Goal: Task Accomplishment & Management: Use online tool/utility

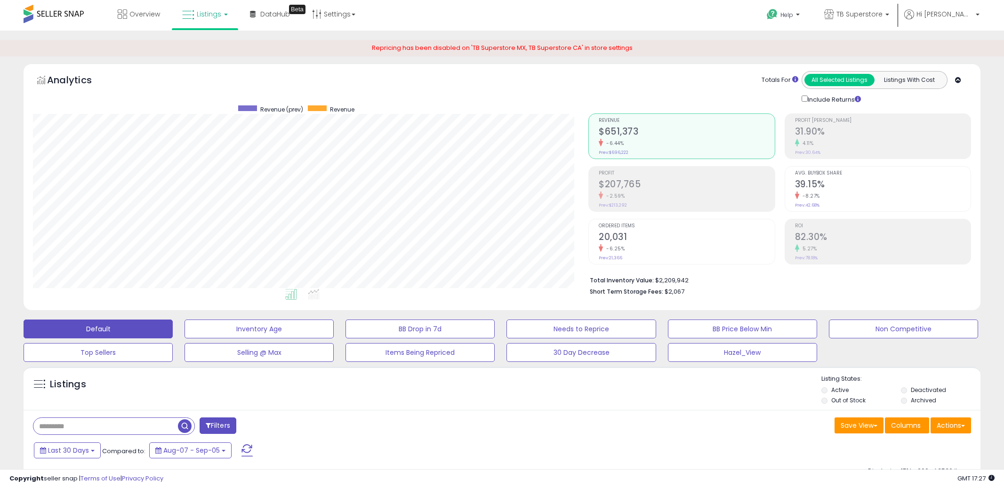
select select "**"
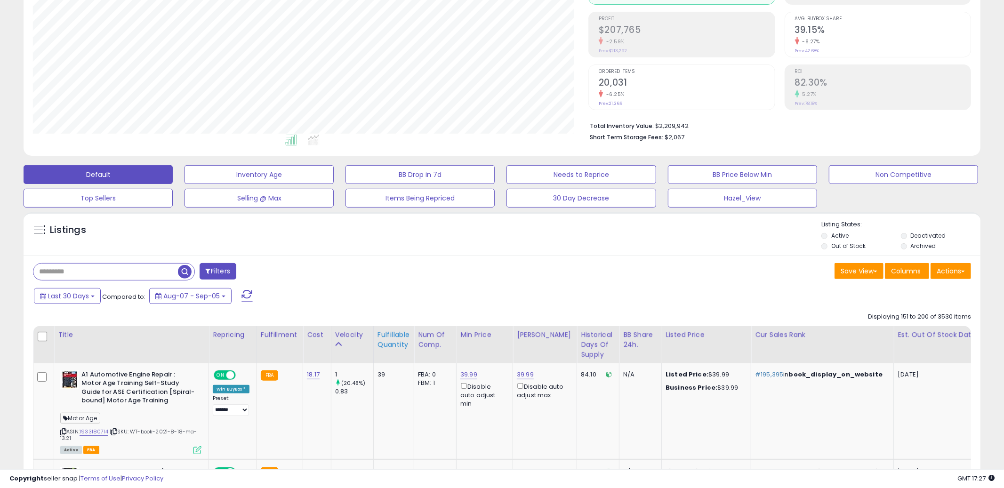
scroll to position [104, 0]
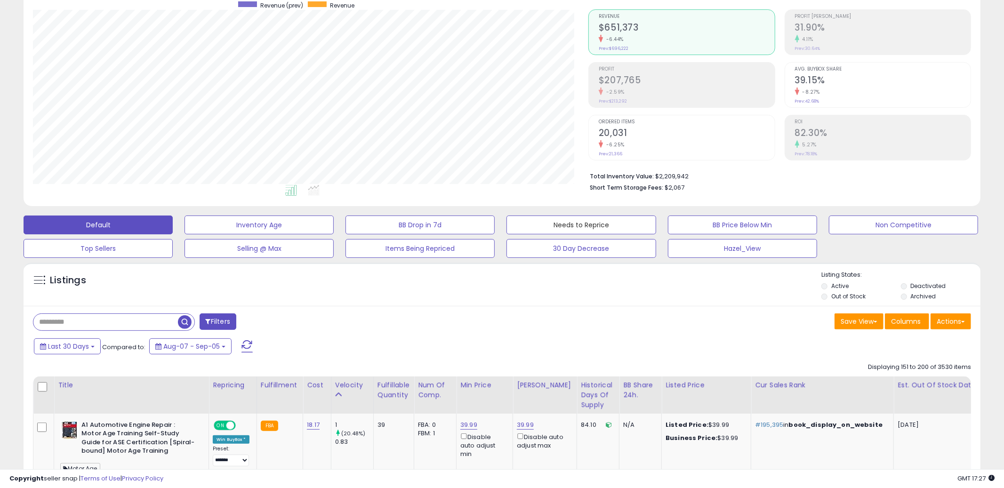
click at [587, 230] on button "Needs to Reprice" at bounding box center [581, 225] width 149 height 19
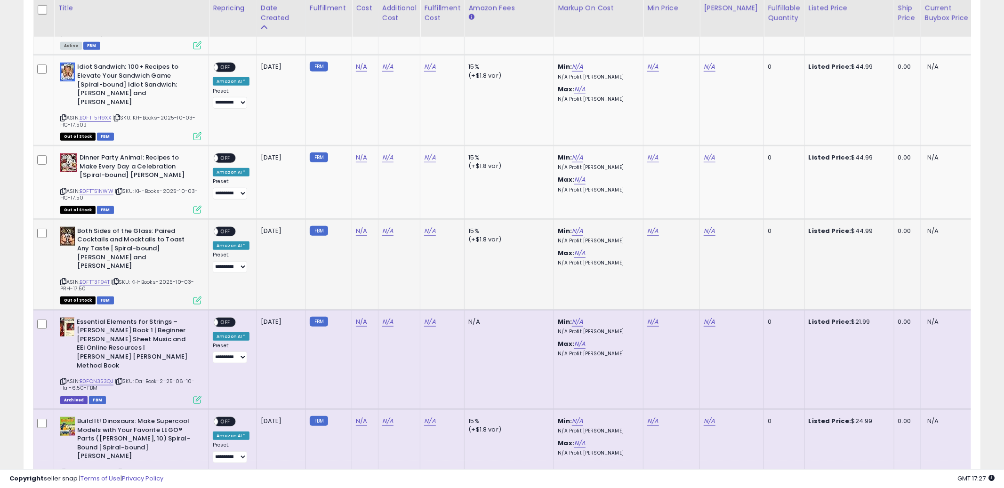
scroll to position [426, 0]
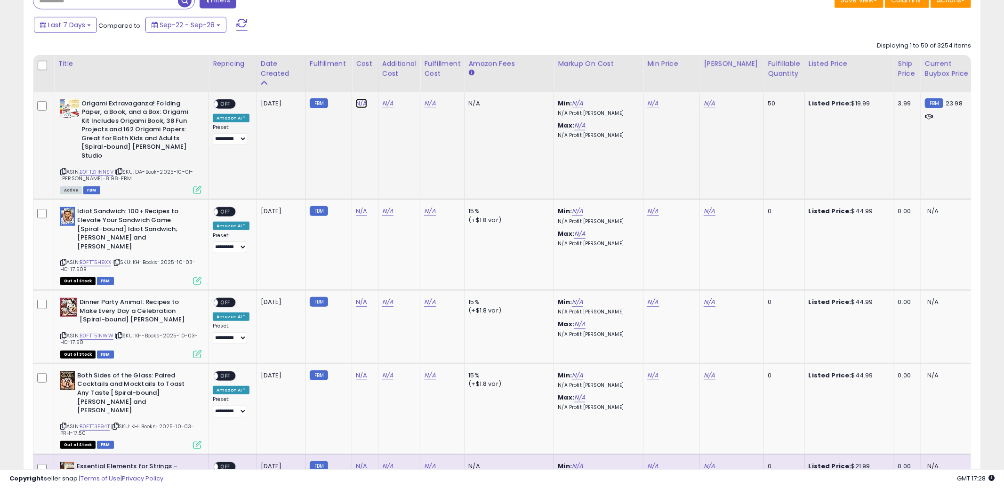
click at [360, 105] on link "N/A" at bounding box center [361, 103] width 11 height 9
type input "****"
click at [390, 78] on icon "submit" at bounding box center [388, 79] width 6 height 6
click at [395, 161] on td "N/A" at bounding box center [399, 145] width 42 height 107
click at [397, 161] on td "N/A" at bounding box center [399, 145] width 42 height 107
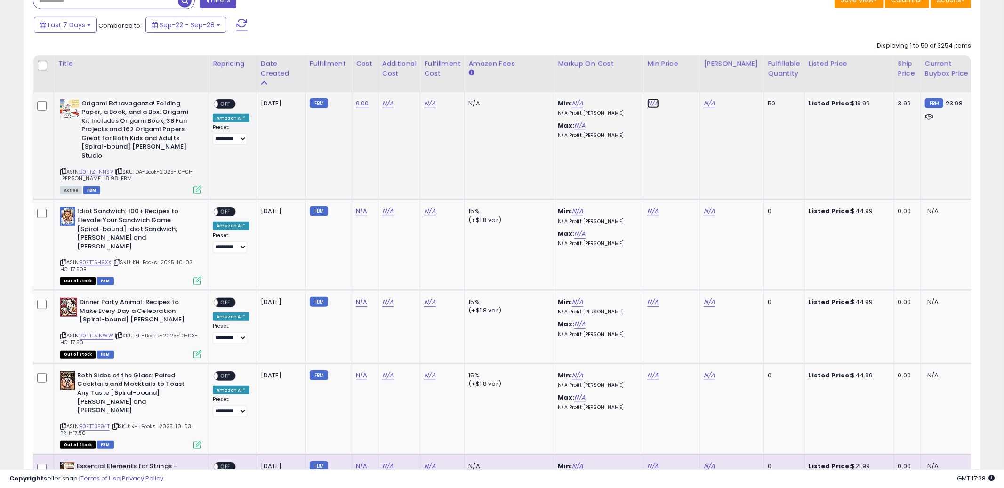
click at [649, 107] on link "N/A" at bounding box center [652, 103] width 11 height 9
click at [656, 148] on td "N/A This will override store markup" at bounding box center [672, 145] width 57 height 107
click at [649, 108] on link "N/A" at bounding box center [652, 103] width 11 height 9
click at [648, 99] on td "N/A" at bounding box center [672, 145] width 57 height 107
click at [651, 104] on link "N/A" at bounding box center [652, 103] width 11 height 9
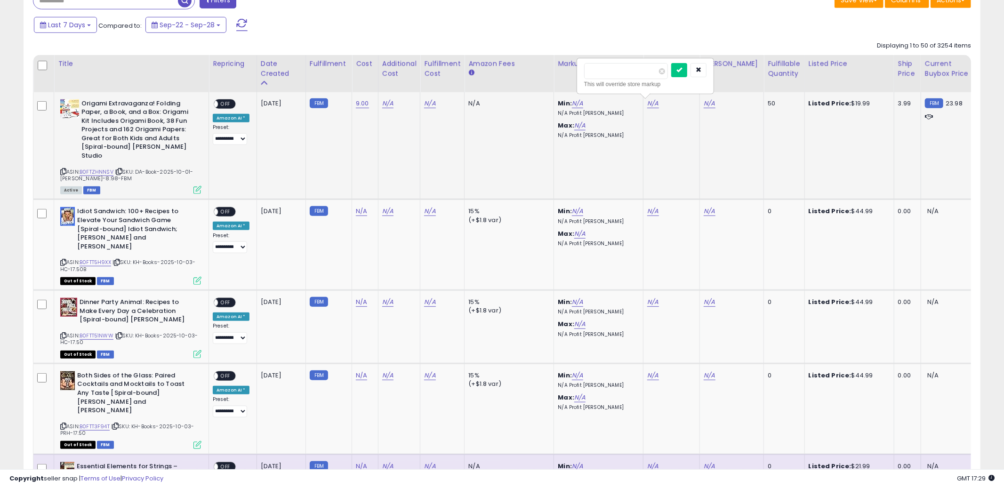
click at [635, 78] on input "number" at bounding box center [626, 71] width 84 height 16
type input "*****"
click at [688, 73] on button "submit" at bounding box center [680, 70] width 16 height 14
click at [694, 142] on td "N/A ***** This will override store markup" at bounding box center [672, 145] width 57 height 107
click at [705, 105] on link "N/A" at bounding box center [709, 103] width 11 height 9
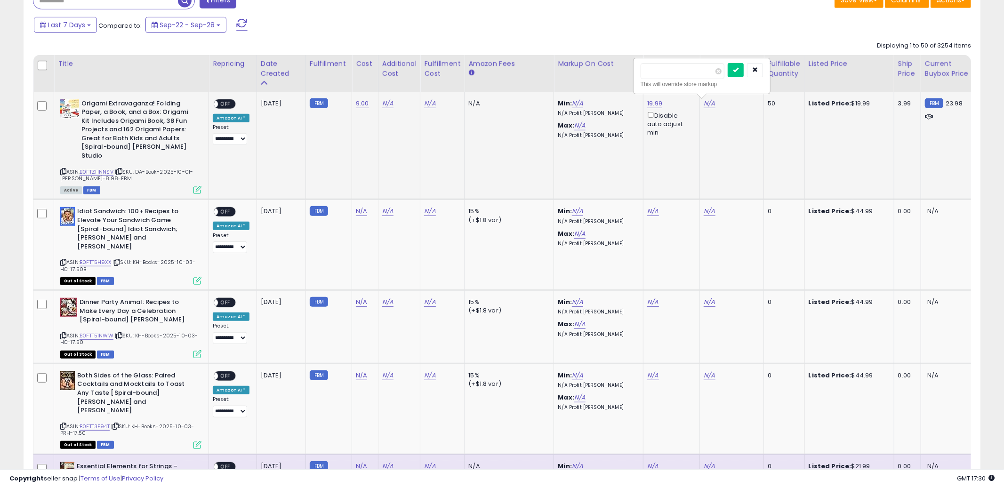
click at [694, 75] on input "number" at bounding box center [683, 71] width 84 height 16
type input "*****"
click at [739, 73] on icon "submit" at bounding box center [736, 70] width 6 height 6
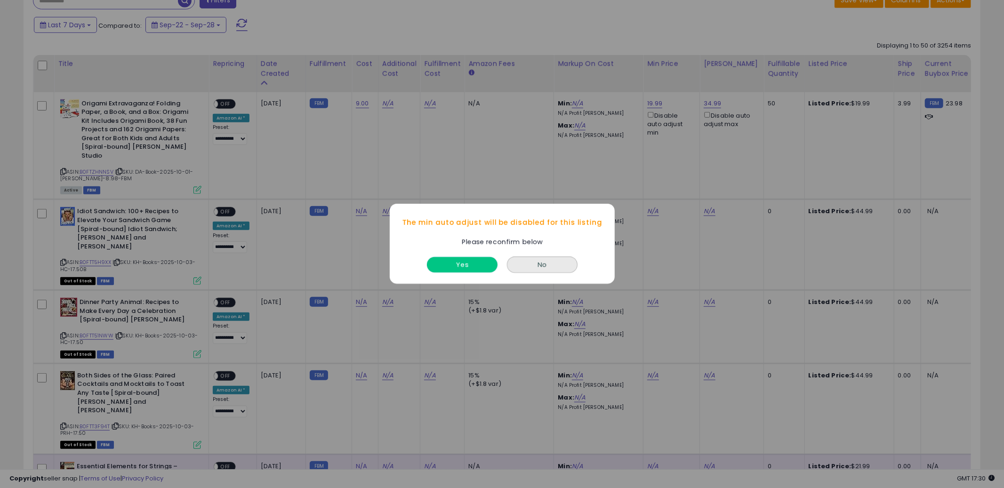
click at [451, 267] on button "Yes" at bounding box center [462, 266] width 71 height 16
click at [470, 266] on button "Yes" at bounding box center [462, 266] width 71 height 16
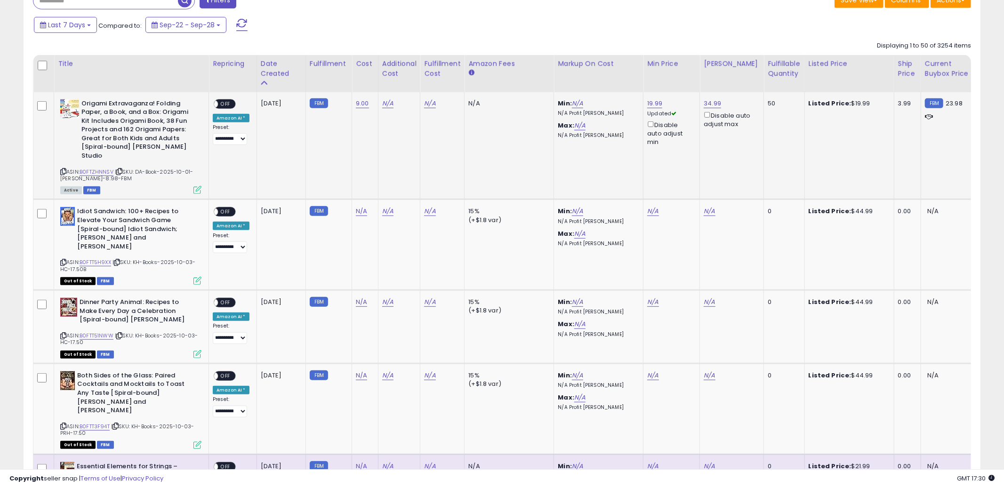
click at [668, 167] on td "19.99 Updated Disable auto adjust min" at bounding box center [672, 145] width 57 height 107
click at [224, 107] on span "OFF" at bounding box center [225, 104] width 15 height 8
click at [400, 169] on td "N/A" at bounding box center [399, 145] width 42 height 107
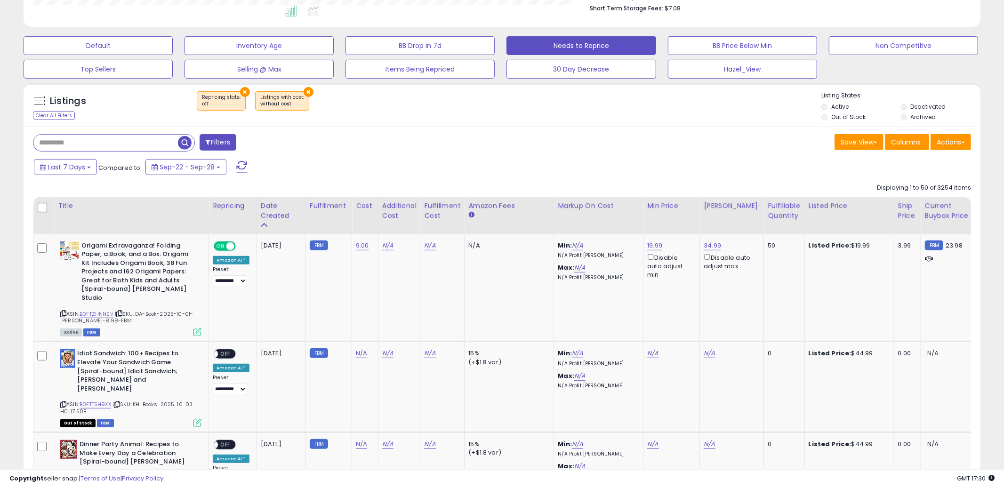
scroll to position [188, 0]
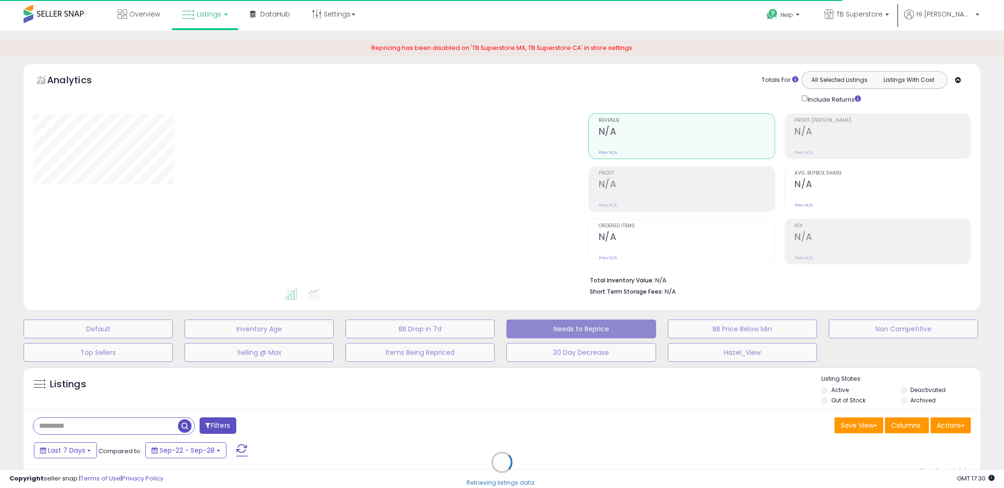
scroll to position [113, 0]
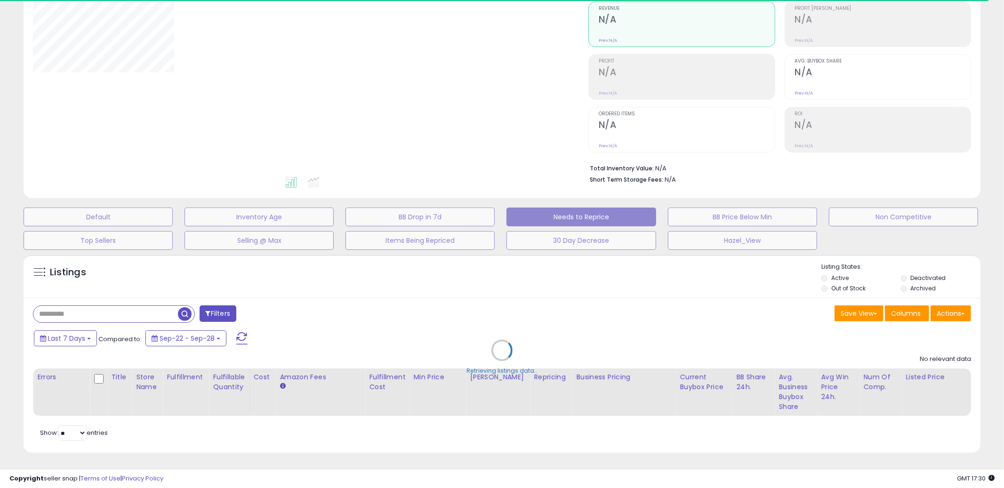
select select "**"
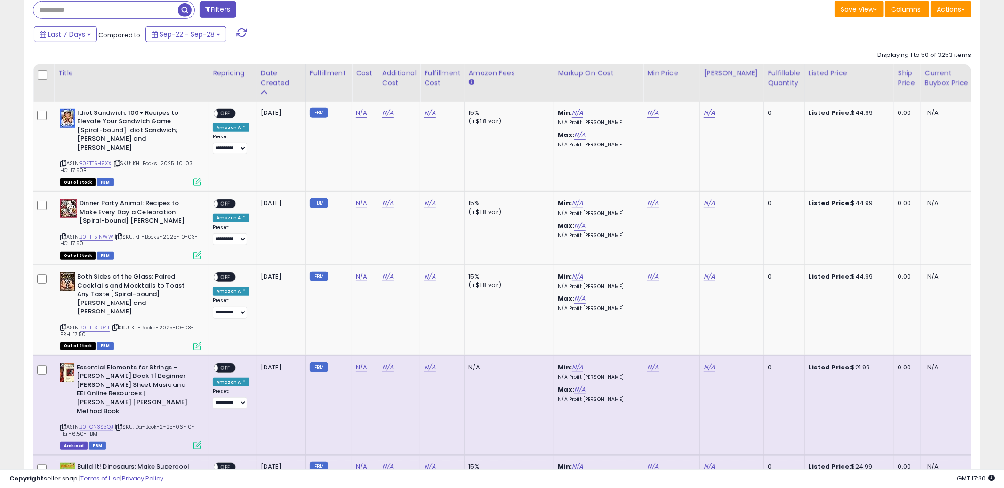
scroll to position [193, 556]
click at [137, 13] on input "text" at bounding box center [105, 10] width 145 height 16
paste input "**********"
type input "**********"
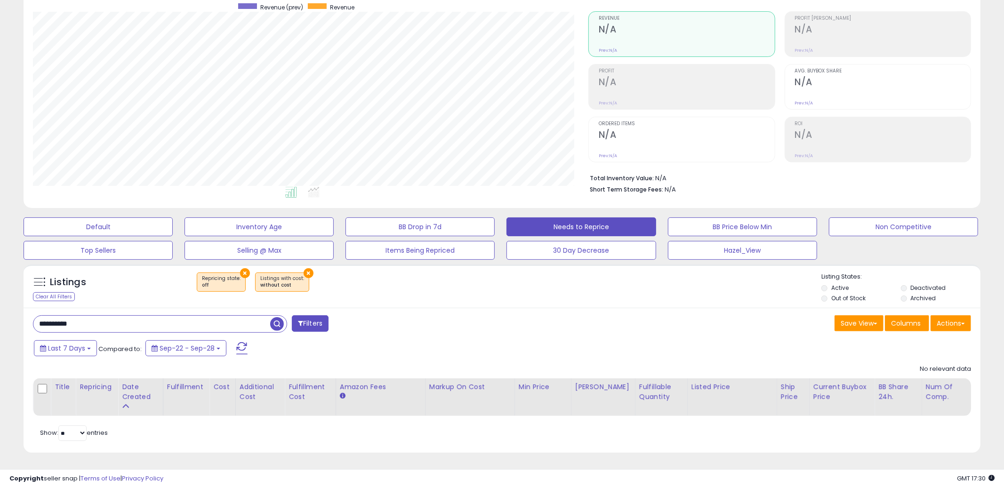
click at [474, 328] on div "**********" at bounding box center [264, 325] width 477 height 19
click at [112, 234] on button "Default" at bounding box center [98, 227] width 149 height 19
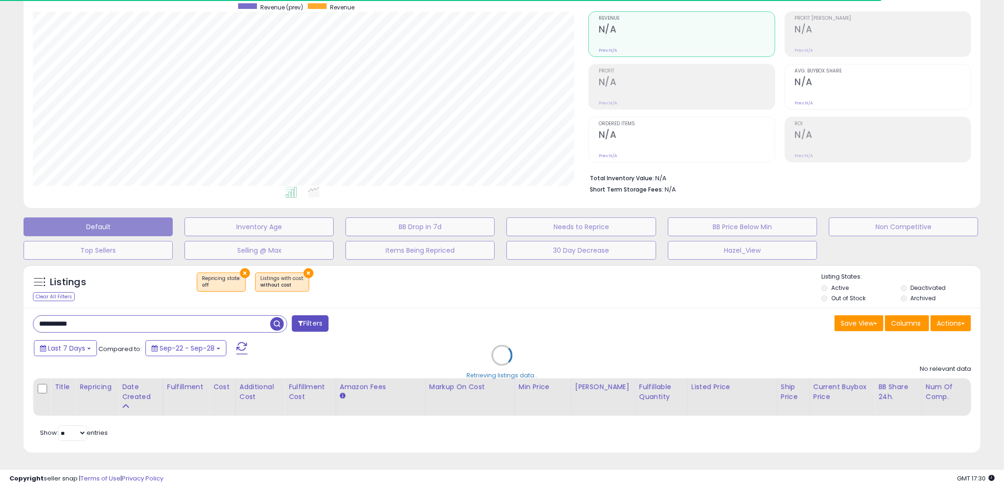
select select "**"
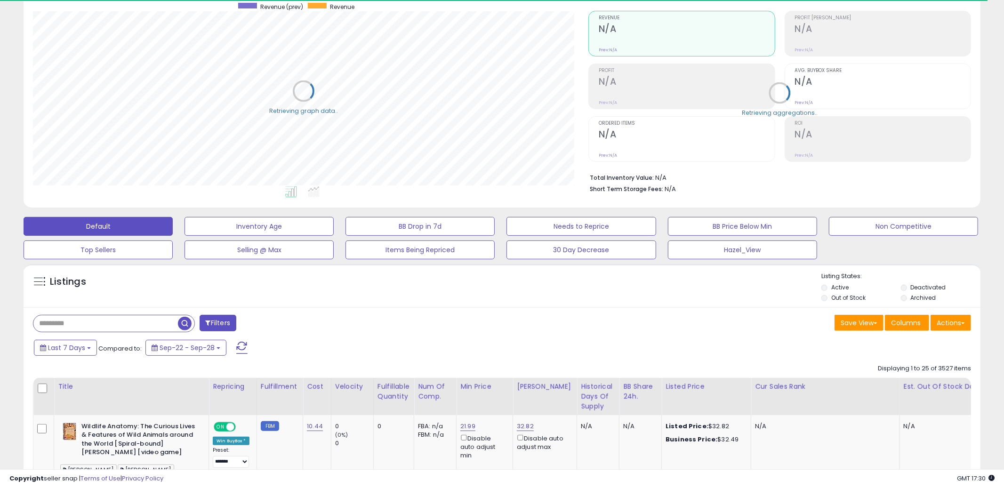
click at [96, 324] on input "text" at bounding box center [105, 324] width 145 height 16
paste input "**********"
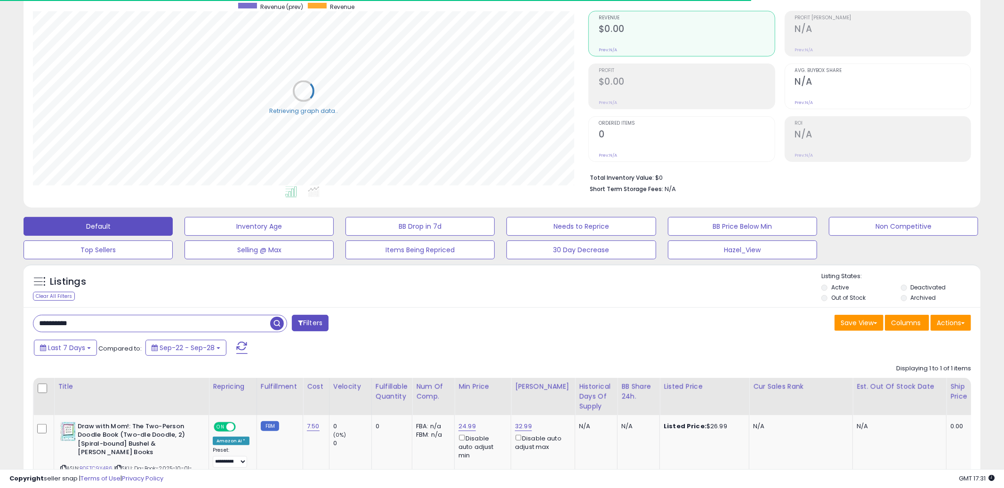
click at [501, 319] on div "**********" at bounding box center [264, 324] width 477 height 19
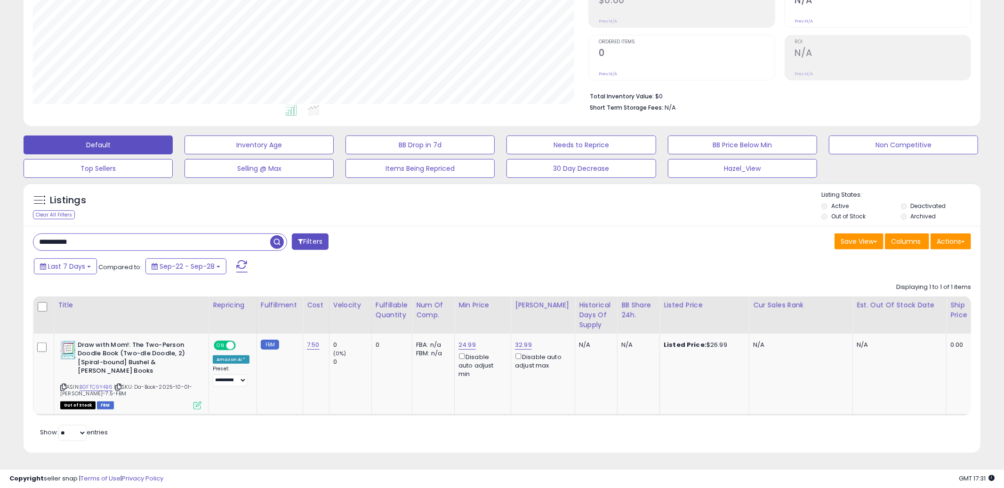
click at [544, 261] on div "Last 7 Days Compared to: Sep-22 - Sep-28" at bounding box center [384, 267] width 704 height 21
click at [603, 266] on div "Last 7 Days Compared to: Sep-22 - Sep-28" at bounding box center [384, 267] width 704 height 21
click at [125, 246] on input "**********" at bounding box center [151, 242] width 237 height 16
paste input "text"
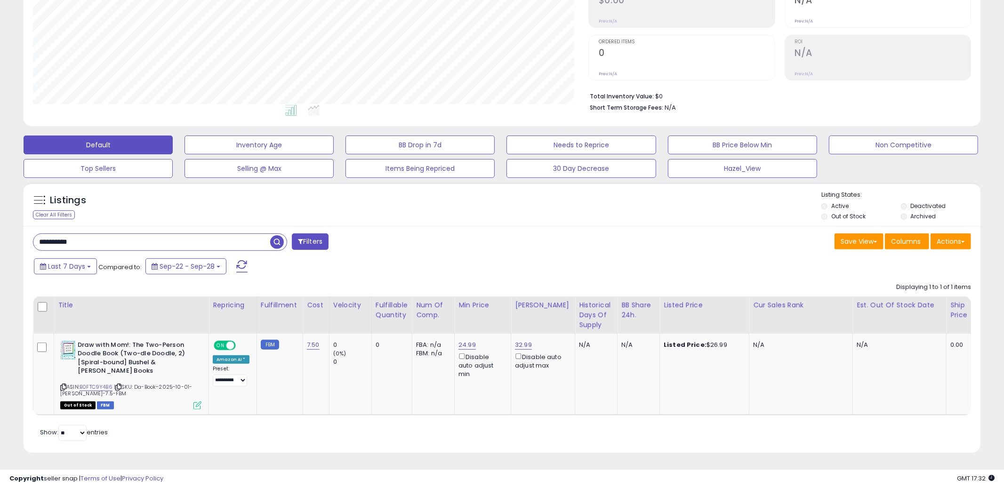
scroll to position [103, 0]
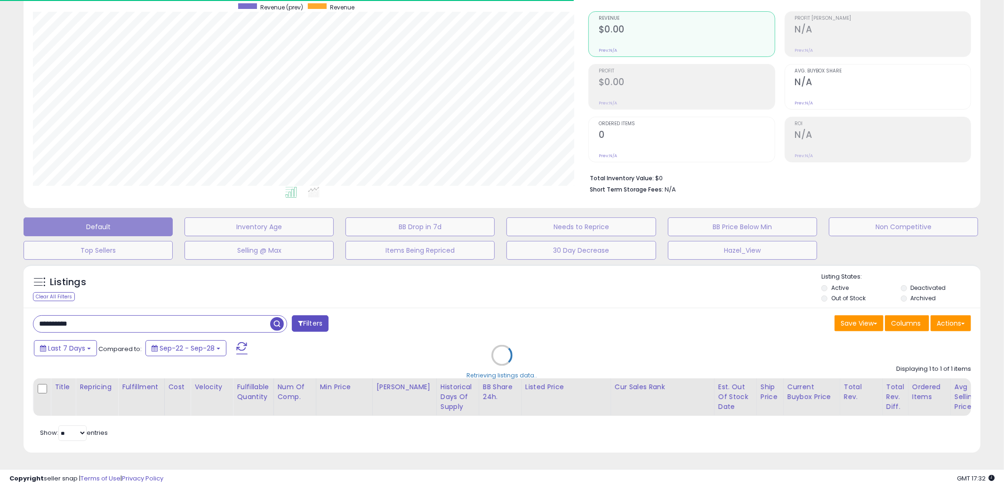
click at [493, 329] on div "Retrieving listings data.." at bounding box center [501, 362] width 971 height 205
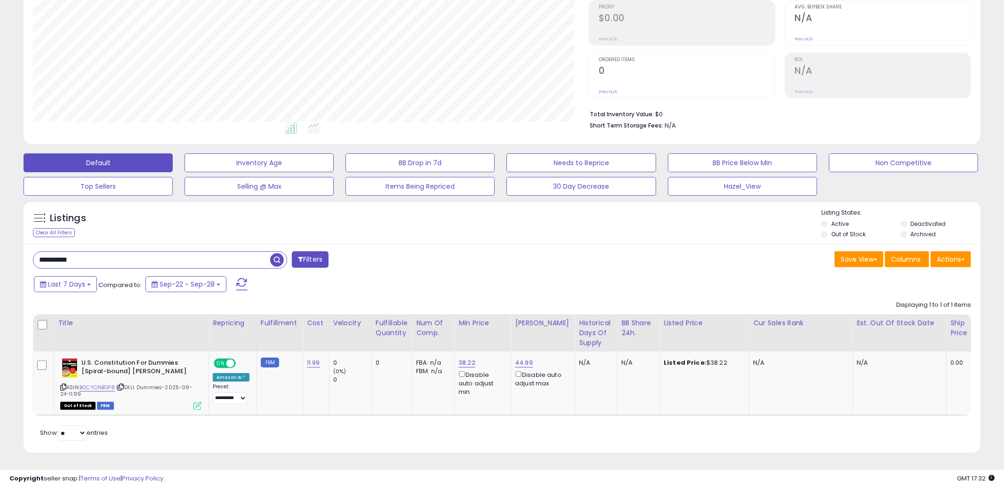
scroll to position [193, 556]
click at [506, 285] on div "Last 7 Days Compared to: Sep-22 - Sep-28" at bounding box center [384, 285] width 704 height 21
click at [188, 259] on input "**********" at bounding box center [151, 260] width 237 height 16
paste input "**********"
paste input "text"
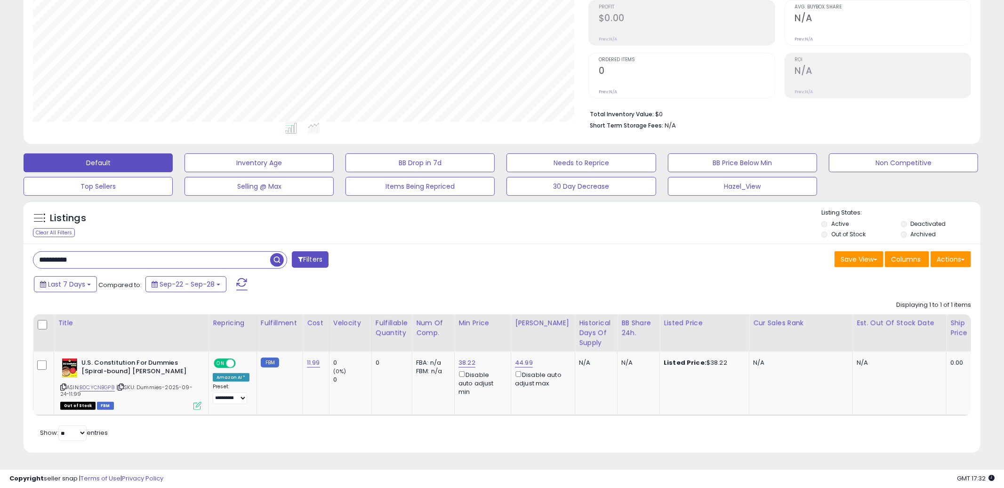
type input "**********"
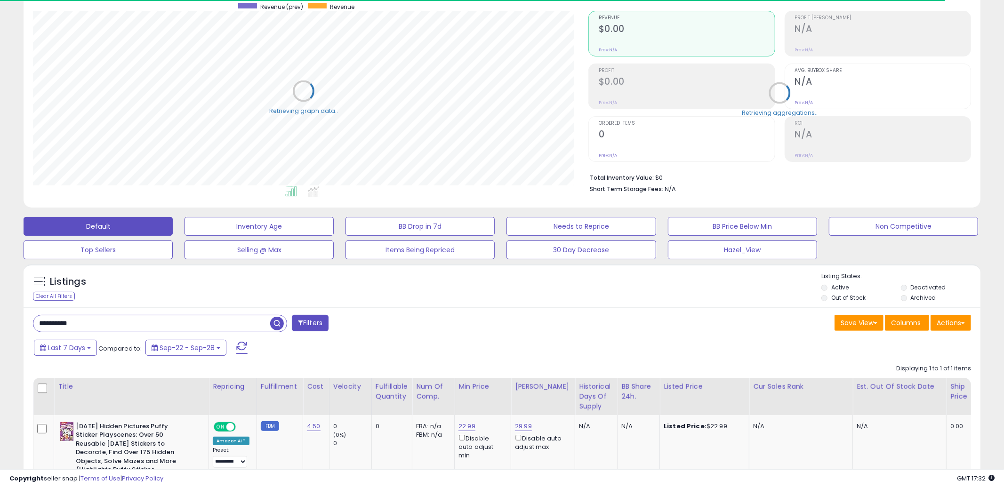
scroll to position [166, 0]
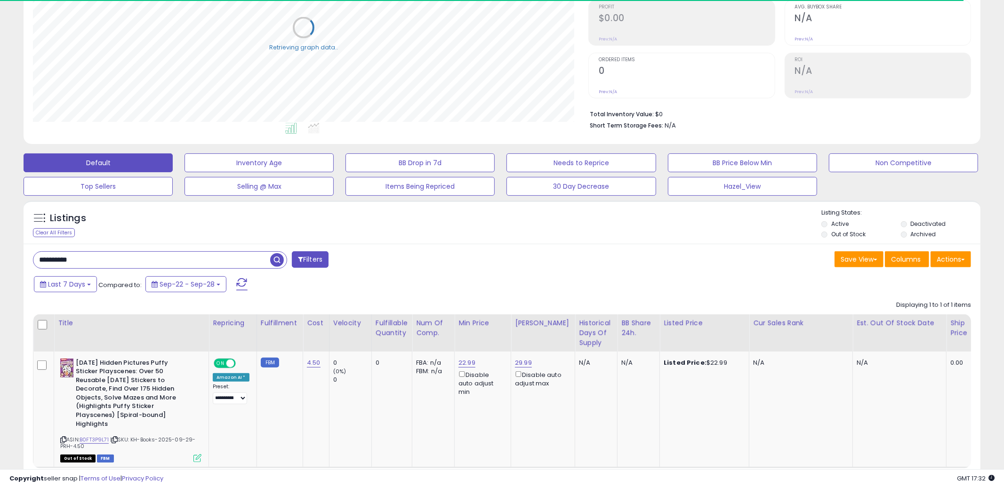
click at [506, 267] on div "Save View Save As New View Update Current View Columns Actions Import Import Wa…" at bounding box center [740, 260] width 477 height 18
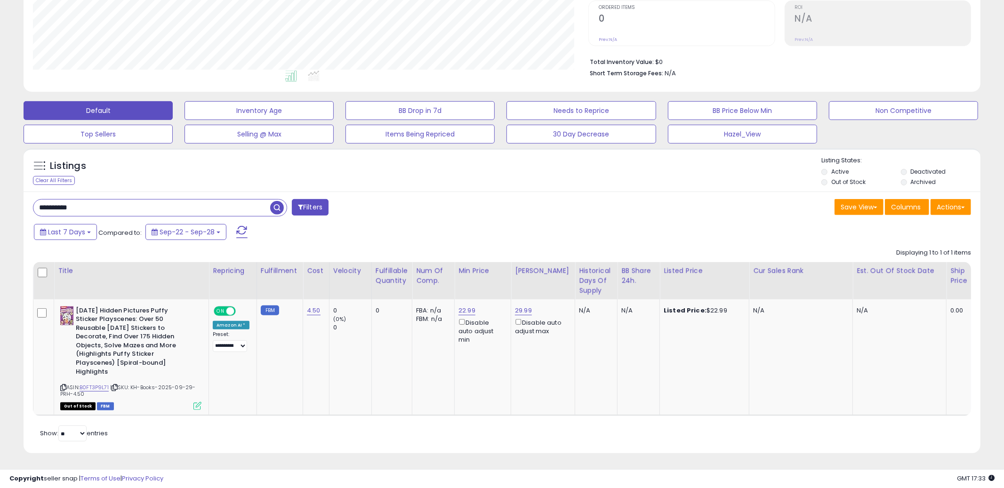
scroll to position [193, 556]
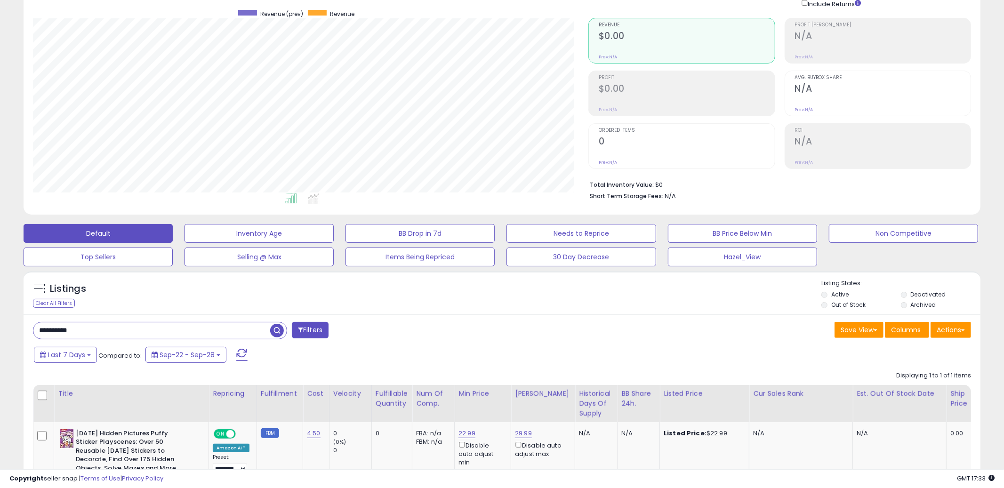
click at [504, 360] on div "Last 7 Days Compared to: Sep-22 - Sep-28" at bounding box center [384, 356] width 704 height 21
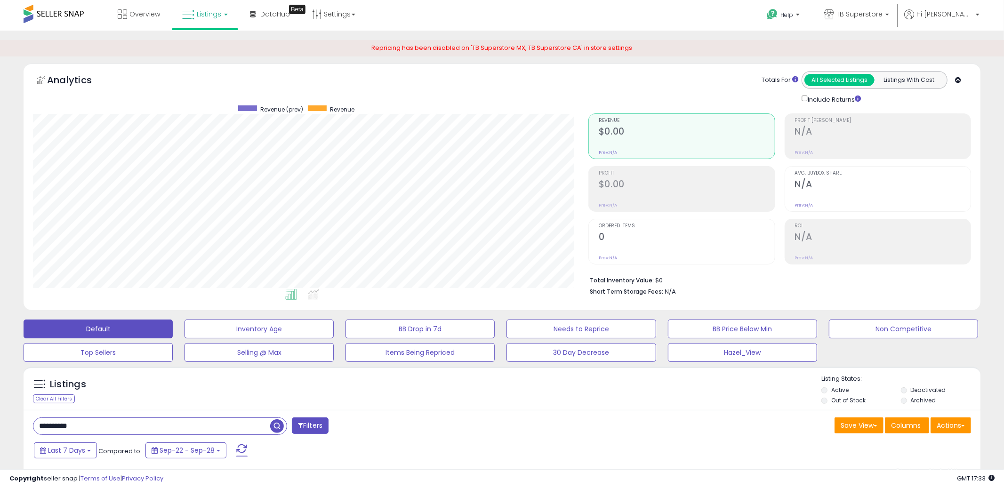
scroll to position [198, 0]
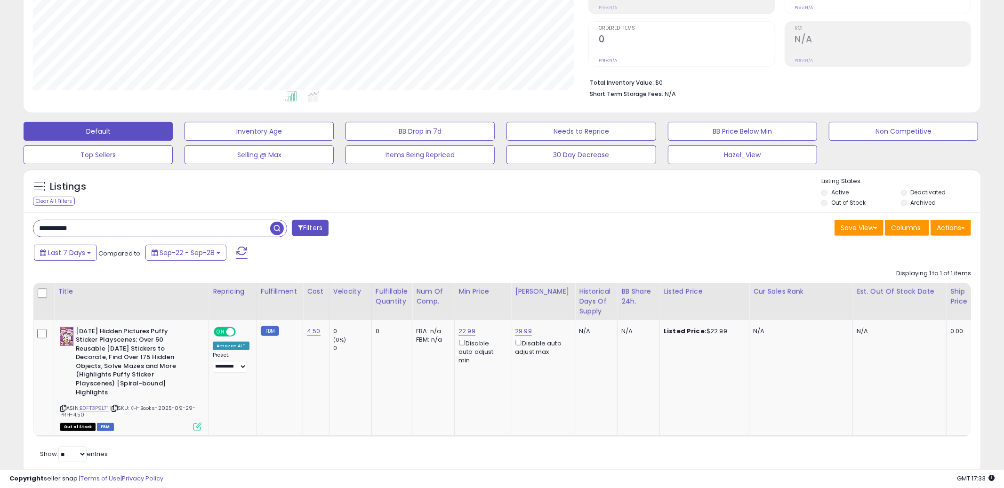
click at [533, 243] on div "**********" at bounding box center [502, 343] width 957 height 262
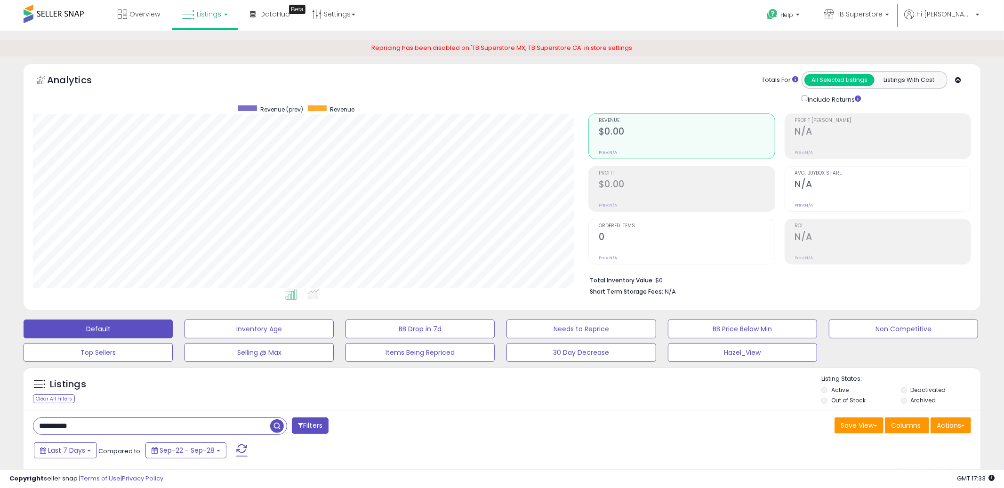
click at [563, 109] on div "Revenue (prev) Revenue" at bounding box center [335, 109] width 480 height 8
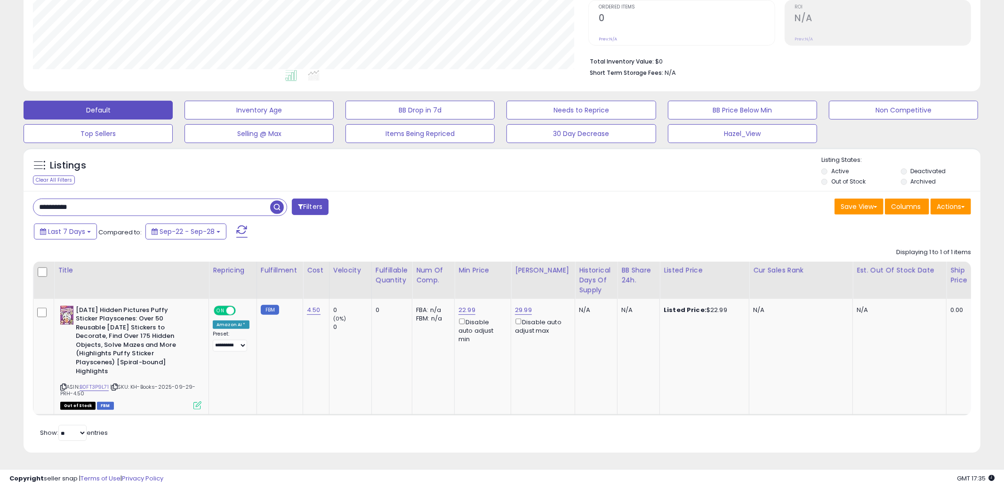
click at [244, 213] on input "**********" at bounding box center [151, 207] width 237 height 16
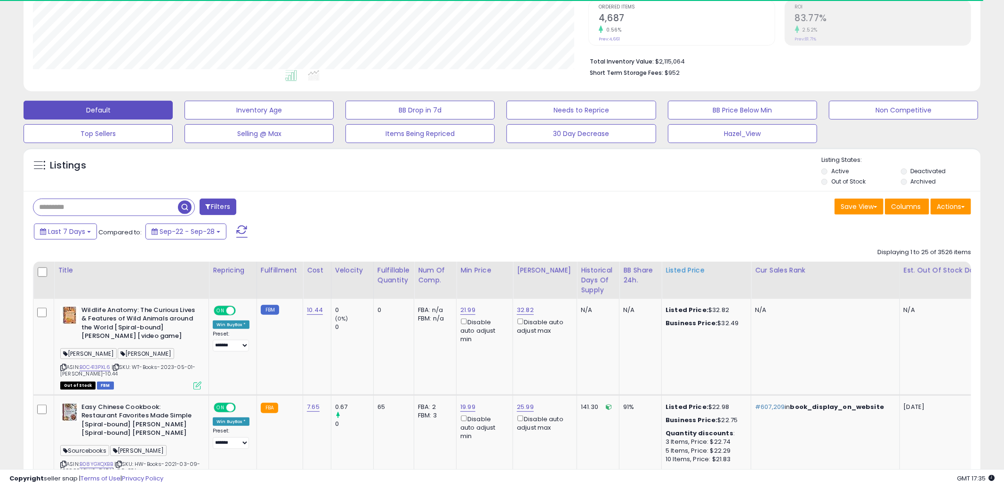
scroll to position [0, 0]
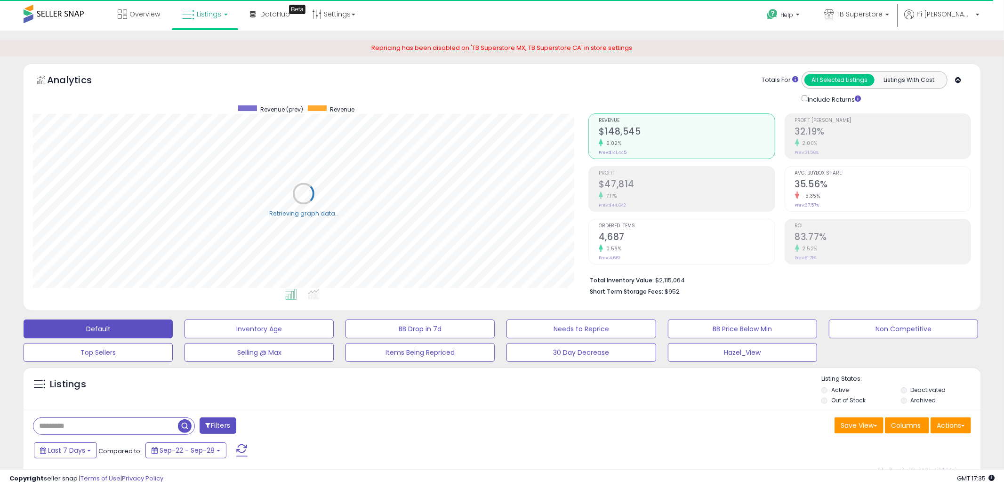
click at [227, 421] on button "Filters" at bounding box center [218, 426] width 37 height 16
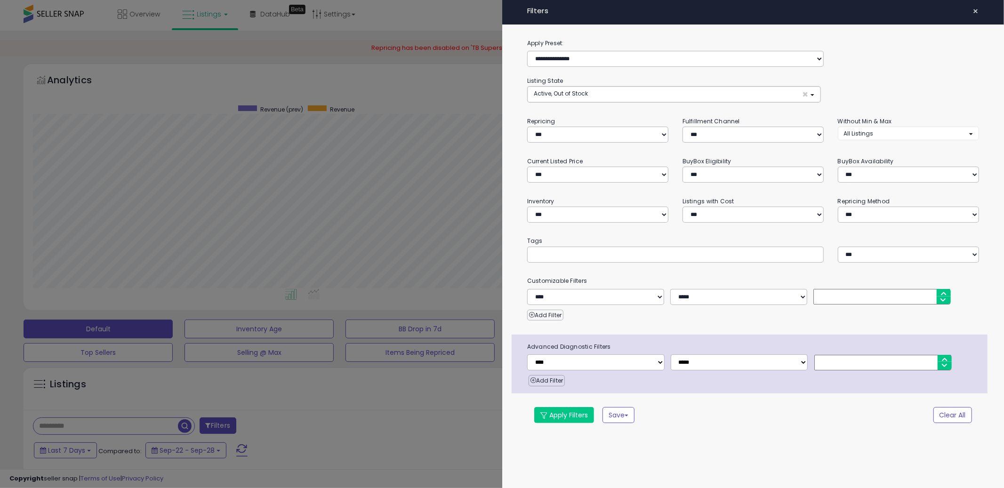
scroll to position [193, 556]
click at [599, 98] on button "Active, Out of Stock ×" at bounding box center [674, 95] width 293 height 16
select select "**********"
click at [579, 129] on link "Out of Stock" at bounding box center [565, 130] width 71 height 15
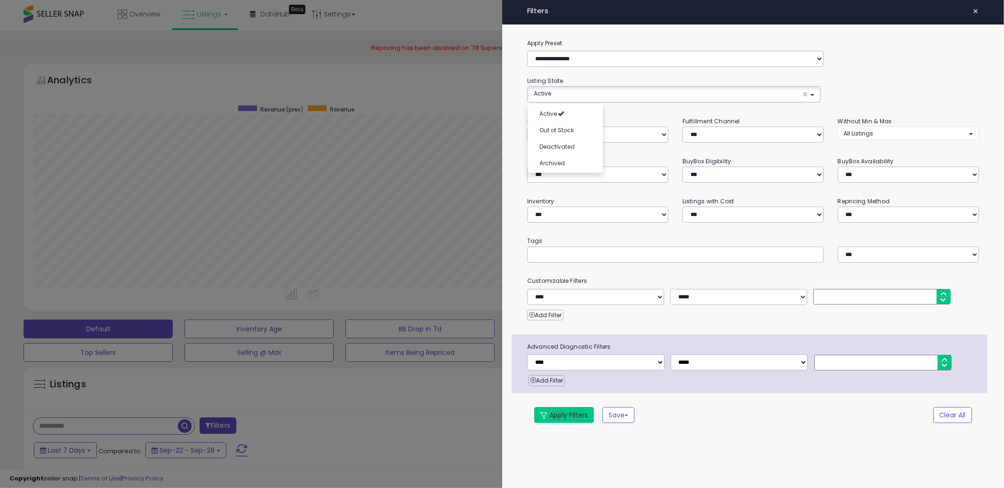
click at [579, 412] on button "Apply Filters" at bounding box center [564, 415] width 60 height 16
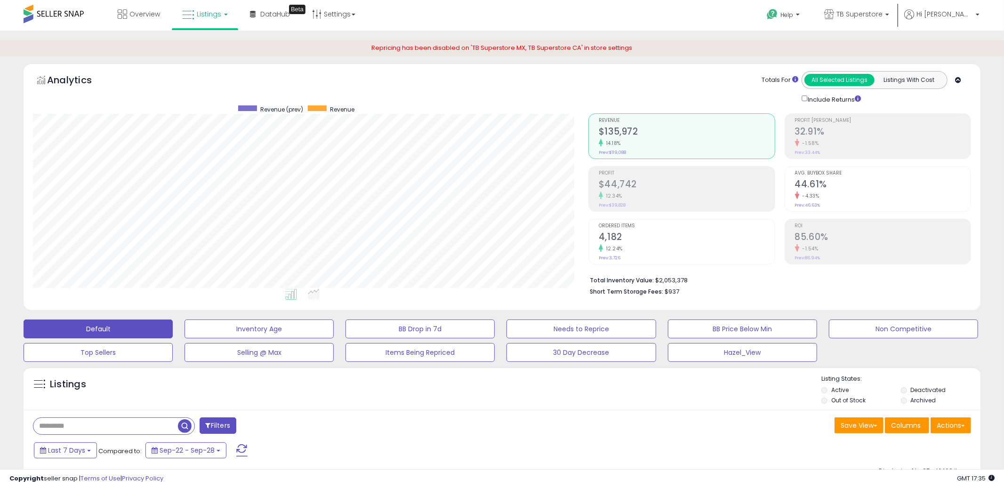
scroll to position [193, 556]
click at [500, 404] on div "Listings" at bounding box center [502, 391] width 957 height 32
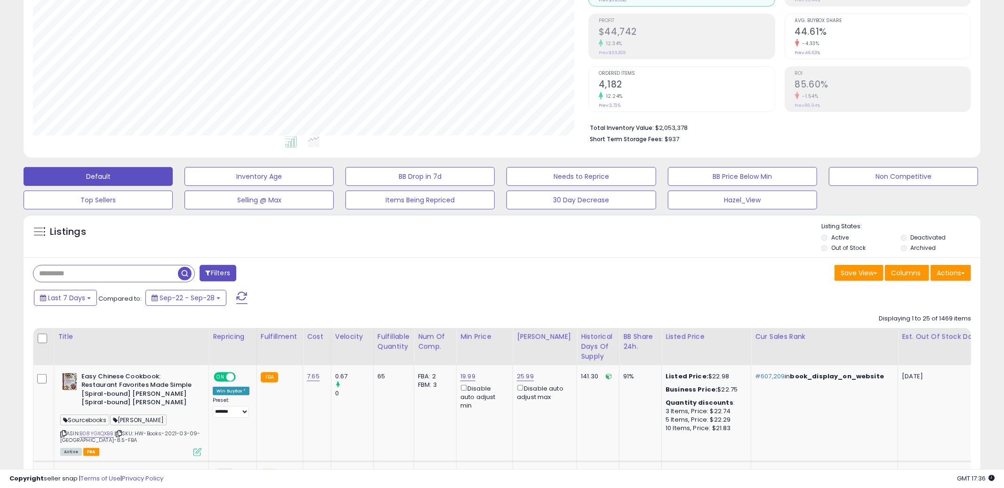
scroll to position [217, 0]
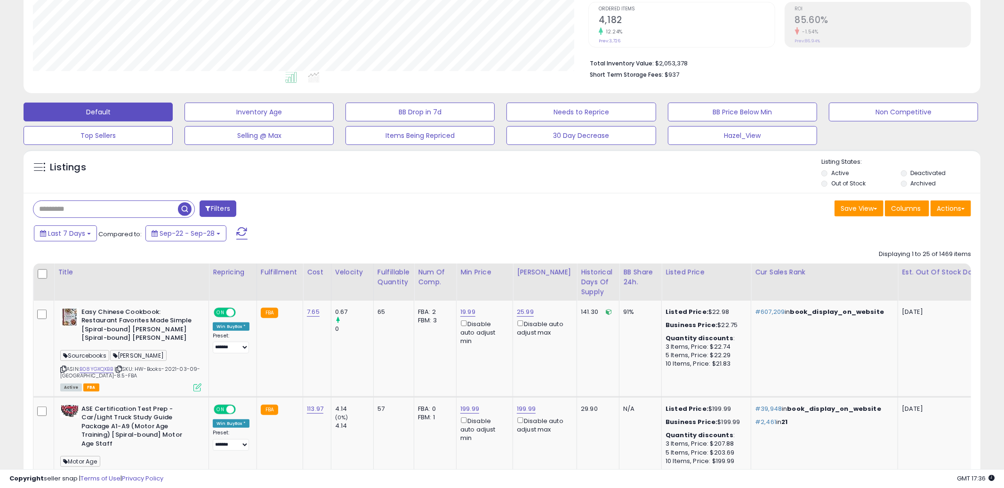
click at [453, 219] on div "Filters" at bounding box center [264, 210] width 477 height 19
click at [359, 270] on div "Velocity" at bounding box center [352, 272] width 34 height 10
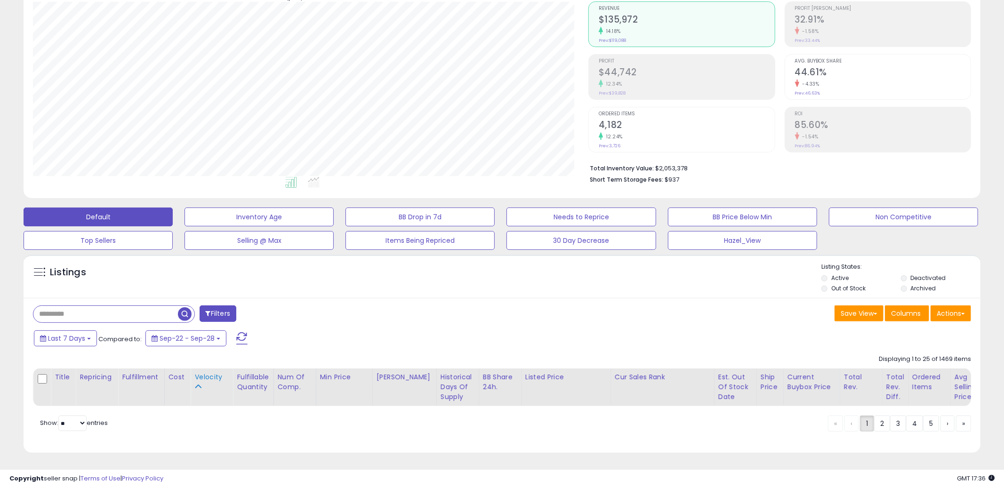
scroll to position [112, 0]
click at [493, 312] on div "Filters" at bounding box center [264, 315] width 477 height 19
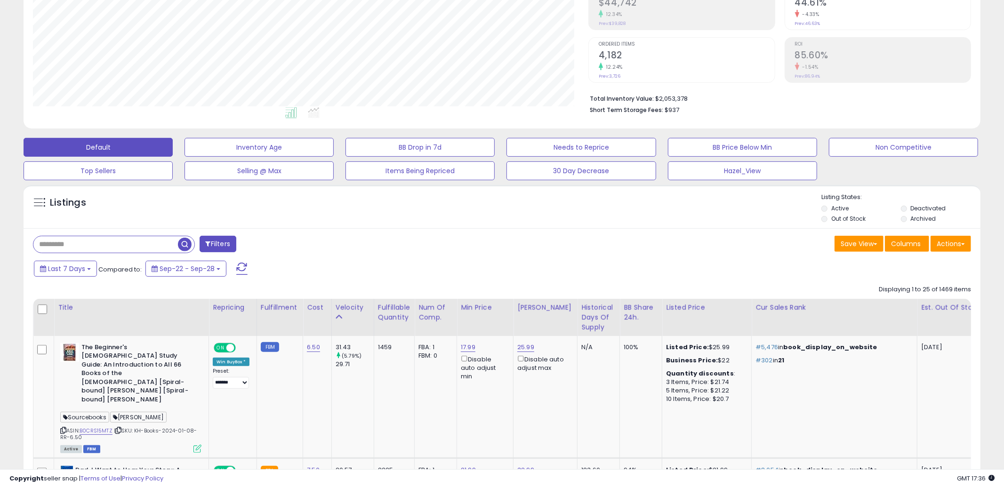
scroll to position [303, 0]
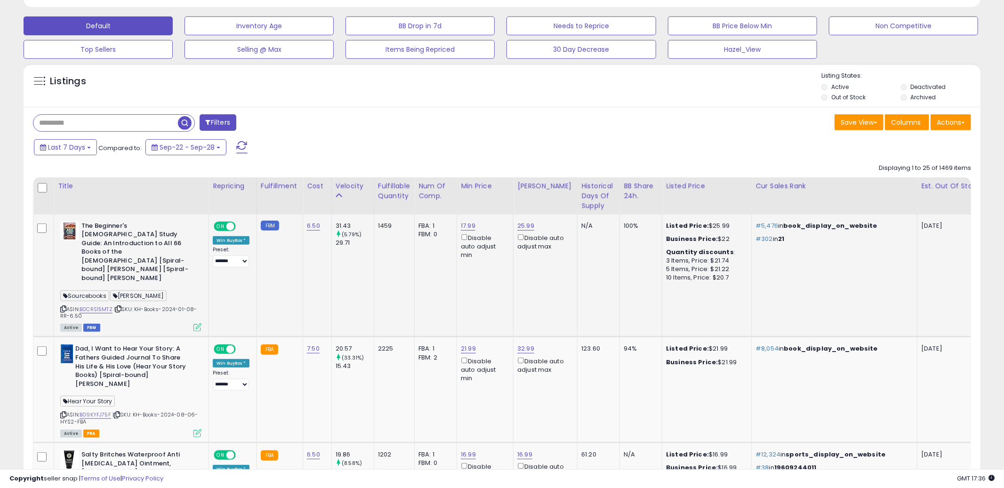
click at [474, 301] on td "17.99 Disable auto adjust min" at bounding box center [485, 276] width 57 height 122
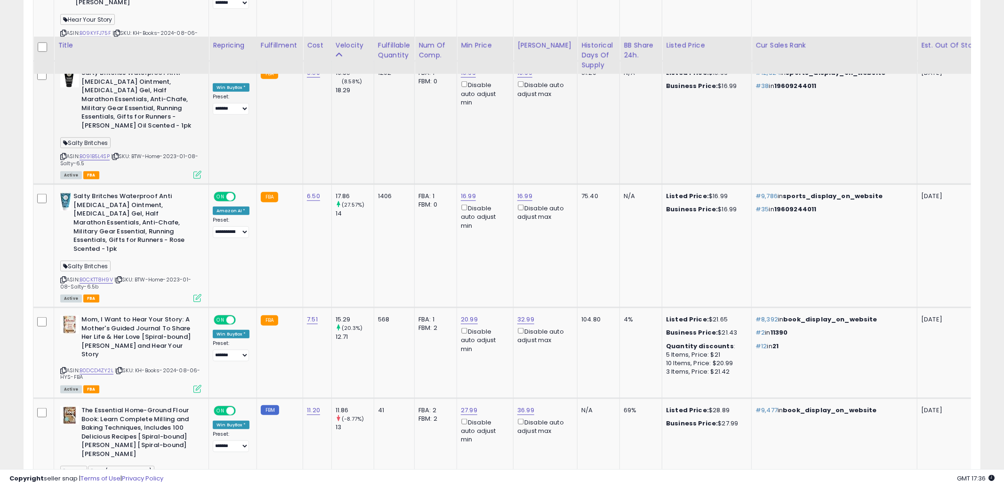
scroll to position [783, 0]
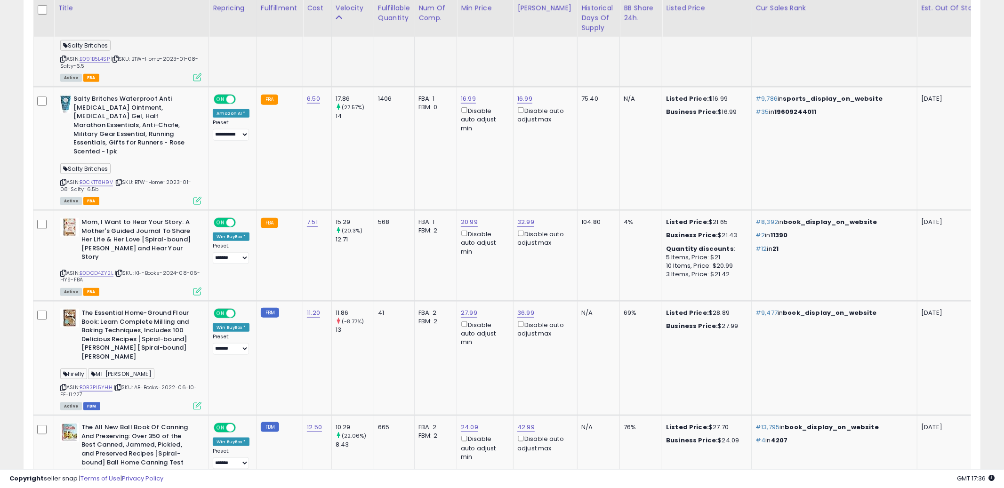
click at [457, 333] on td "27.99 Disable auto adjust min" at bounding box center [485, 358] width 57 height 114
click at [63, 385] on icon at bounding box center [63, 387] width 6 height 5
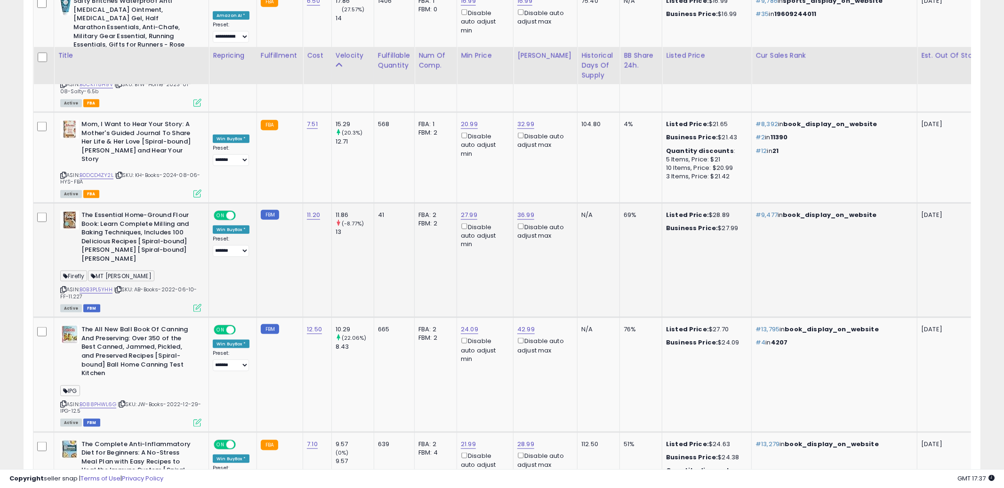
scroll to position [928, 0]
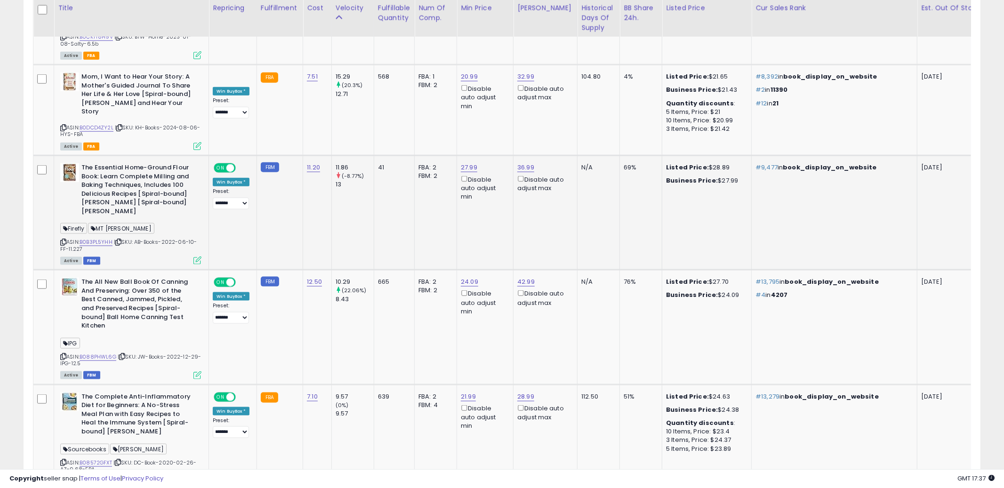
click at [631, 315] on td "76%" at bounding box center [641, 327] width 42 height 114
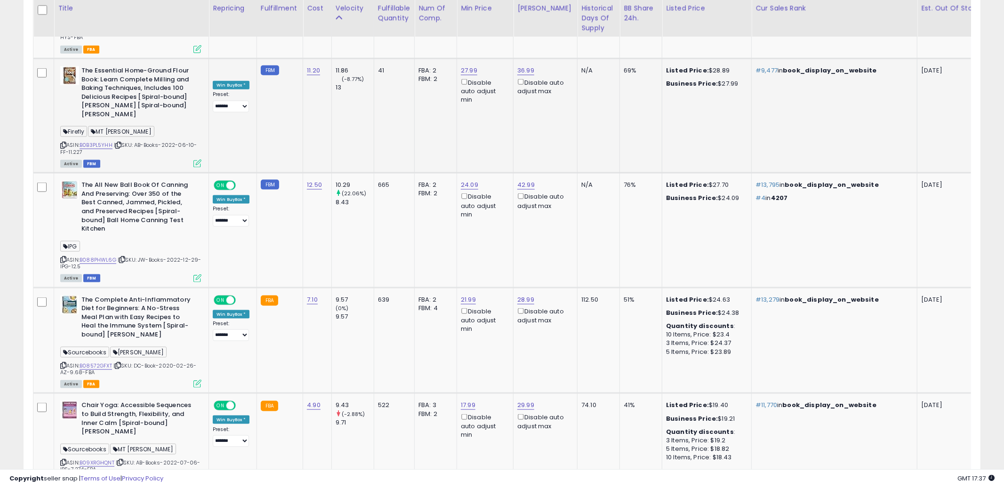
click at [631, 315] on td "51%" at bounding box center [641, 341] width 42 height 106
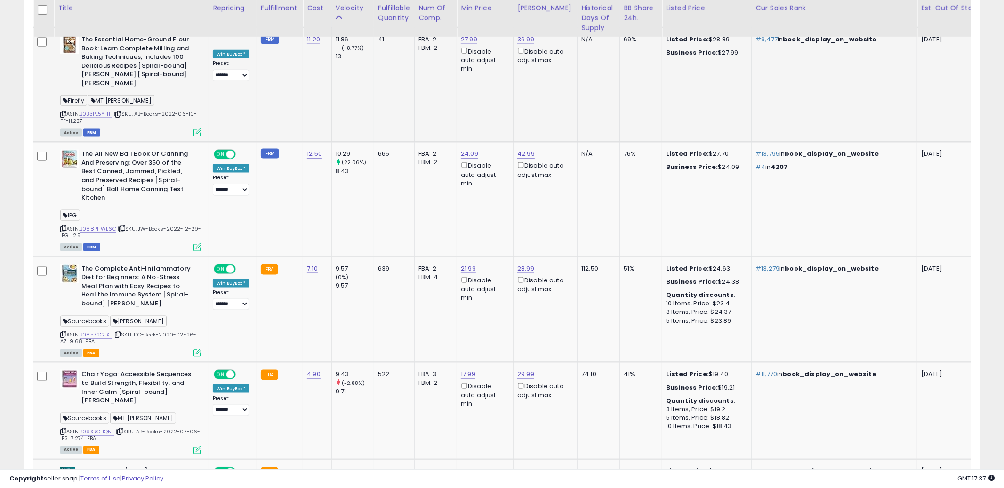
scroll to position [1139, 0]
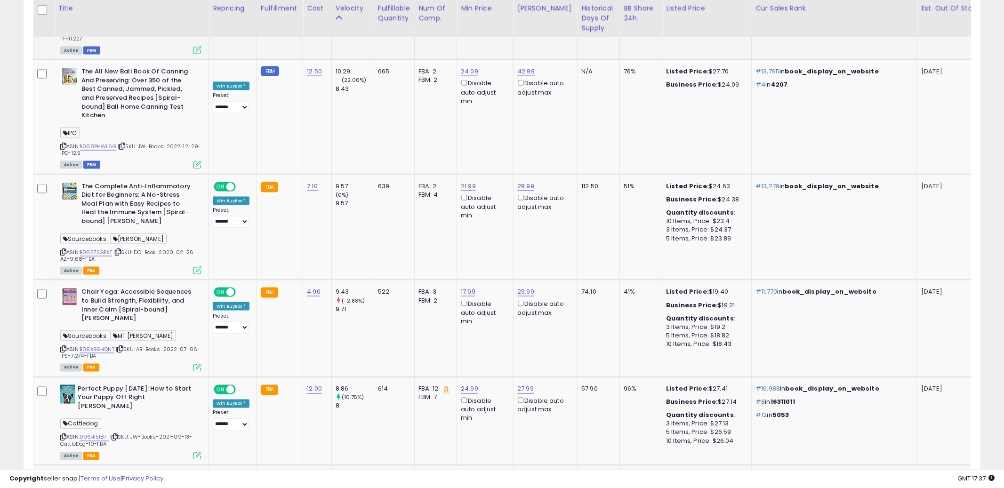
click at [631, 315] on td "41%" at bounding box center [641, 328] width 42 height 97
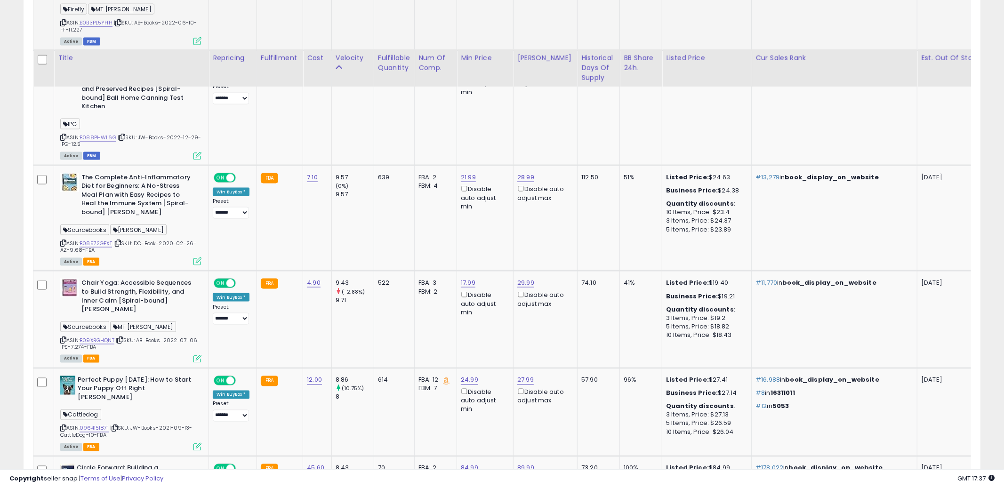
scroll to position [1198, 0]
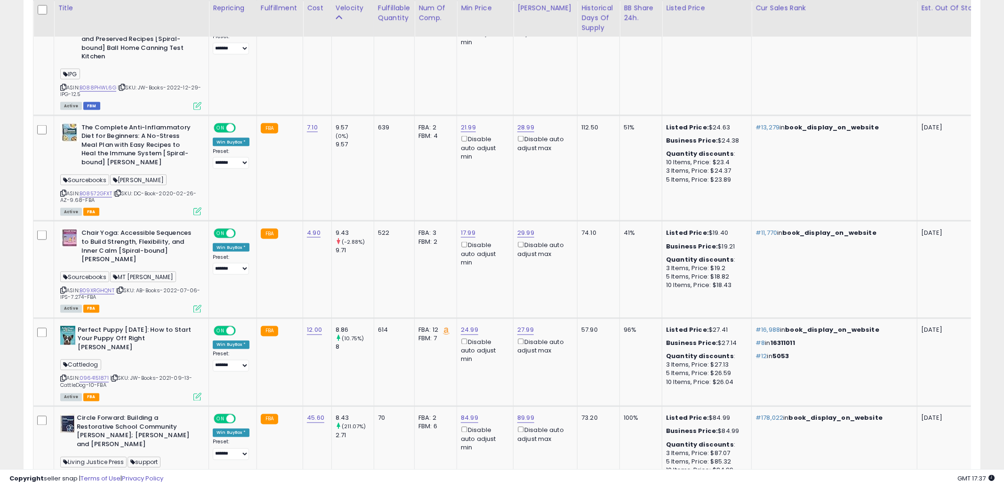
click at [631, 318] on td "96%" at bounding box center [641, 362] width 42 height 89
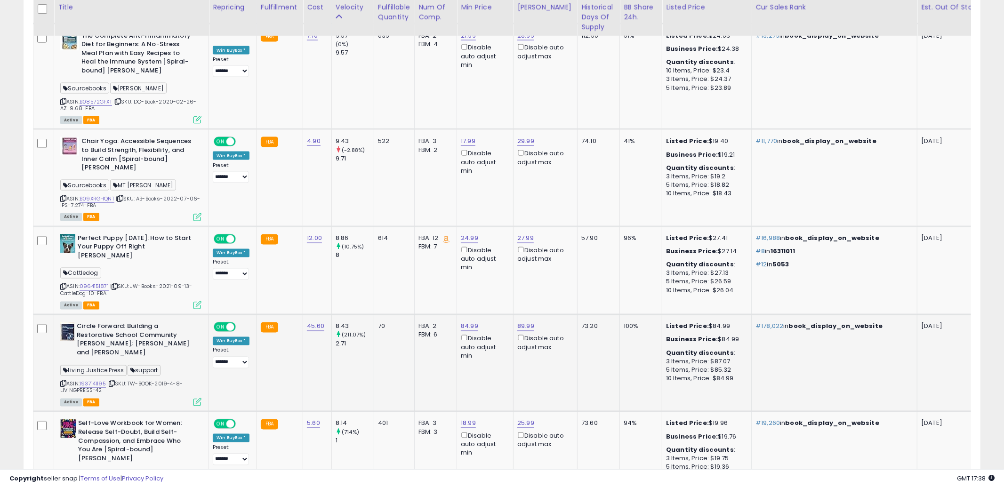
scroll to position [1289, 0]
click at [628, 323] on td "100%" at bounding box center [641, 364] width 42 height 97
click at [64, 382] on icon at bounding box center [63, 384] width 6 height 5
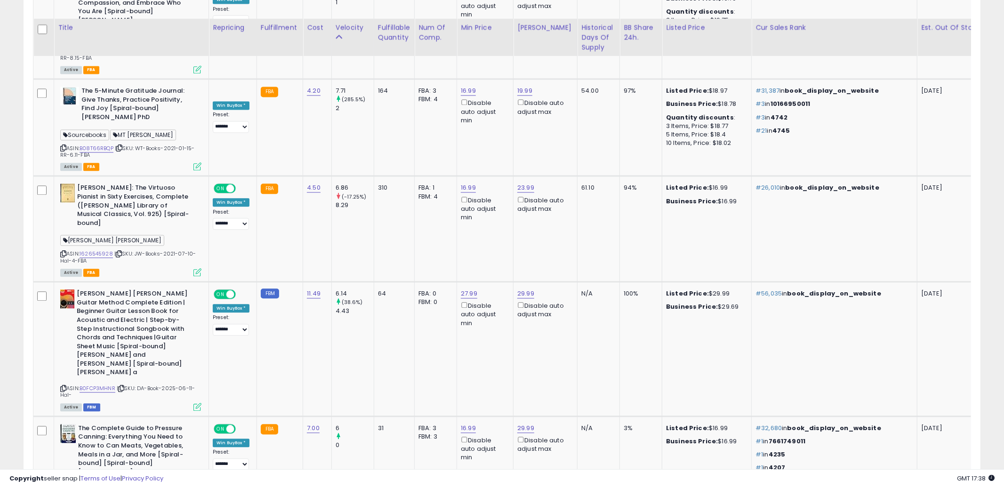
scroll to position [1810, 0]
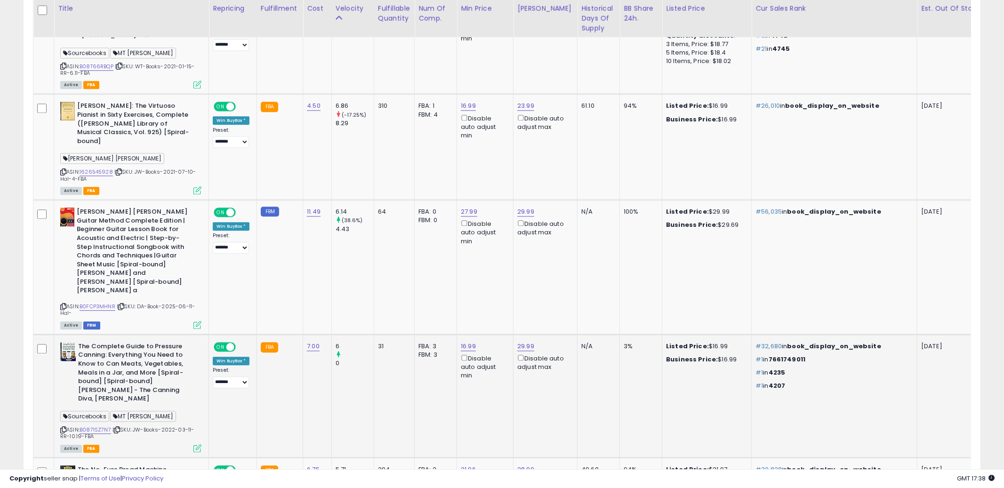
click at [62, 428] on icon at bounding box center [63, 430] width 6 height 5
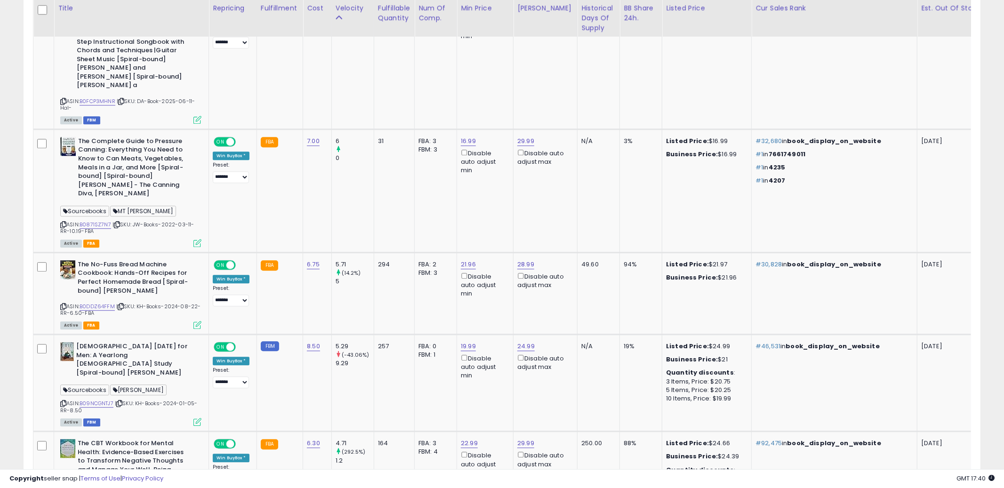
scroll to position [2015, 0]
click at [406, 336] on td "257" at bounding box center [394, 384] width 40 height 97
click at [62, 402] on icon at bounding box center [63, 404] width 6 height 5
click at [340, 336] on td "5.29 (-43.06%) 9.29" at bounding box center [353, 384] width 42 height 97
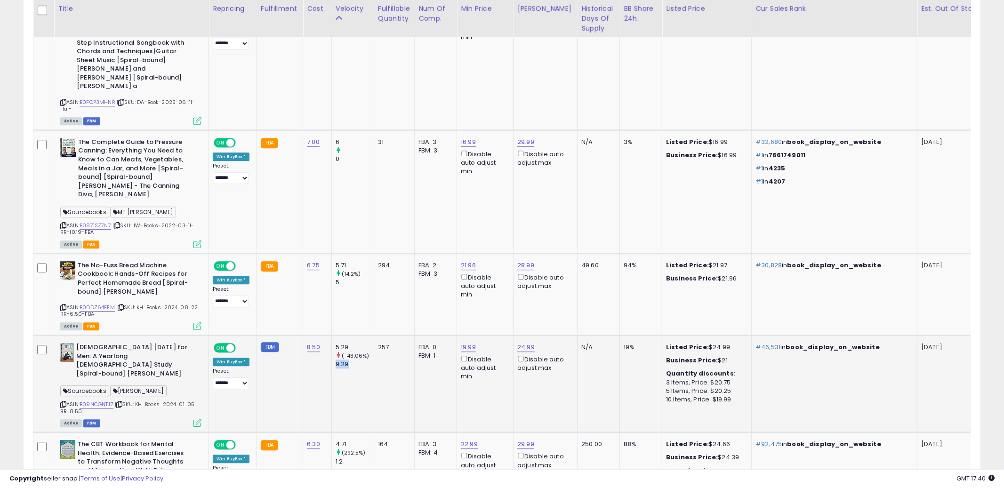
click at [340, 336] on td "5.29 (-43.06%) 9.29" at bounding box center [353, 384] width 42 height 97
click at [353, 336] on td "5.29 (-43.06%) 9.29" at bounding box center [353, 384] width 42 height 97
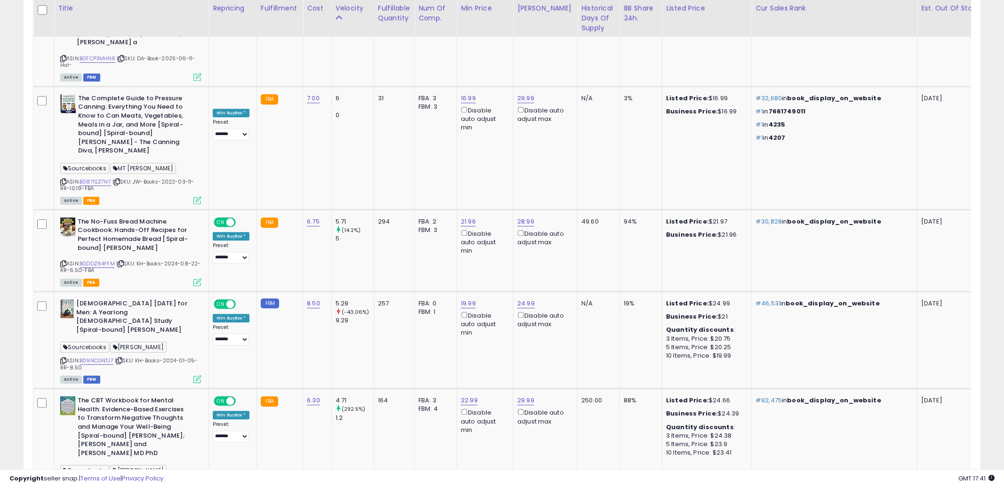
scroll to position [2070, 0]
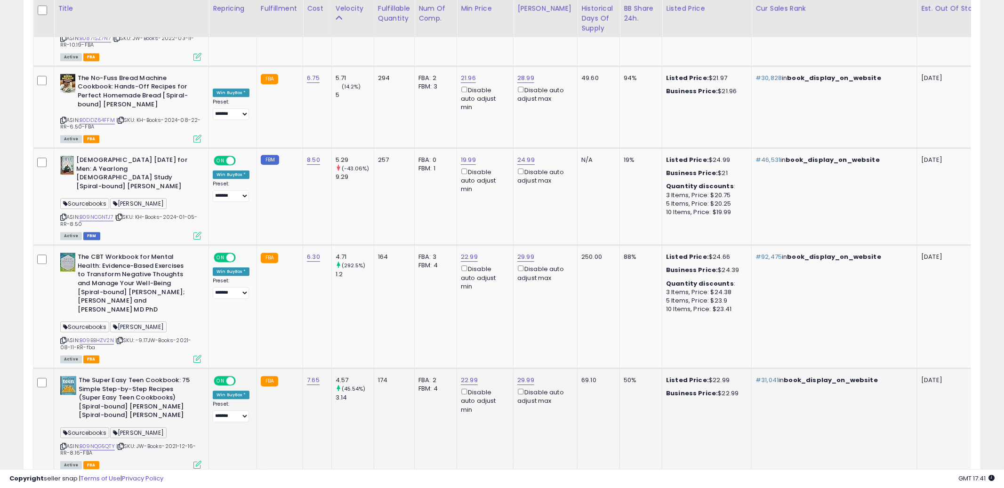
click at [565, 377] on td "29.99 Disable auto adjust max" at bounding box center [546, 422] width 64 height 106
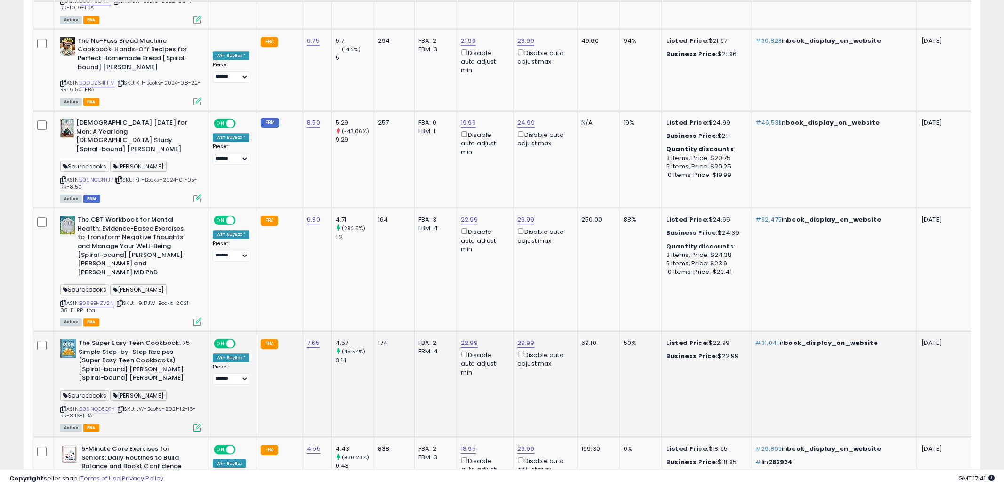
scroll to position [2303, 0]
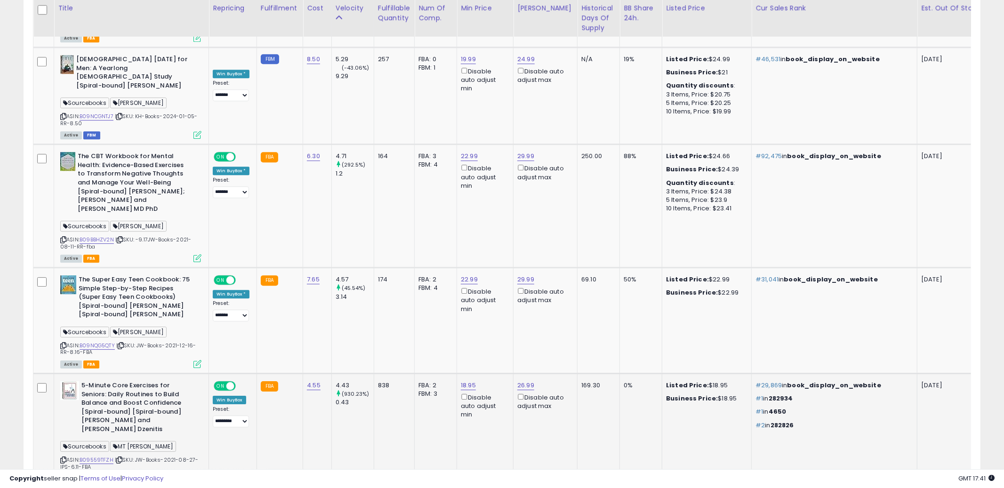
click at [578, 374] on td "169.30" at bounding box center [599, 430] width 42 height 114
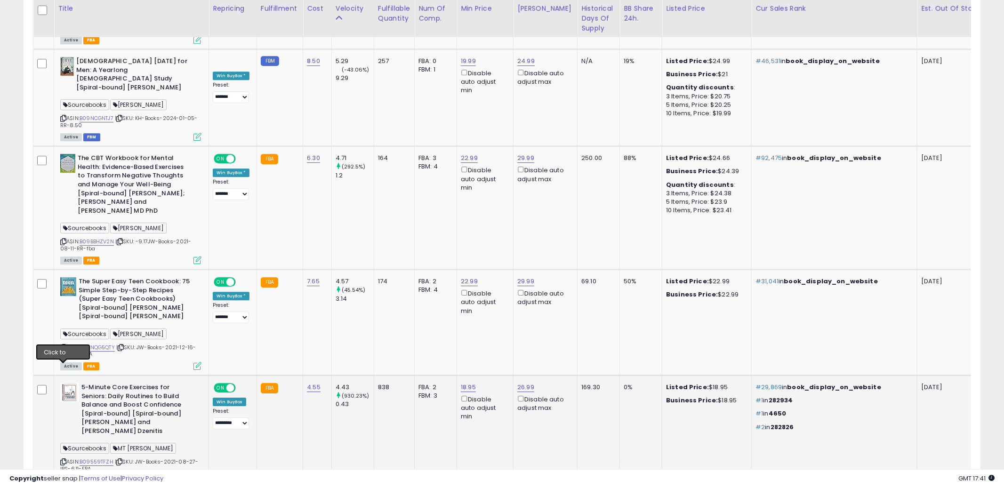
click at [63, 460] on icon at bounding box center [63, 462] width 6 height 5
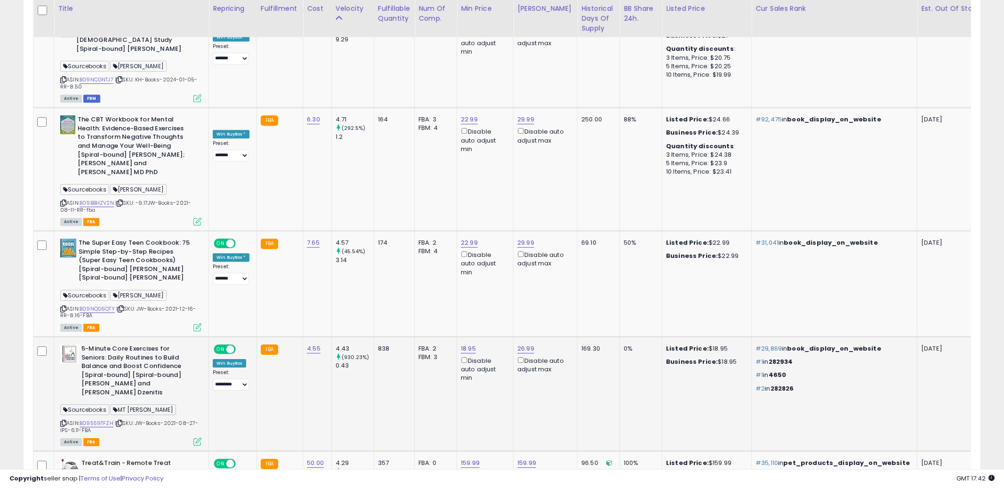
scroll to position [2366, 0]
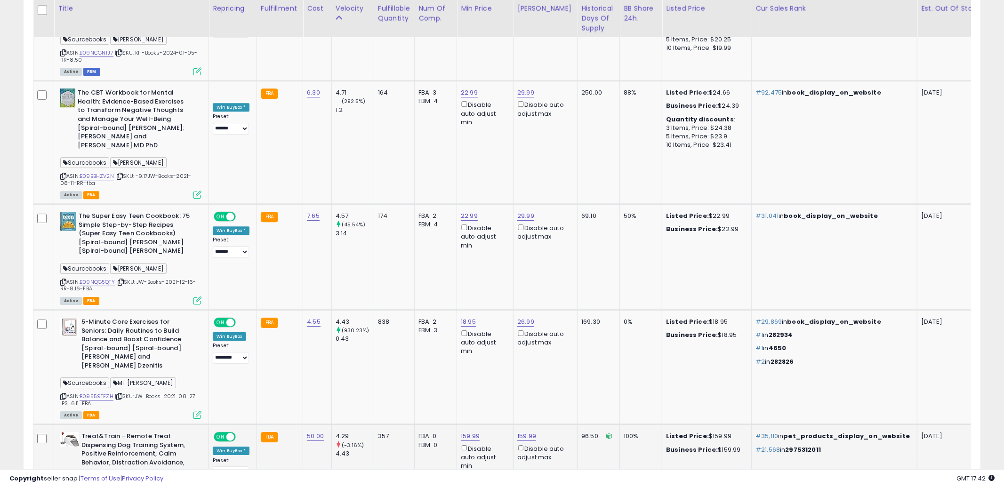
click at [448, 425] on td "FBA: 0 Low FBA: n/a Low FBA Back Ordered: n/a Low FBM: n/a Low SFP: n/a FBM: 0" at bounding box center [436, 486] width 42 height 123
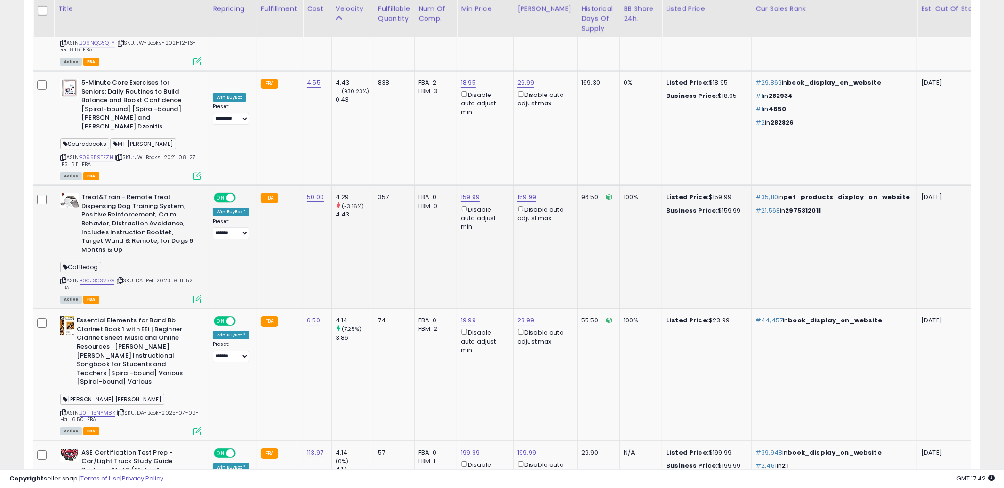
scroll to position [2616, 0]
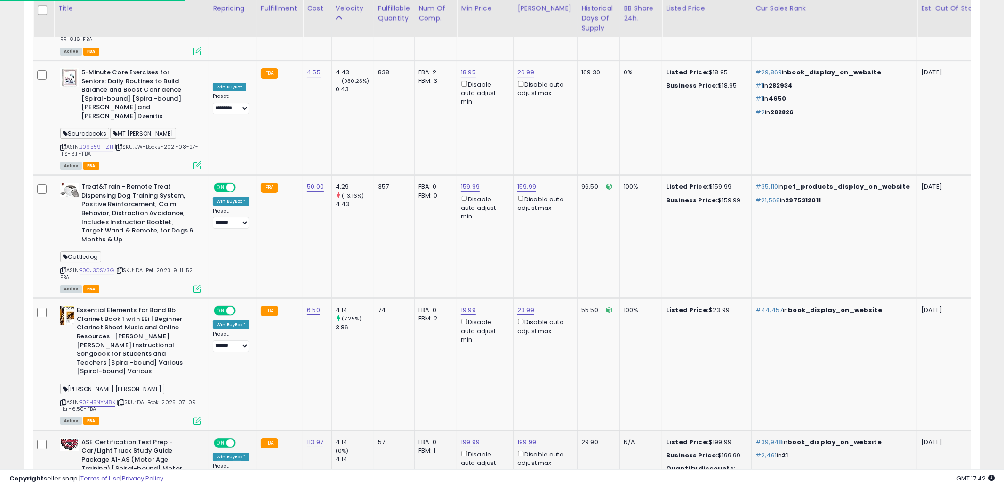
click at [454, 430] on td "FBA: 0 Low FBA: n/a Low FBA Back Ordered: n/a Low FBM: n/a Low SFP: n/a FBM: 1" at bounding box center [436, 483] width 42 height 106
click at [562, 430] on td "199.99 Disable auto adjust max" at bounding box center [546, 483] width 64 height 106
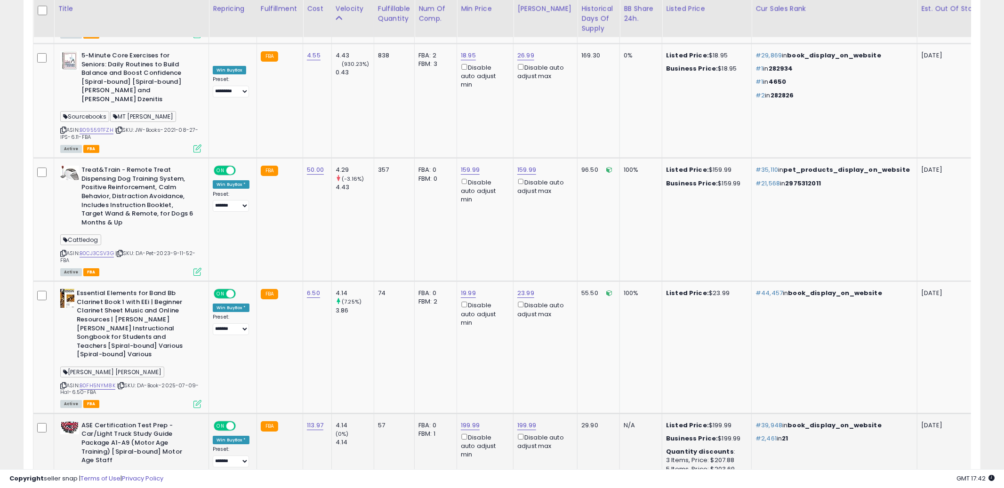
click at [526, 413] on td "199.99 Disable auto adjust max" at bounding box center [546, 466] width 64 height 106
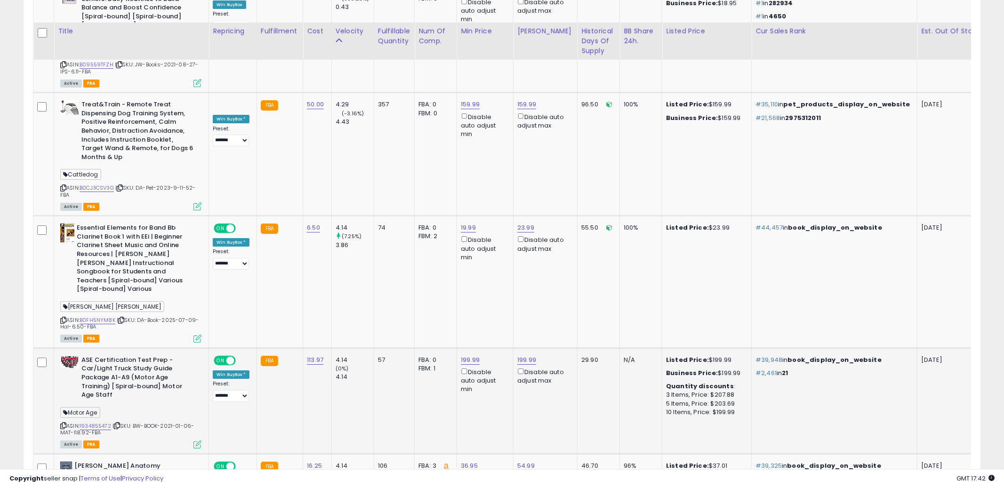
scroll to position [2721, 0]
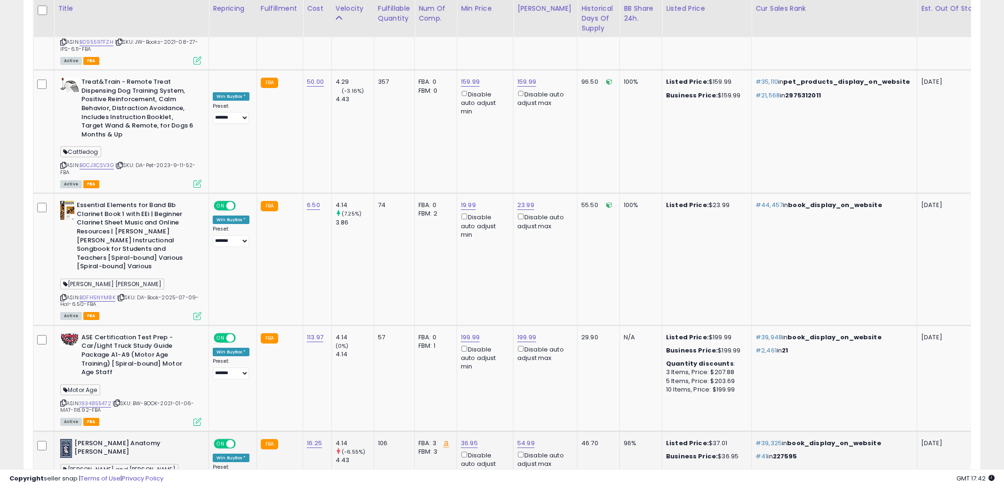
click at [578, 431] on td "46.70" at bounding box center [599, 471] width 42 height 80
click at [66, 439] on div "ASIN: 1435114930 | SKU: DA-book-2023-06-18-Barnes-16.25-FBA Active FBA" at bounding box center [130, 471] width 141 height 65
click at [63, 480] on icon at bounding box center [63, 482] width 6 height 5
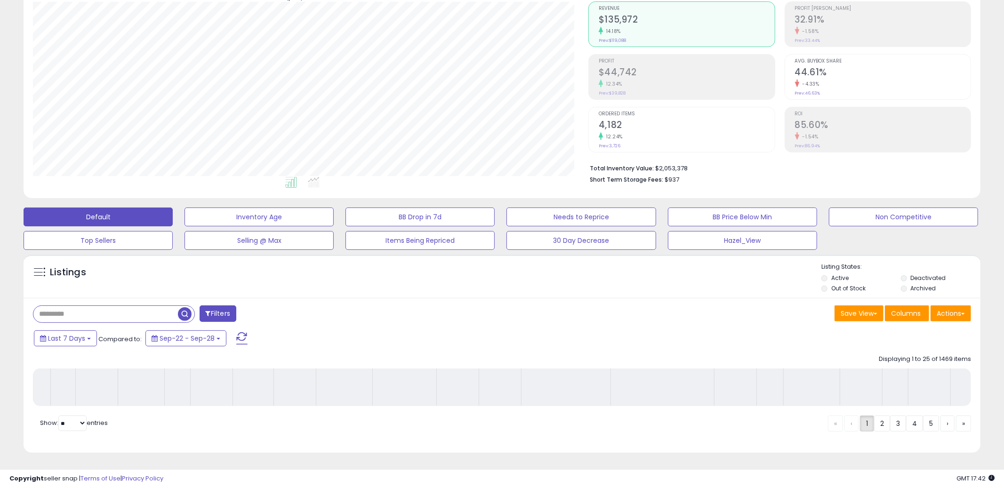
scroll to position [112, 0]
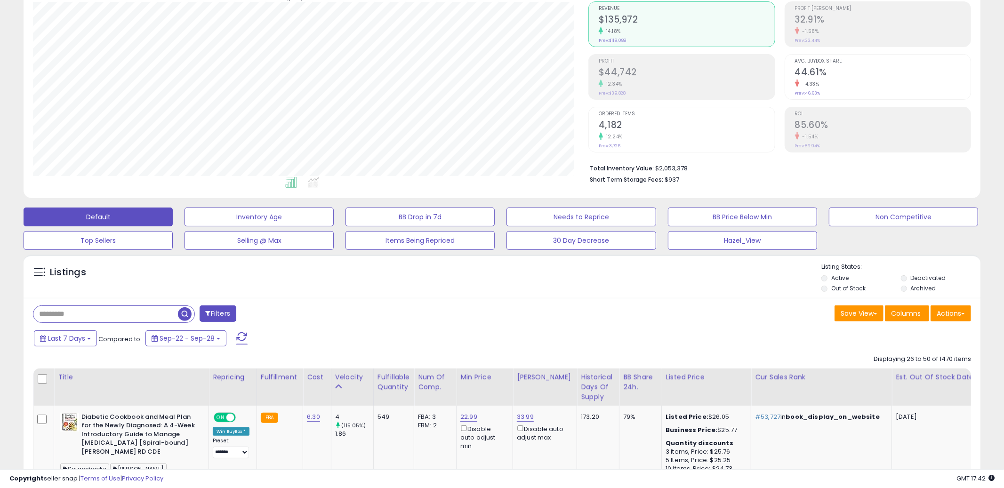
click at [657, 336] on div "Last 7 Days Compared to: Sep-22 - Sep-28" at bounding box center [384, 339] width 704 height 21
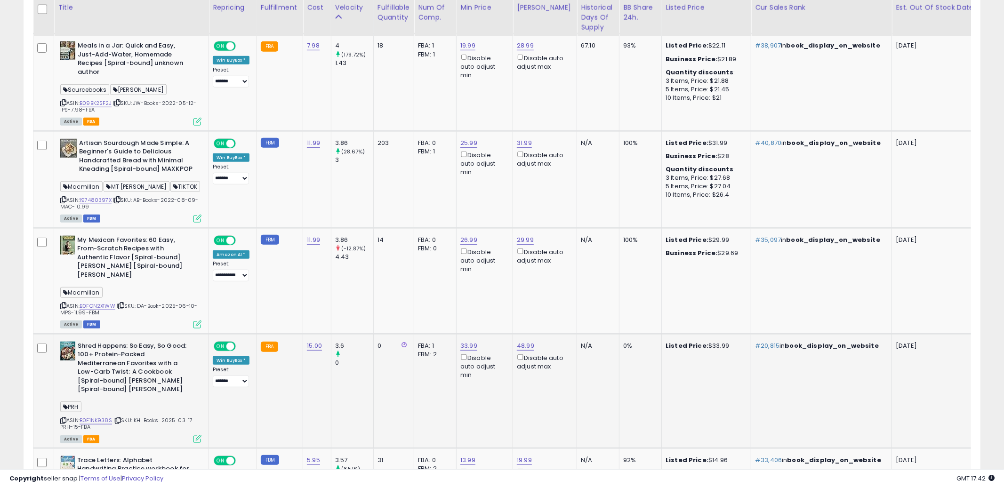
scroll to position [620, 0]
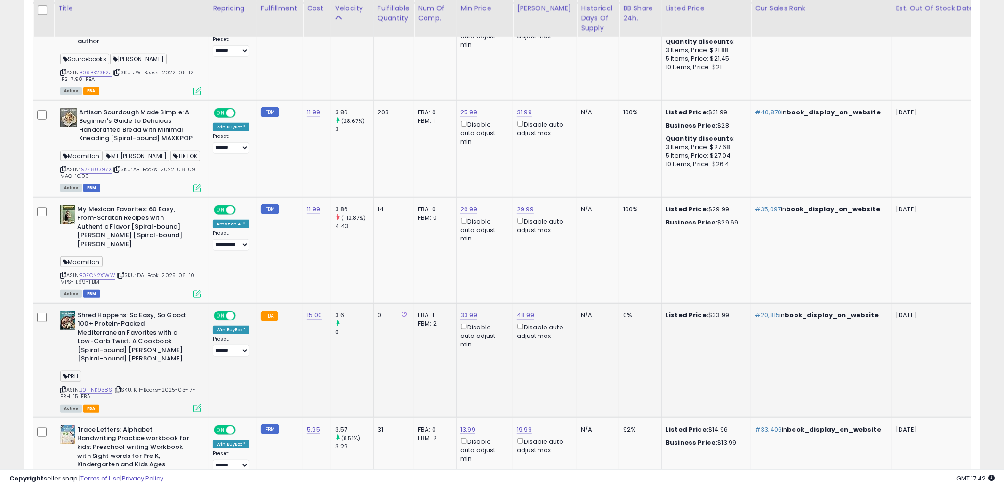
click at [594, 367] on td "N/A" at bounding box center [598, 360] width 42 height 114
click at [322, 344] on td "15.00" at bounding box center [317, 360] width 28 height 114
click at [64, 388] on icon at bounding box center [63, 390] width 6 height 5
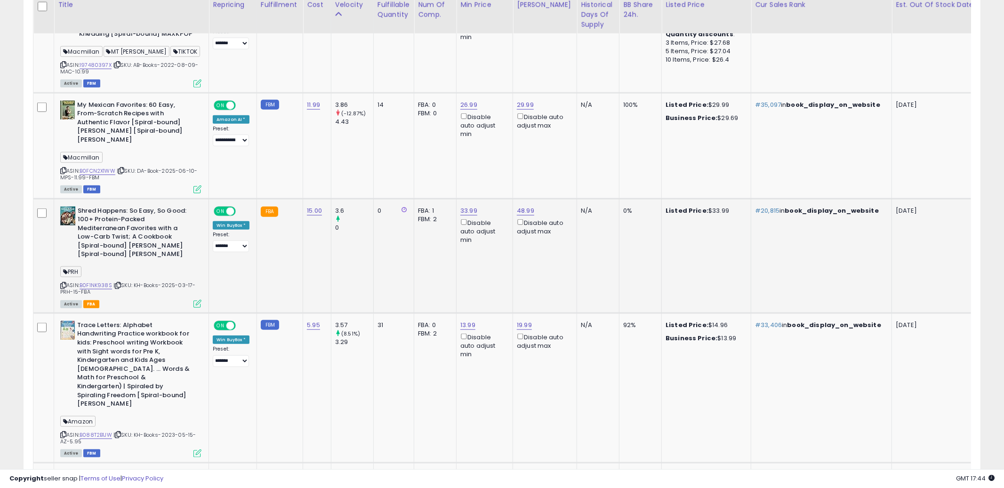
scroll to position [746, 0]
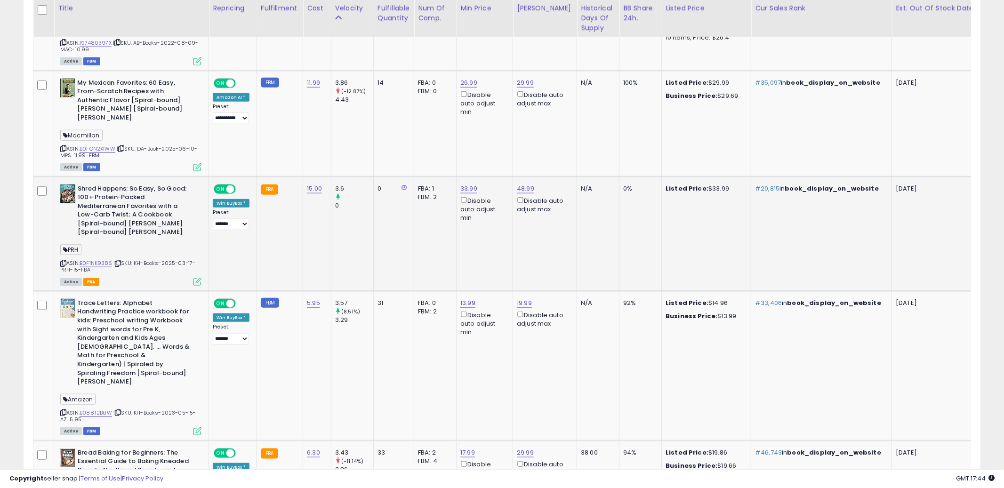
click at [487, 390] on td "13.99 Disable auto adjust min" at bounding box center [485, 366] width 57 height 150
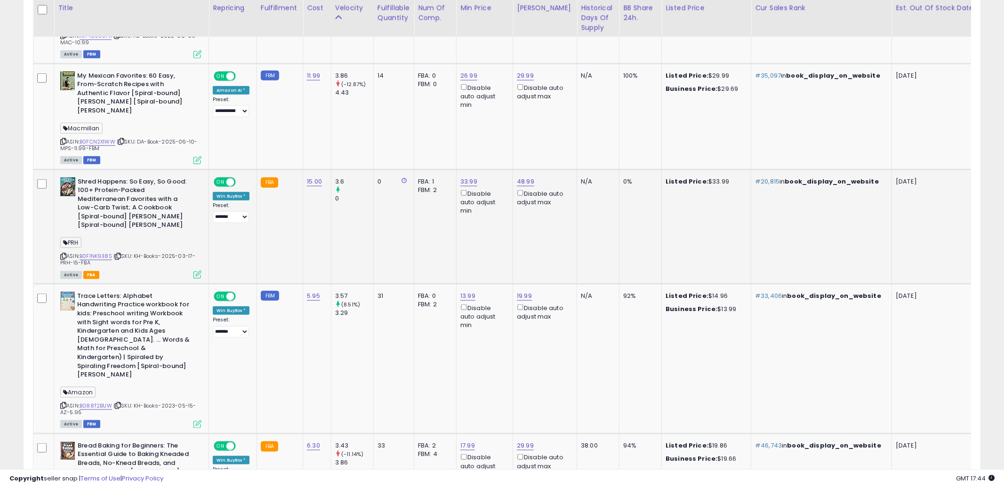
click at [487, 390] on td "13.99 Disable auto adjust min" at bounding box center [485, 359] width 57 height 150
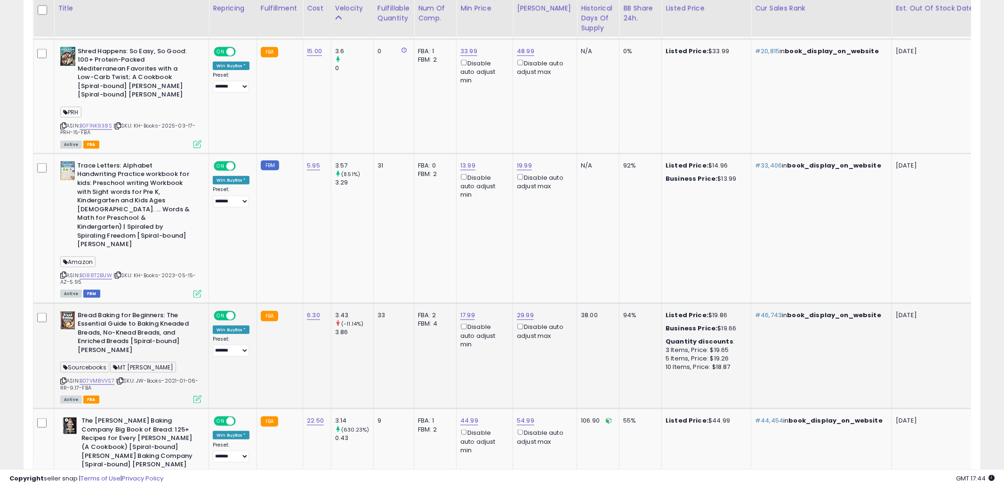
click at [488, 388] on td "17.99 Disable auto adjust min" at bounding box center [485, 356] width 57 height 106
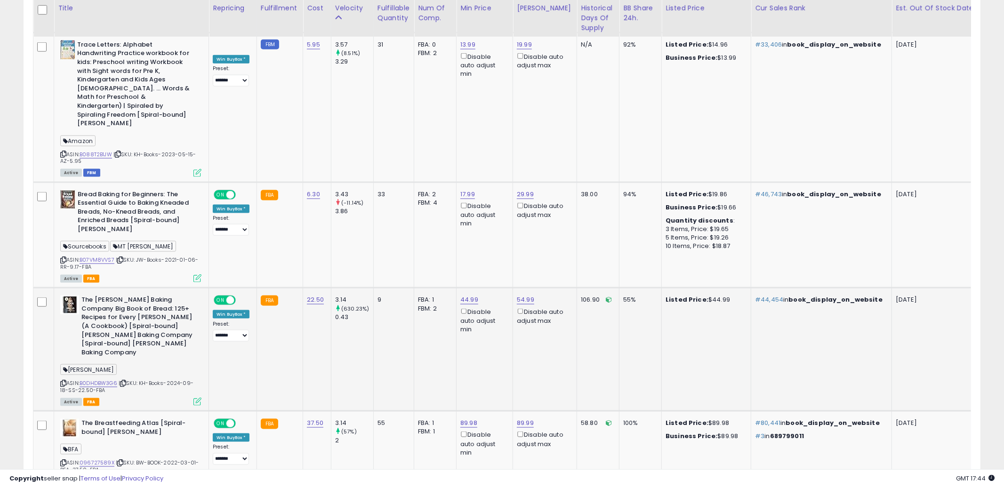
click at [486, 354] on td "44.99 Disable auto adjust min" at bounding box center [485, 349] width 57 height 123
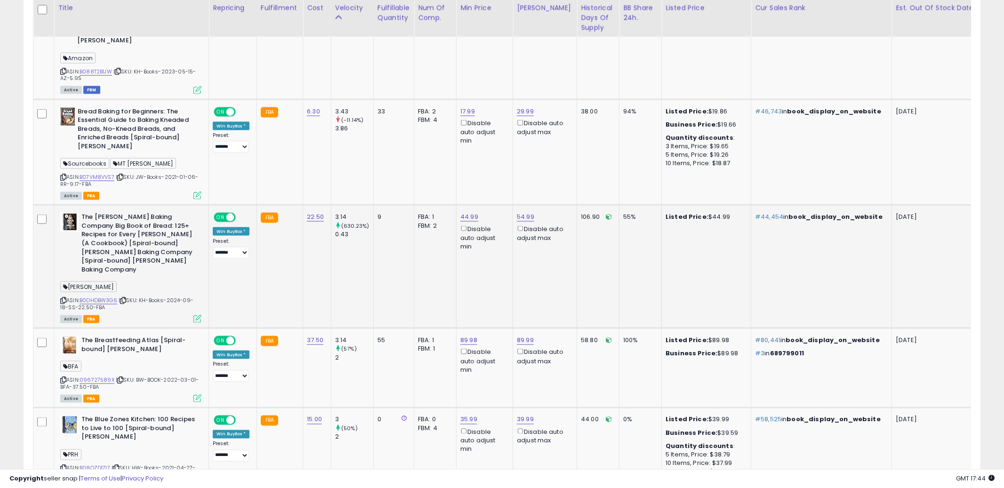
click at [494, 250] on td "44.99 Disable auto adjust min" at bounding box center [485, 266] width 57 height 123
click at [61, 298] on icon at bounding box center [63, 300] width 6 height 5
click at [442, 369] on td "FBA: 1 Low FBA: 129.99 Low FBA Back Ordered: n/a Low FBM: 129.99 Low SFP: n/a F…" at bounding box center [435, 369] width 42 height 80
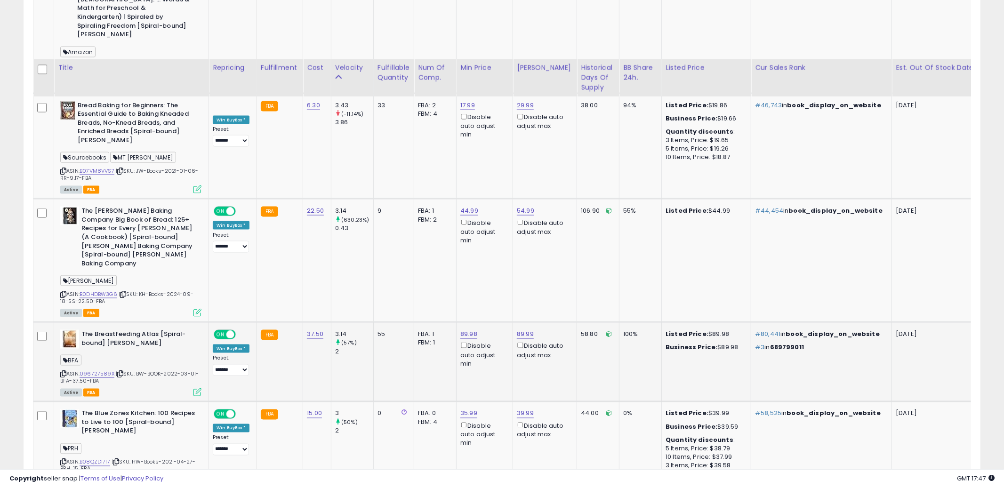
scroll to position [1154, 0]
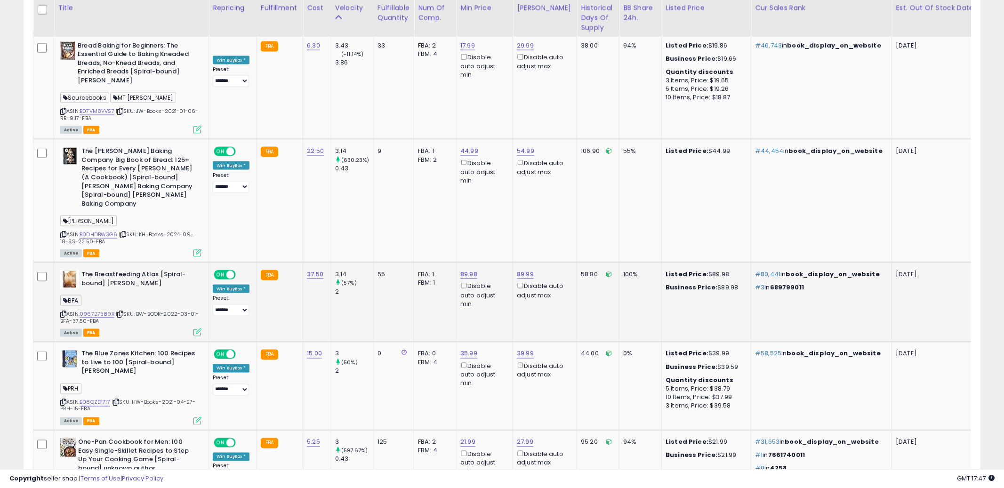
click at [442, 369] on td "FBA: 0 Low FBA: n/a Low FBA Back Ordered: n/a Low FBM: n/a Low SFP: n/a FBM: 4" at bounding box center [435, 386] width 42 height 89
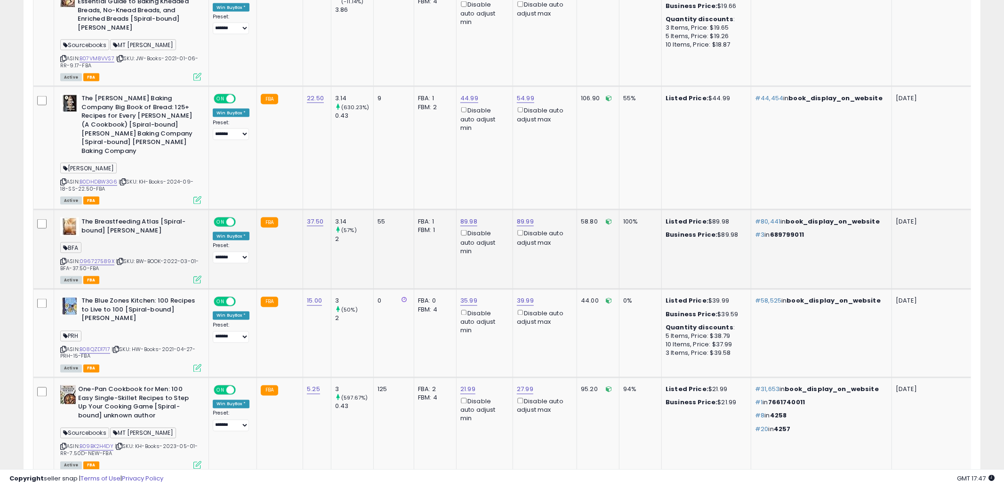
scroll to position [1254, 0]
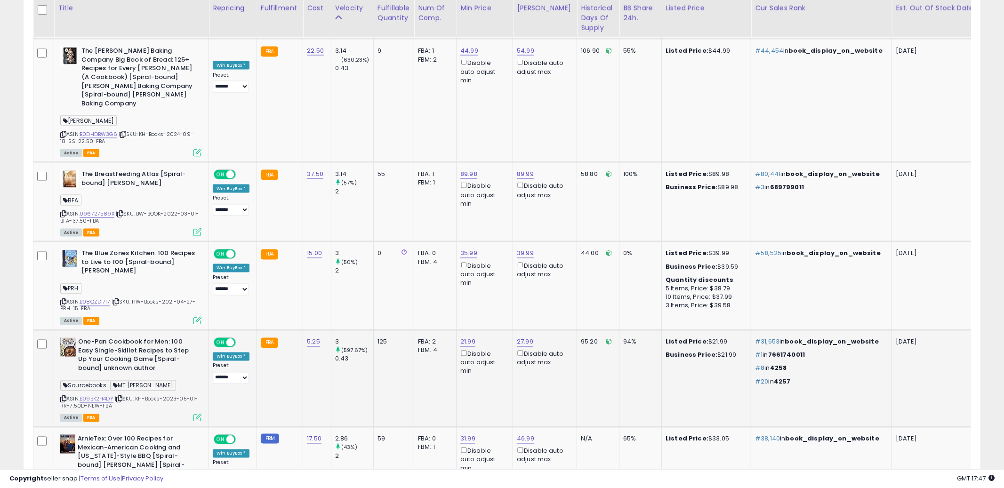
click at [427, 370] on td "FBA: 2 Low FBA: 21.99 Low FBA Back Ordered: n/a Low FBM: 21.99 Low SFP: n/a FBM…" at bounding box center [435, 378] width 42 height 97
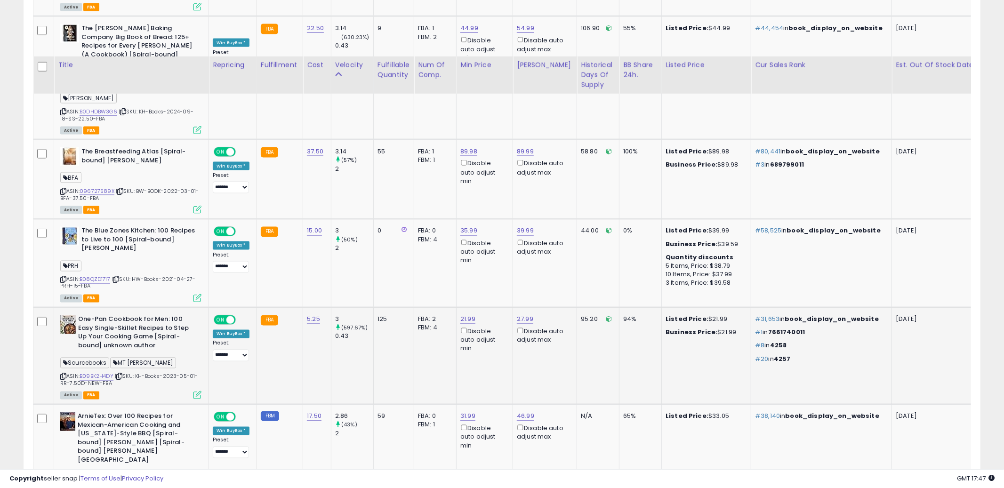
scroll to position [1349, 0]
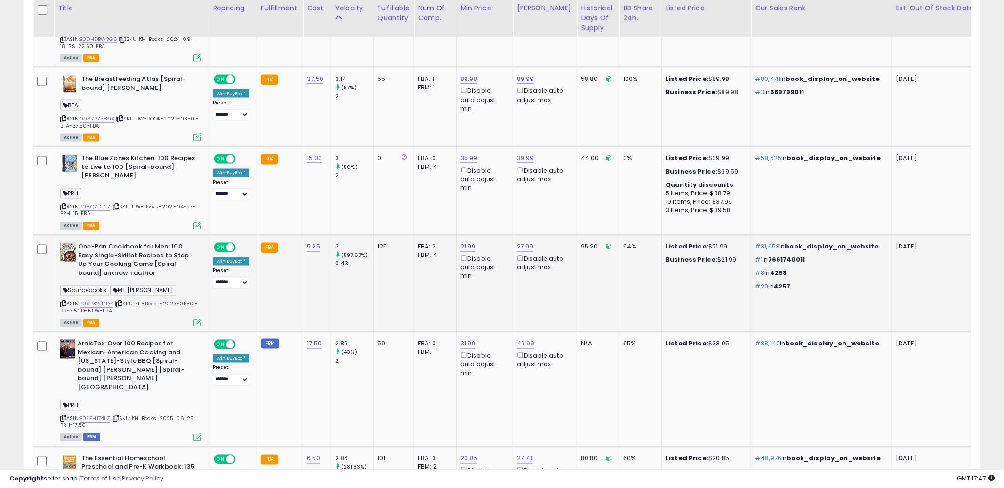
click at [427, 370] on td "FBA: 0 Low FBA: n/a Low FBA Back Ordered: n/a Low FBM: n/a Low SFP: n/a FBM: 1" at bounding box center [435, 389] width 42 height 114
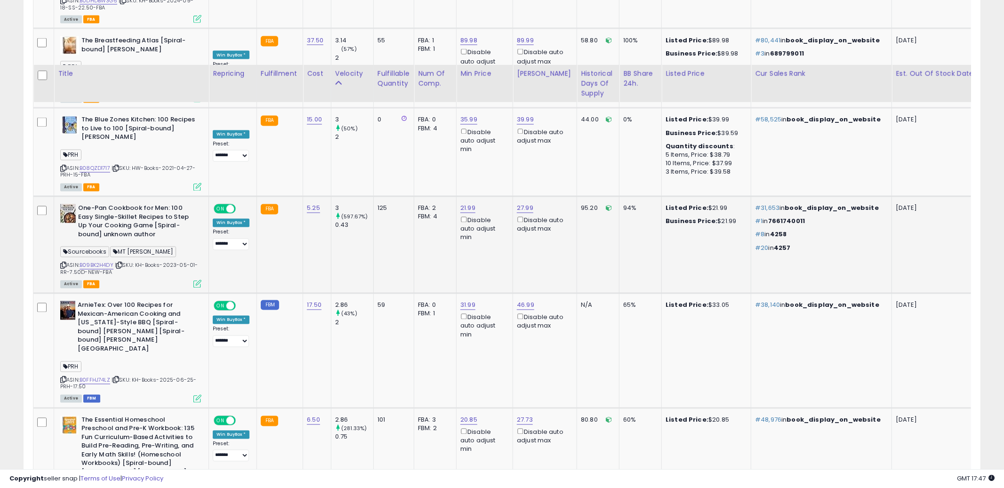
scroll to position [1453, 0]
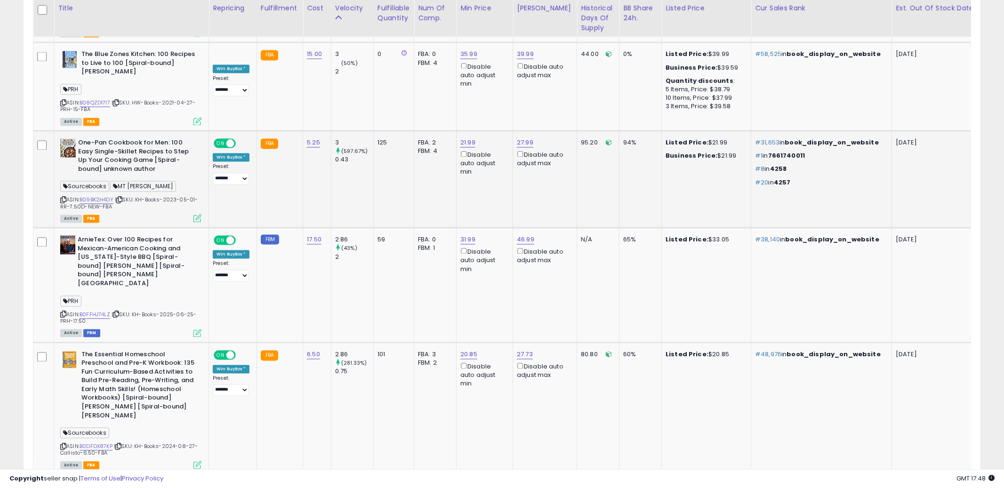
click at [427, 370] on td "FBA: 3 Low FBA: 21.09 Low FBA Back Ordered: n/a Low FBM: 21.09 Low SFP: n/a FBM…" at bounding box center [435, 409] width 42 height 132
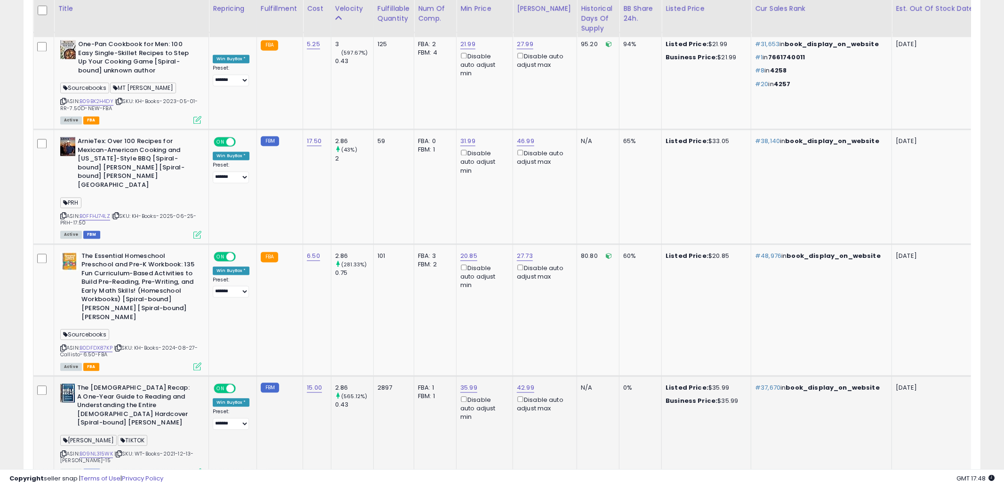
scroll to position [1581, 0]
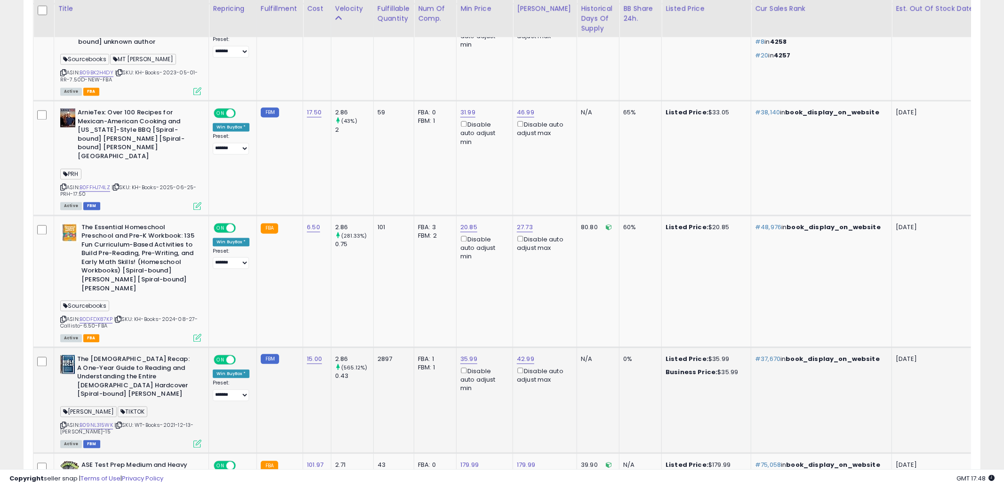
click at [429, 384] on td "FBA: 1 Low FBA: n/a Low FBA Back Ordered: 37.94 Low FBM: n/a Low SFP: n/a FBM: 1" at bounding box center [435, 401] width 42 height 106
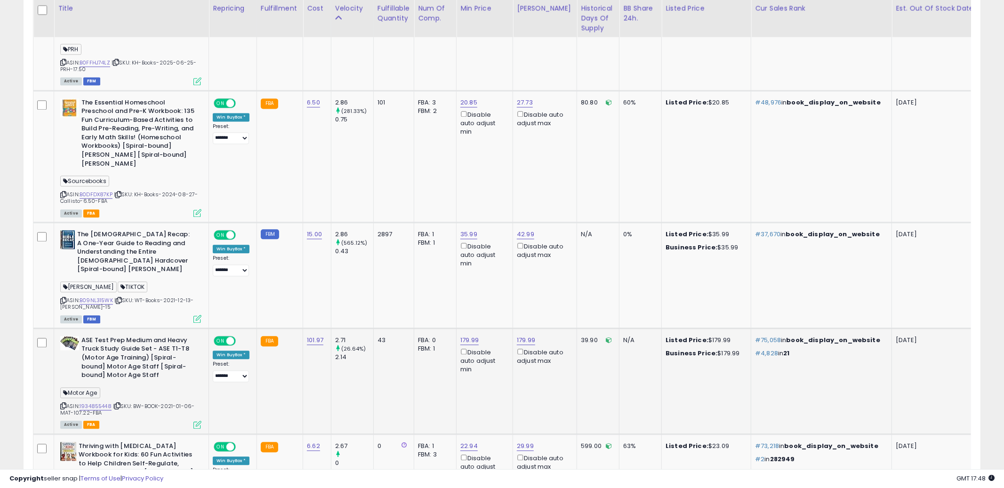
click at [430, 367] on td "FBA: 0 Low FBA: n/a Low FBA Back Ordered: n/a Low FBM: n/a Low SFP: n/a FBM: 1" at bounding box center [435, 381] width 42 height 106
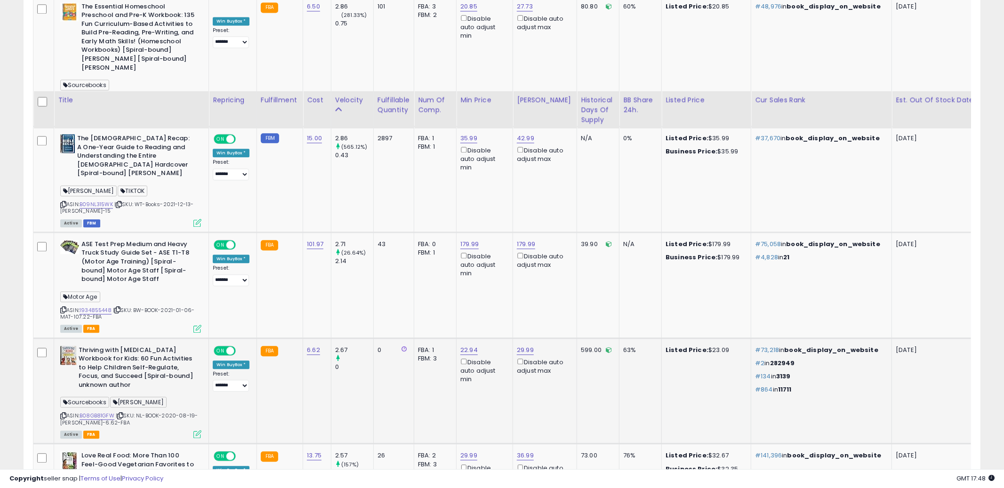
scroll to position [1915, 0]
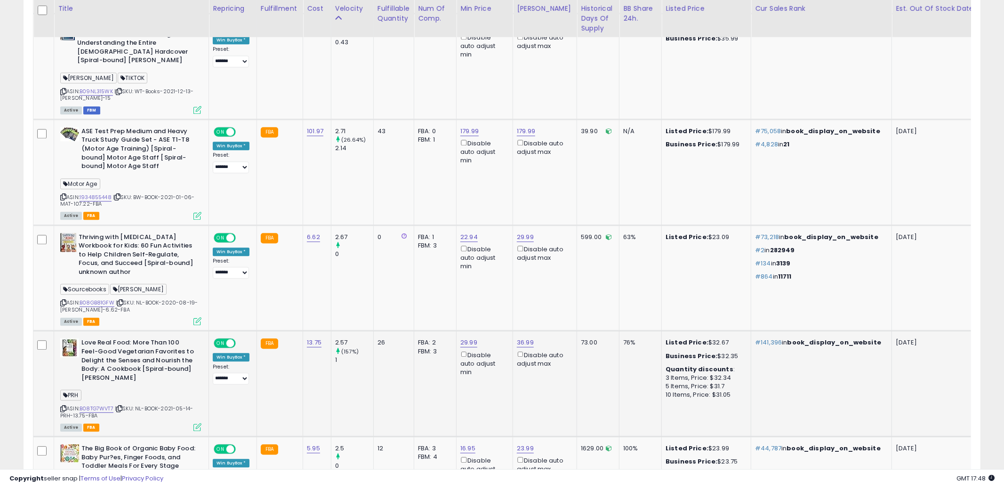
click at [431, 365] on td "FBA: 2 Low FBA: 32.93 Low FBA Back Ordered: n/a Low FBM: 32.93 Low SFP: n/a FBM…" at bounding box center [435, 384] width 42 height 106
click at [64, 356] on div "ASIN: B08TG7WVT7 | SKU: NL-BOOK-2021-05-14-PRH-13.75-FBA Active FBA" at bounding box center [130, 385] width 141 height 92
click at [63, 407] on icon at bounding box center [63, 409] width 6 height 5
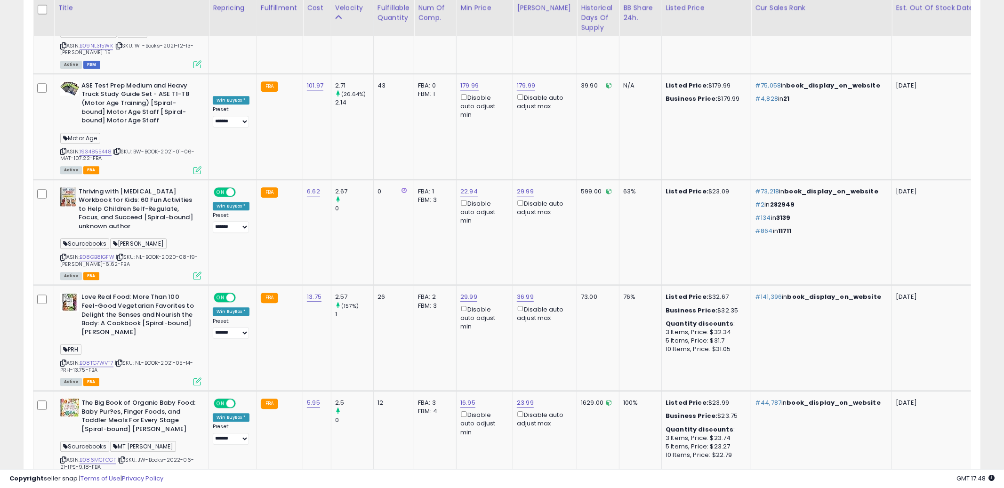
scroll to position [1974, 0]
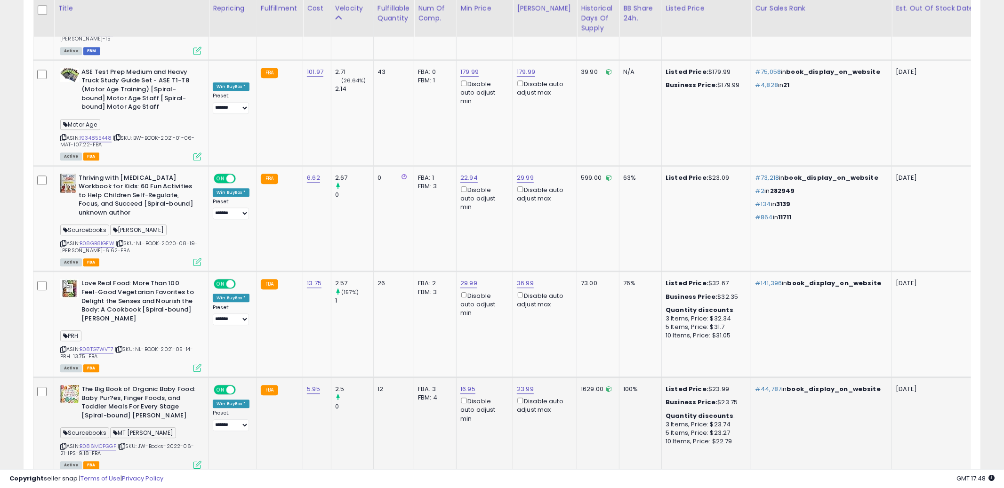
click at [405, 380] on td "12" at bounding box center [393, 426] width 40 height 97
click at [65, 444] on icon at bounding box center [63, 446] width 6 height 5
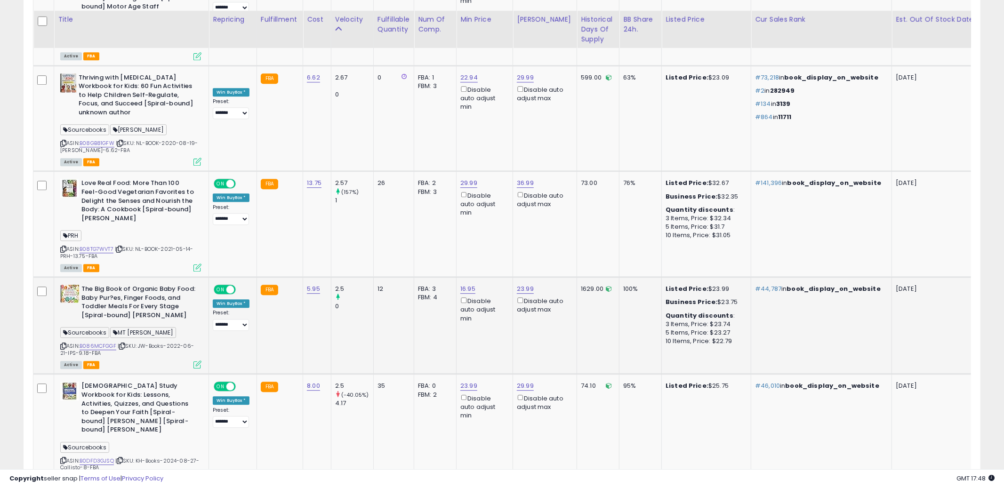
scroll to position [2085, 0]
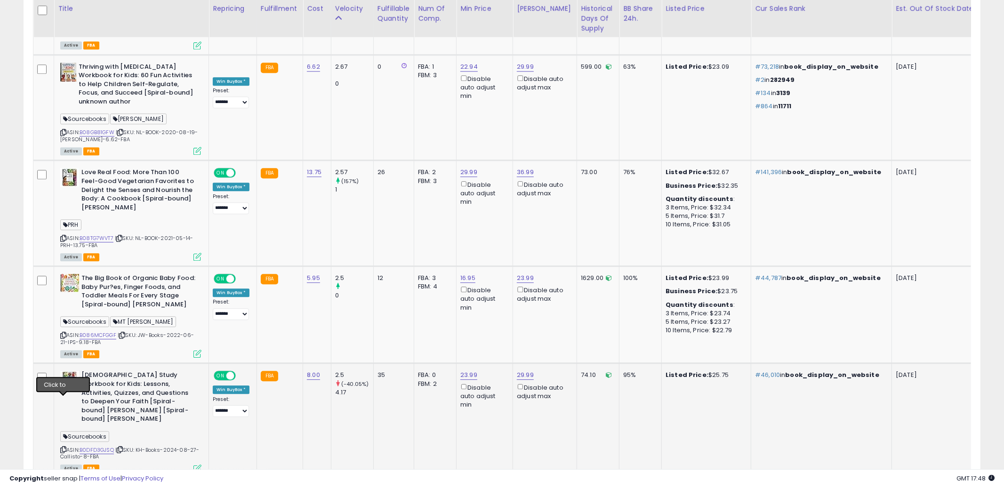
click at [65, 447] on icon at bounding box center [63, 449] width 6 height 5
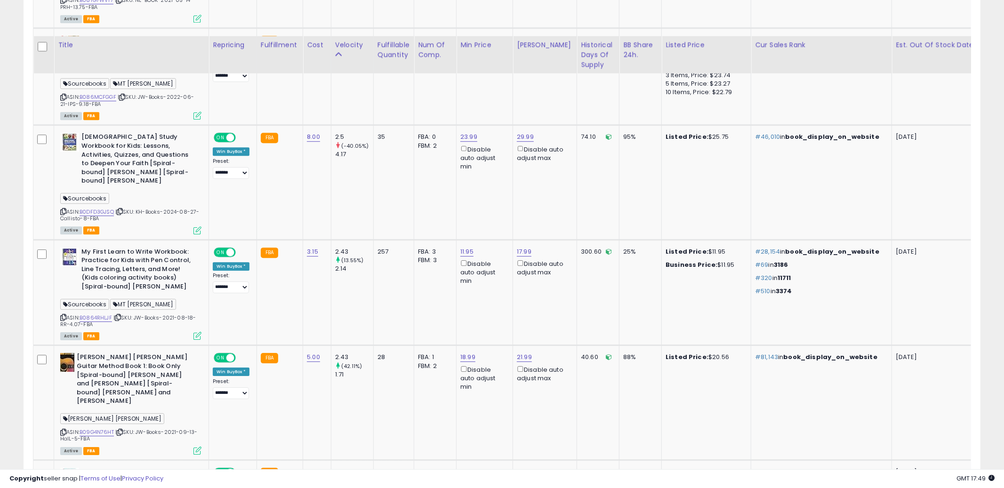
scroll to position [2360, 0]
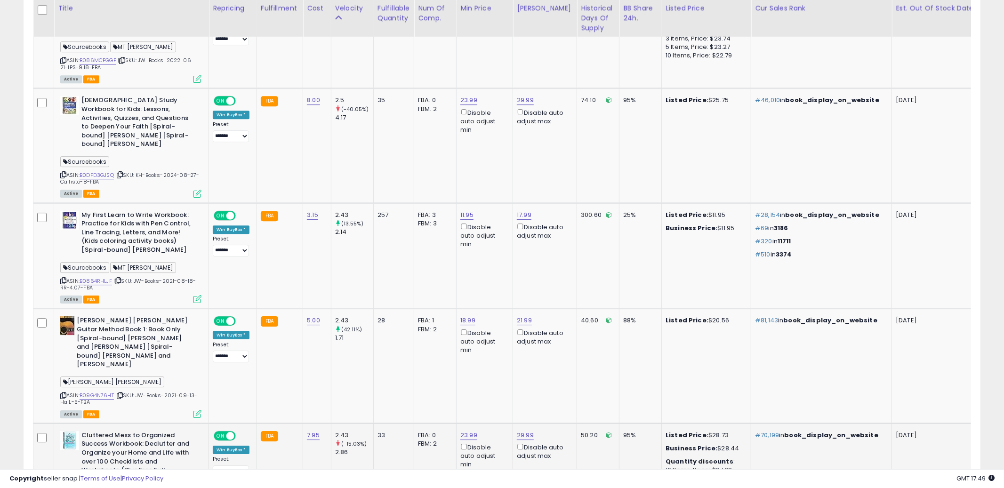
click at [374, 445] on td "33" at bounding box center [393, 493] width 40 height 141
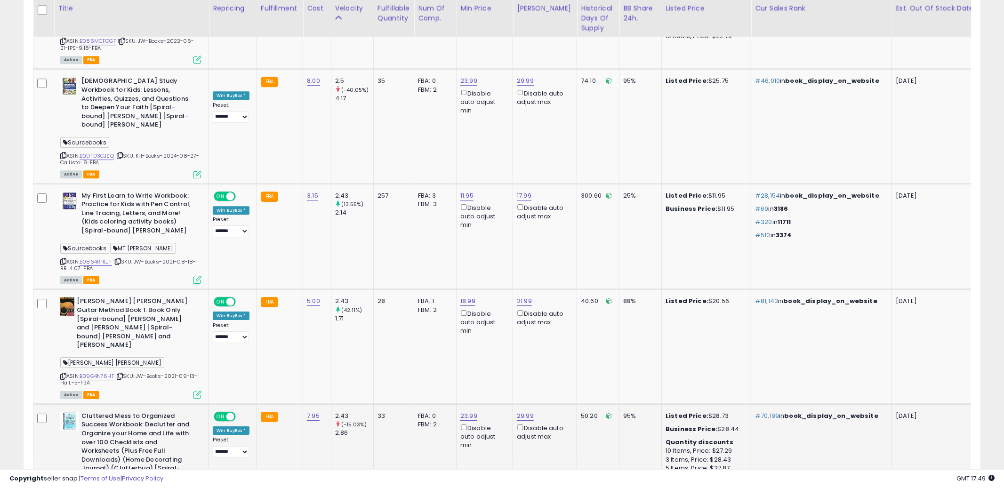
scroll to position [2379, 0]
click at [383, 415] on td "33" at bounding box center [393, 475] width 40 height 141
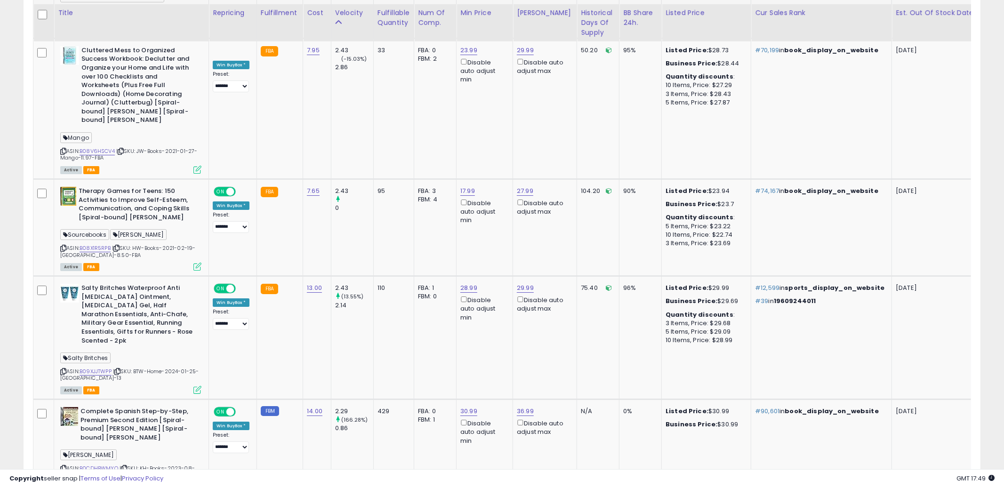
scroll to position [2744, 0]
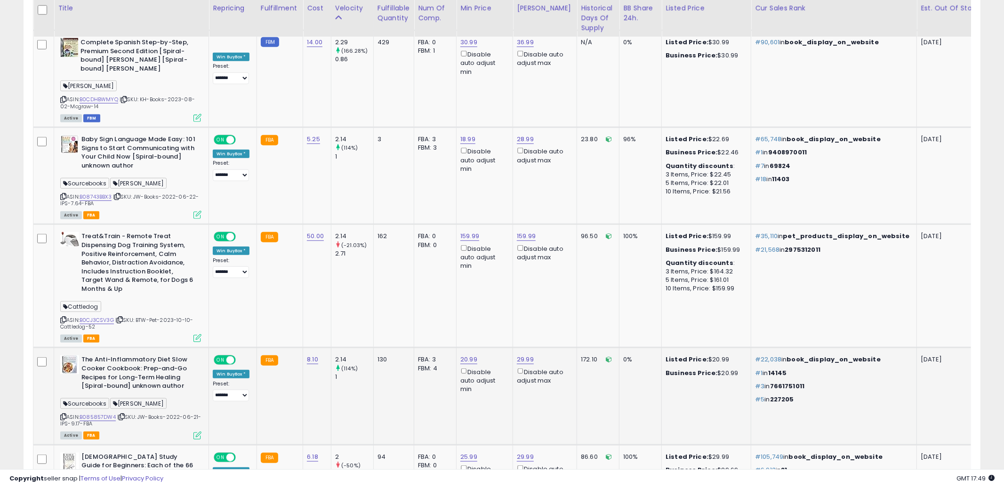
scroll to position [709, 0]
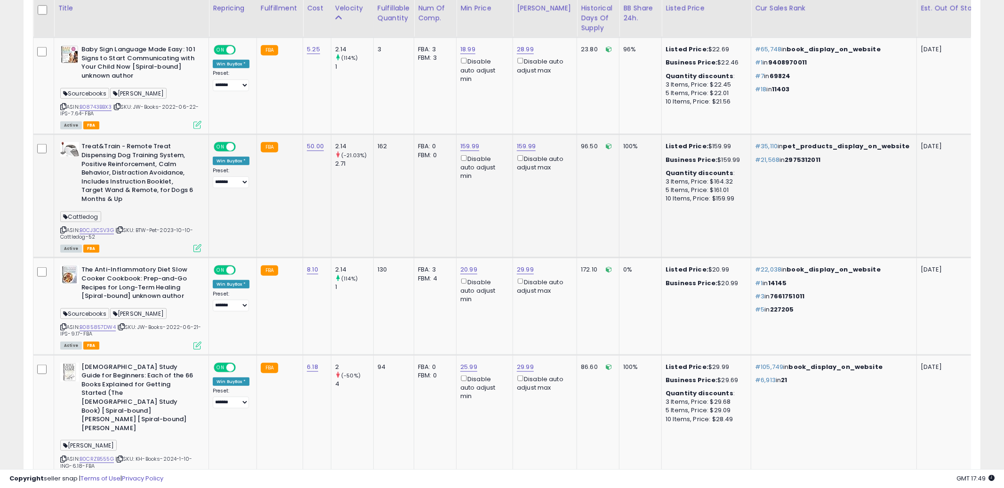
click at [416, 243] on td "FBA: 0 Low FBA: n/a Low FBA Back Ordered: n/a Low FBM: n/a Low SFP: n/a FBM: 0" at bounding box center [435, 196] width 42 height 123
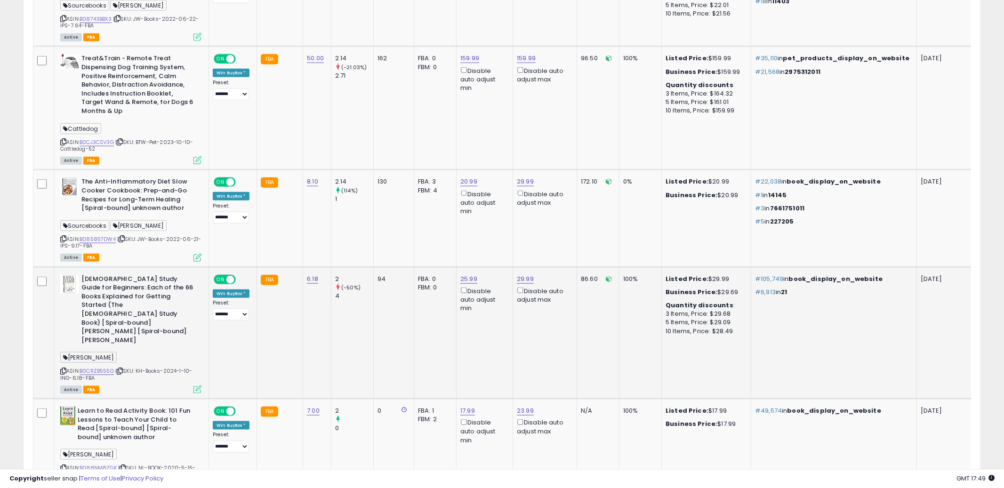
scroll to position [837, 0]
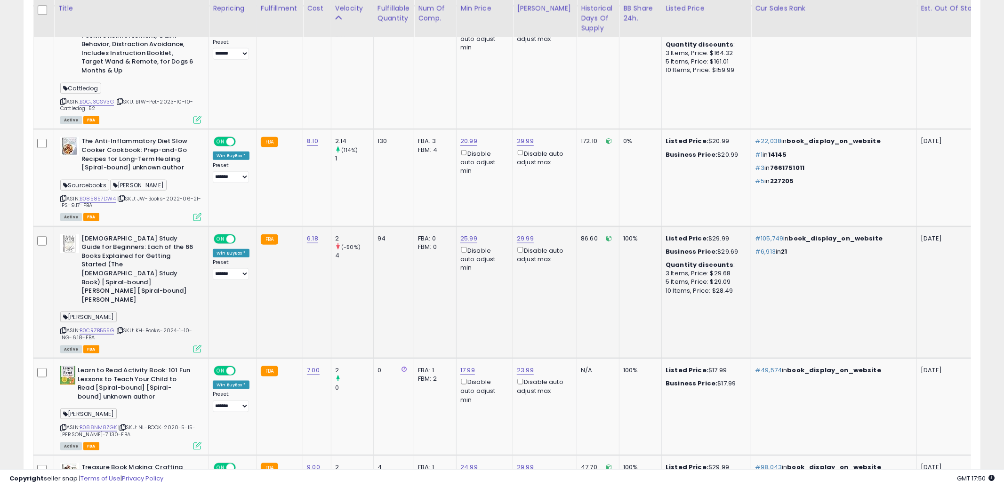
click at [403, 316] on td "94" at bounding box center [393, 293] width 40 height 132
click at [64, 328] on icon at bounding box center [63, 330] width 6 height 5
click at [374, 304] on td "94" at bounding box center [393, 293] width 40 height 132
click at [445, 310] on td "FBA: 0 Low FBA: n/a Low FBA Back Ordered: n/a Low FBM: n/a Low SFP: n/a FBM: 0" at bounding box center [435, 293] width 42 height 132
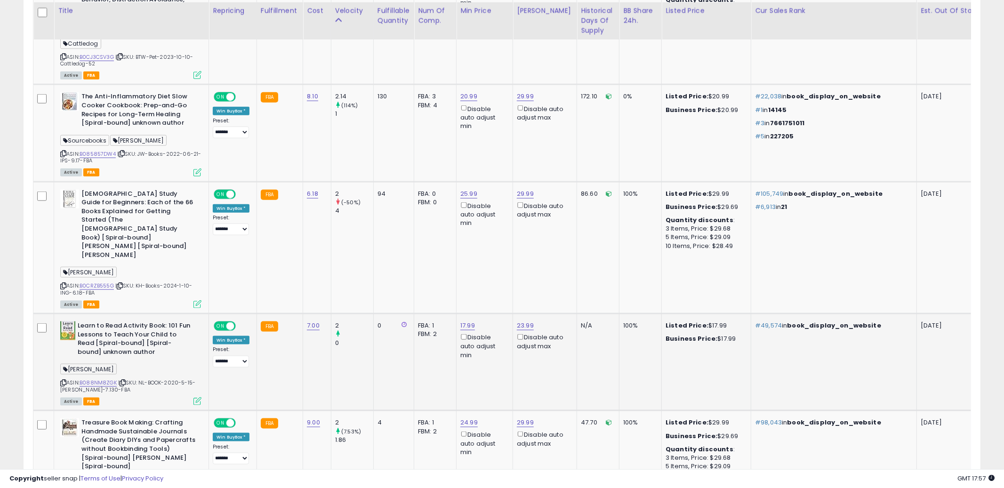
scroll to position [898, 0]
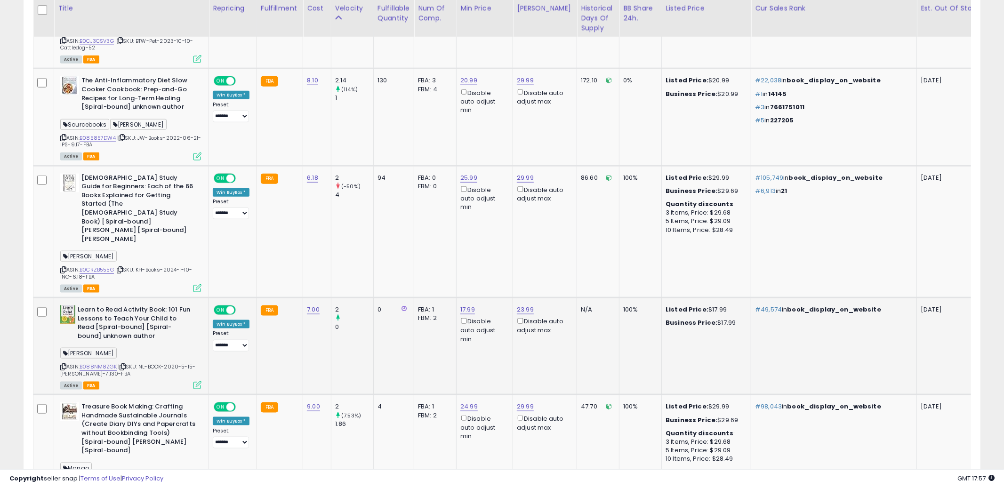
click at [463, 333] on td "17.99 Disable auto adjust min" at bounding box center [485, 346] width 57 height 97
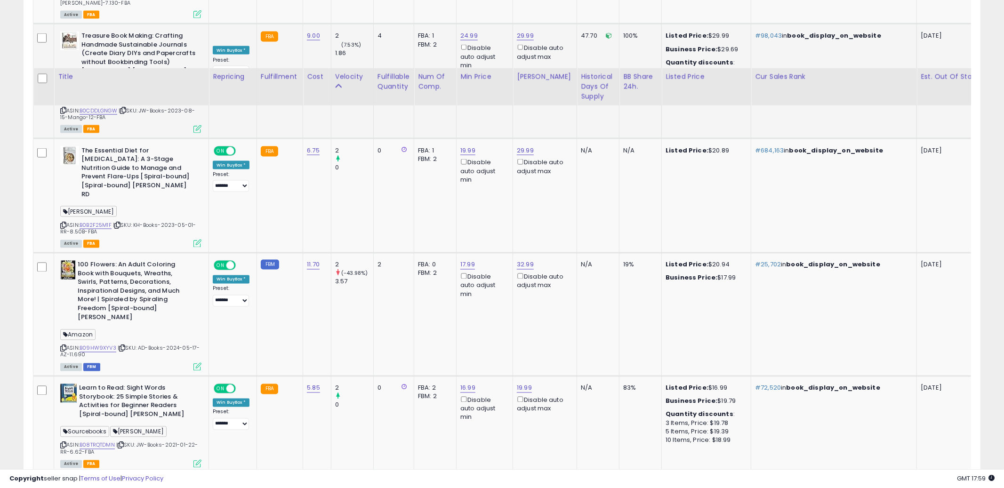
scroll to position [1338, 0]
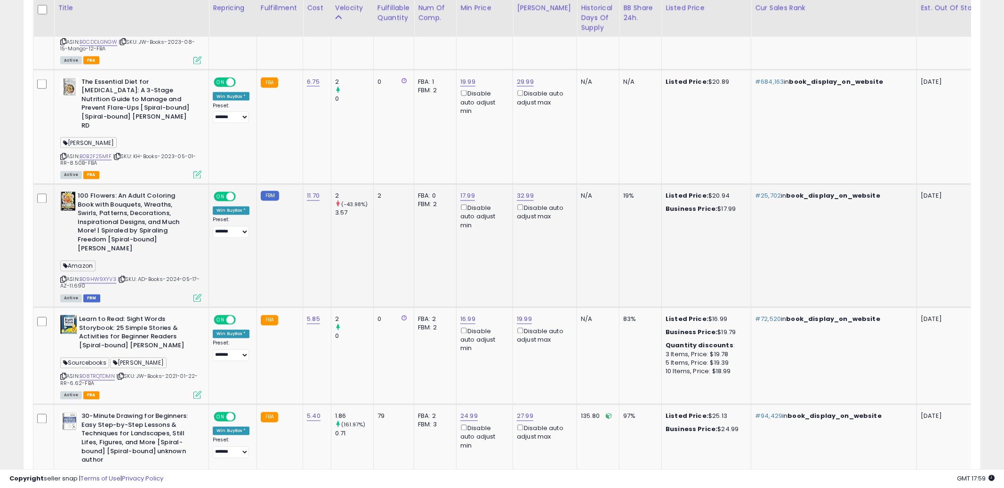
click at [462, 235] on td "17.99 Disable auto adjust min" at bounding box center [485, 246] width 57 height 123
click at [62, 277] on icon at bounding box center [63, 279] width 6 height 5
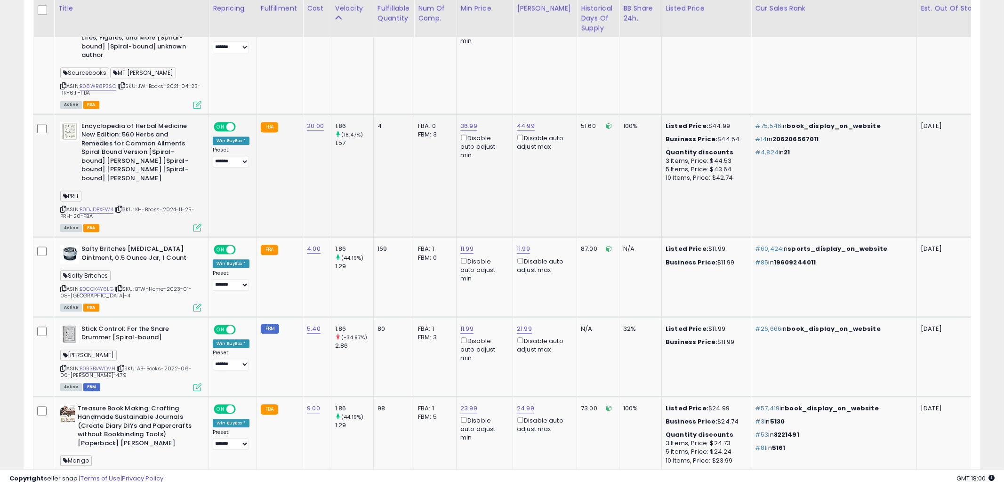
scroll to position [1743, 0]
click at [398, 332] on td "80" at bounding box center [393, 357] width 40 height 80
click at [63, 366] on icon at bounding box center [63, 368] width 6 height 5
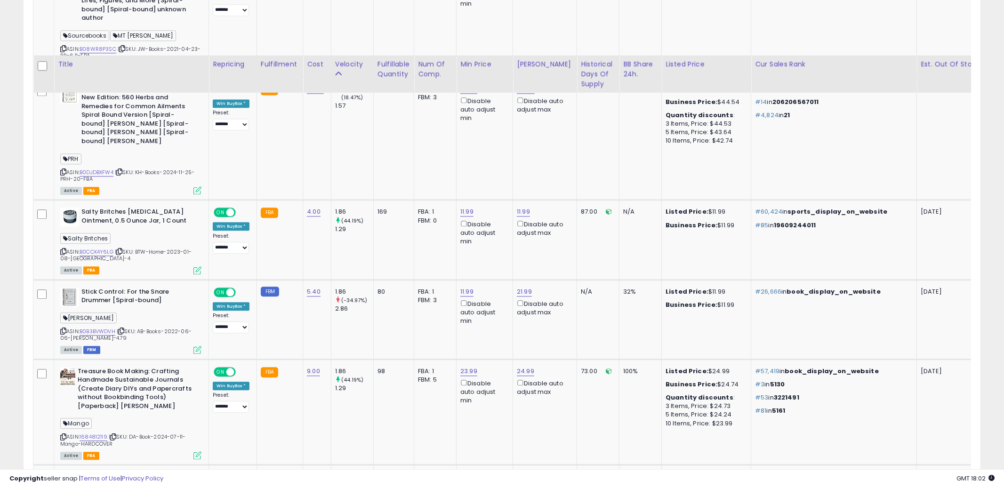
scroll to position [1837, 0]
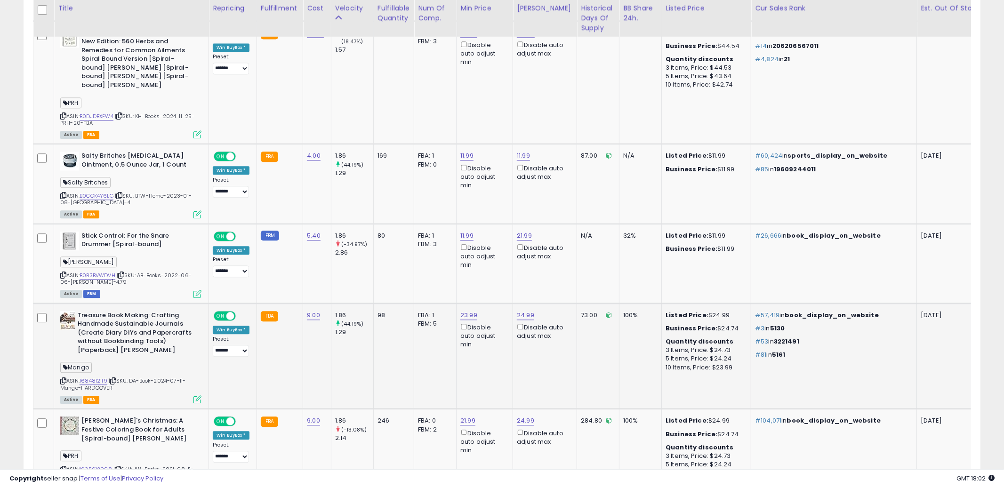
click at [630, 347] on td "100%" at bounding box center [641, 356] width 42 height 106
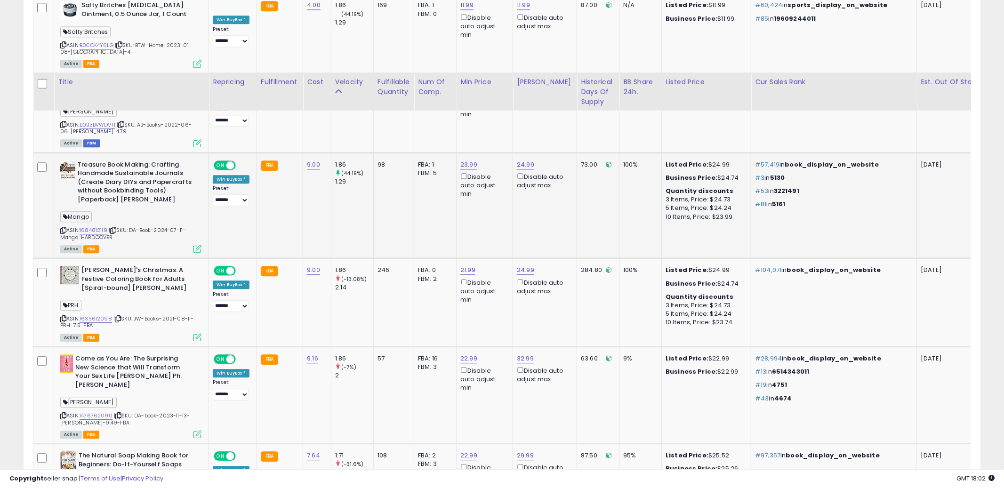
scroll to position [2061, 0]
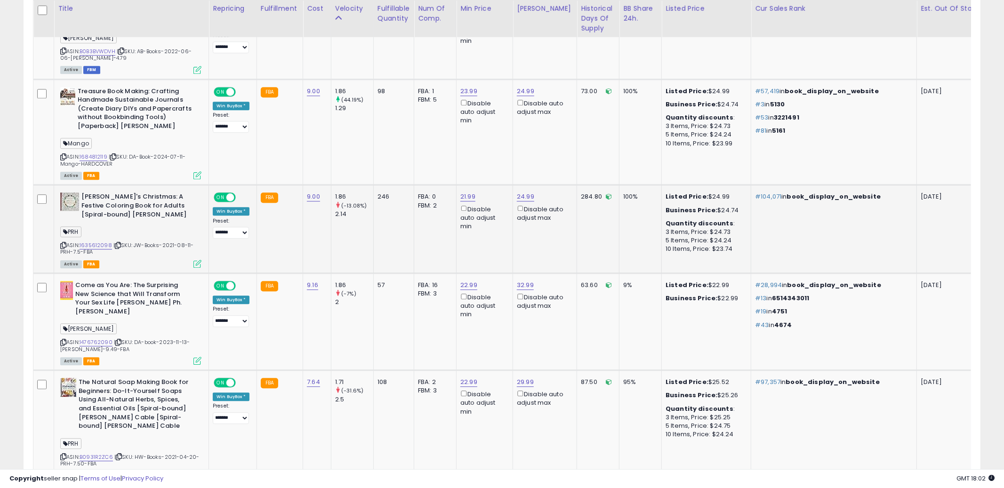
click at [474, 198] on td "21.99 Disable auto adjust min" at bounding box center [485, 229] width 57 height 89
click at [62, 243] on icon at bounding box center [63, 245] width 6 height 5
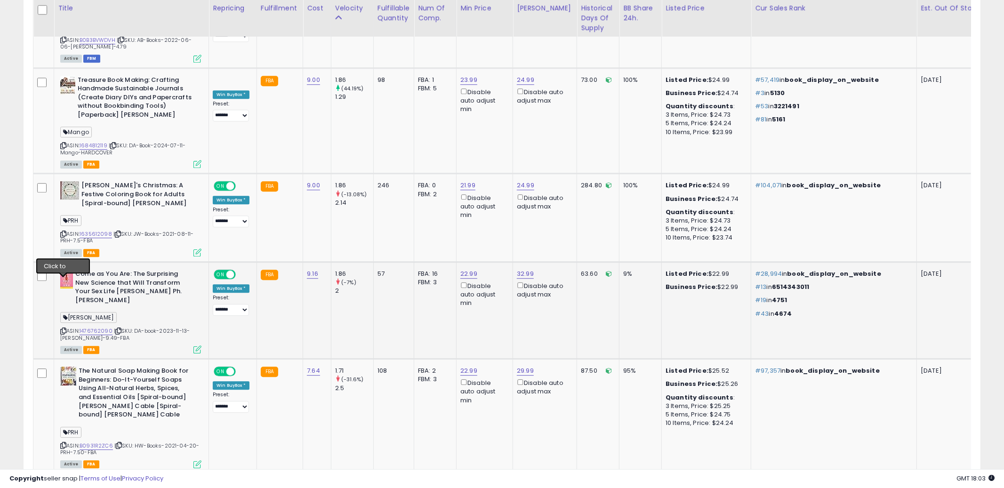
click at [63, 329] on icon at bounding box center [63, 331] width 6 height 5
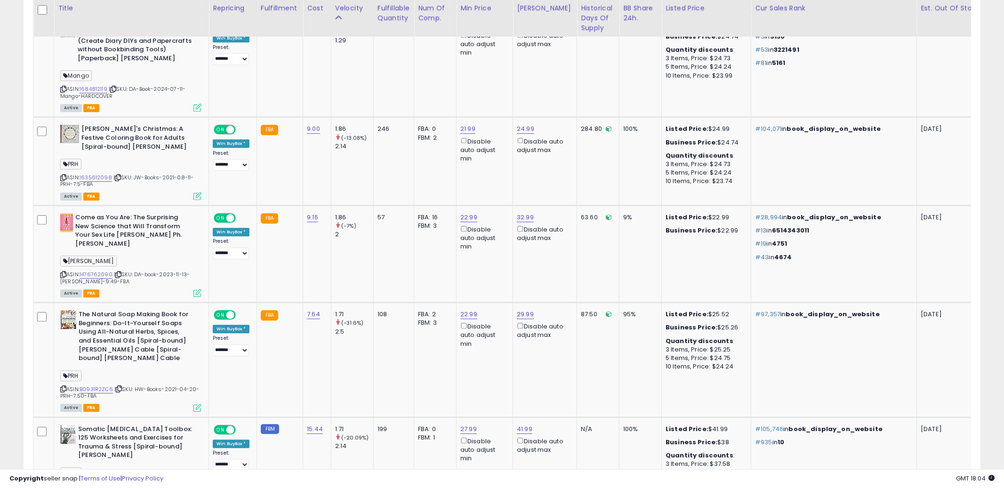
scroll to position [2129, 0]
click at [64, 385] on span "| SKU: HW-Books-2021-04-20-PRH-7.50-FBA" at bounding box center [129, 392] width 139 height 14
click at [63, 386] on icon at bounding box center [63, 388] width 6 height 5
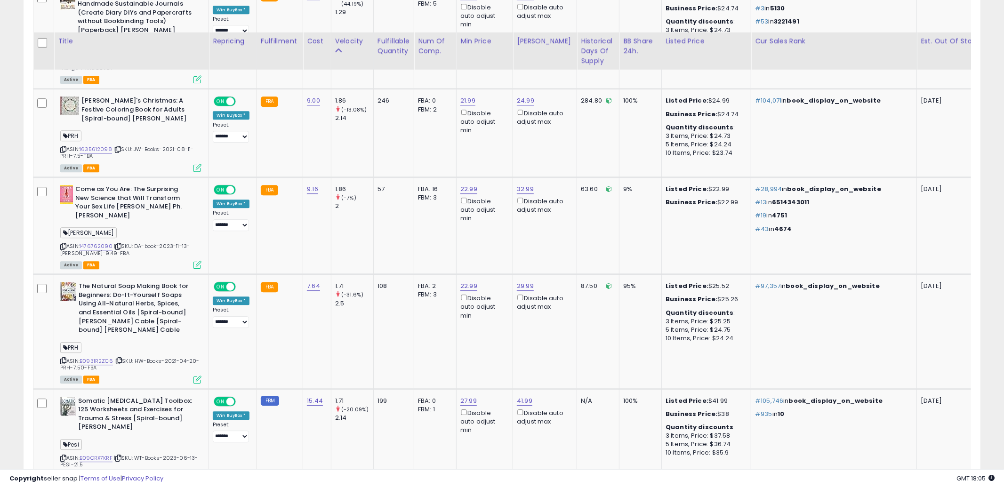
scroll to position [2263, 0]
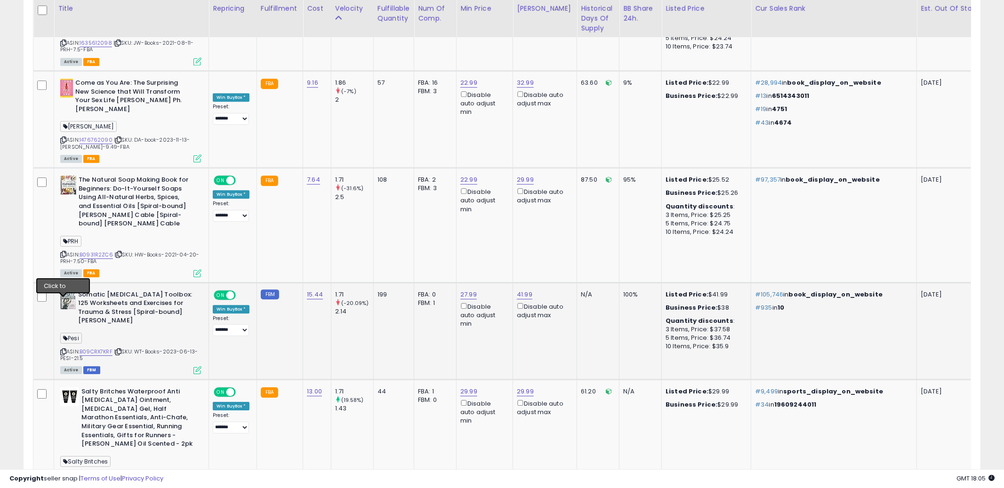
click at [64, 349] on icon at bounding box center [63, 351] width 6 height 5
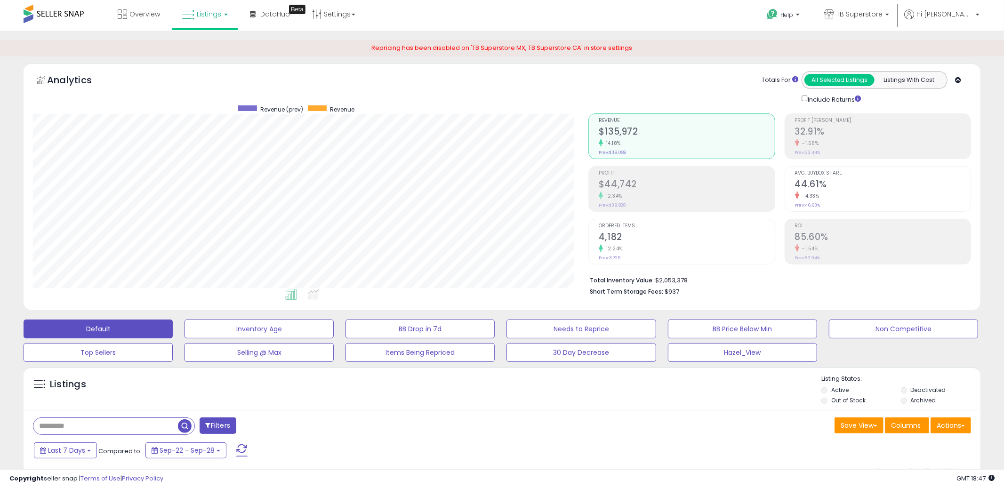
scroll to position [75, 0]
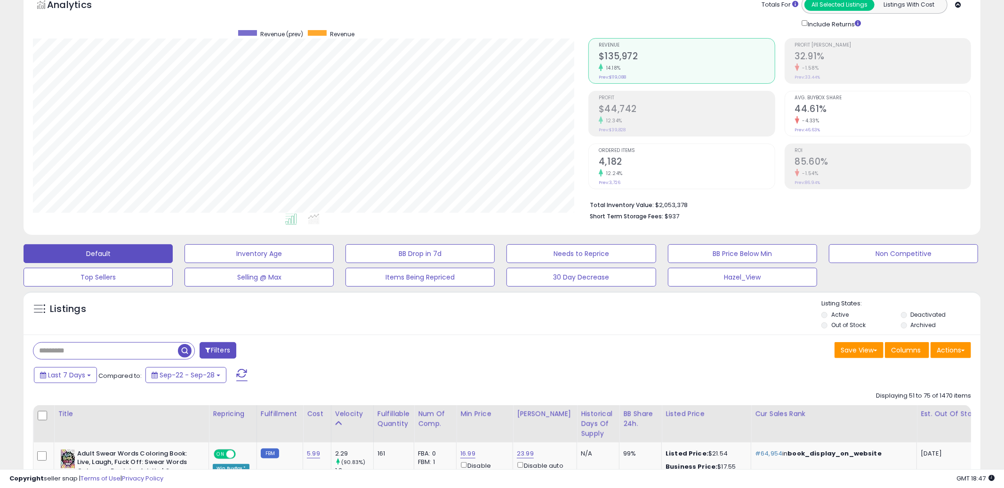
click at [113, 348] on input "text" at bounding box center [105, 351] width 145 height 16
paste input "**********"
type input "**********"
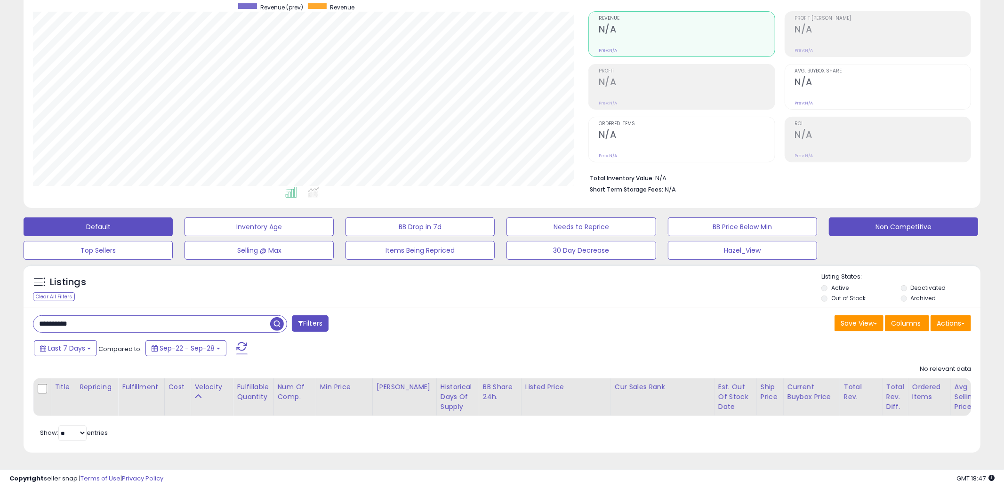
scroll to position [193, 556]
click at [523, 356] on div "Last 7 Days Compared to: Sep-22 - Sep-28" at bounding box center [384, 349] width 704 height 21
click at [534, 326] on div "Save View Save As New View Update Current View Columns Actions Import Import Wa…" at bounding box center [740, 325] width 477 height 18
click at [216, 330] on input "**********" at bounding box center [151, 324] width 237 height 16
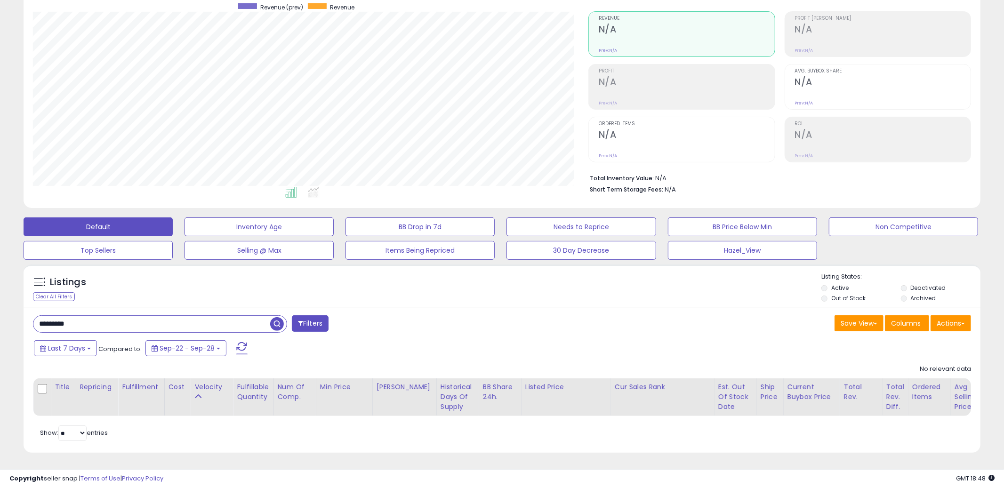
type input "*********"
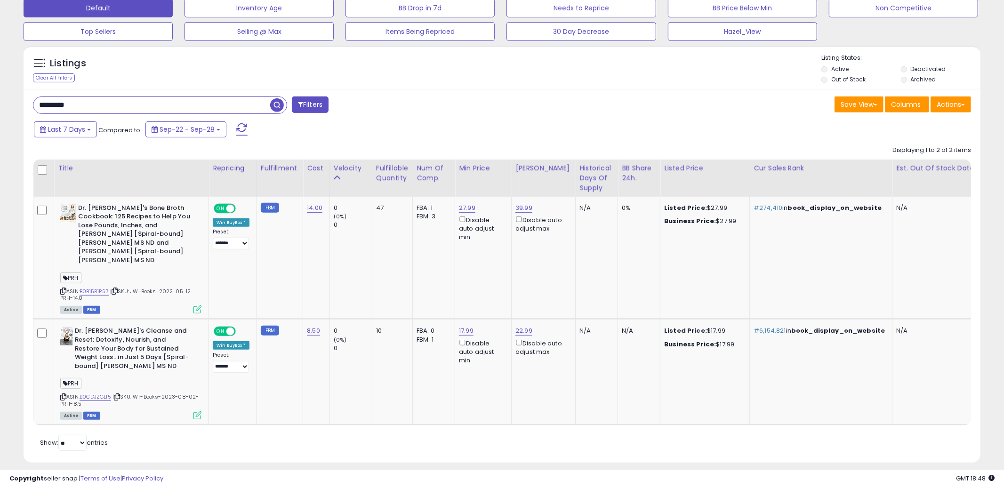
click at [374, 447] on div "********* Filters Save View Save As New View Update Current View" at bounding box center [502, 276] width 957 height 374
click at [438, 260] on td "FBA: 1 Low FBA: 30.39 Low FBA Back Ordered: n/a Low FBM: 30.39 Low SFP: n/a FBM…" at bounding box center [434, 258] width 42 height 122
click at [496, 135] on div "Last 7 Days Compared to: Sep-22 - Sep-28" at bounding box center [384, 130] width 704 height 21
click at [460, 134] on div "Last 7 Days Compared to: Sep-22 - Sep-28" at bounding box center [384, 130] width 704 height 21
click at [461, 134] on div "Last 7 Days Compared to: Sep-22 - Sep-28" at bounding box center [384, 130] width 704 height 21
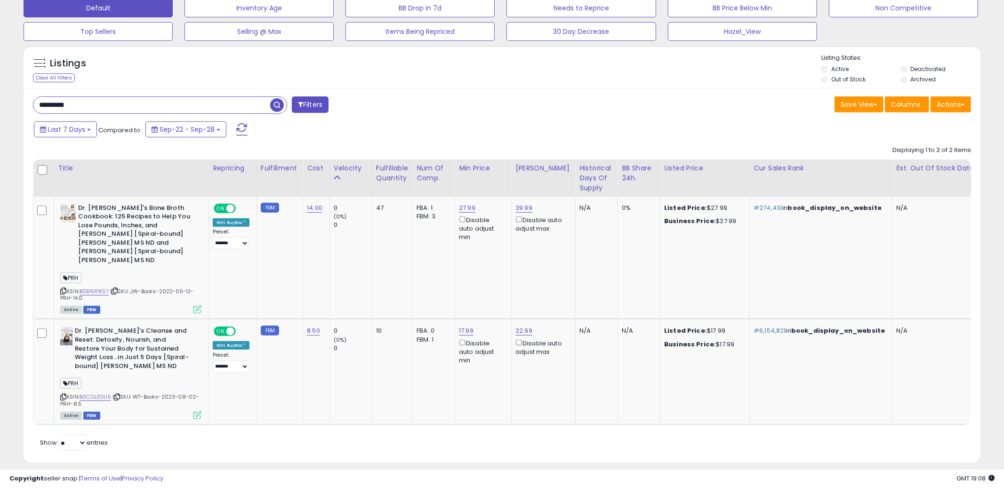
scroll to position [101, 0]
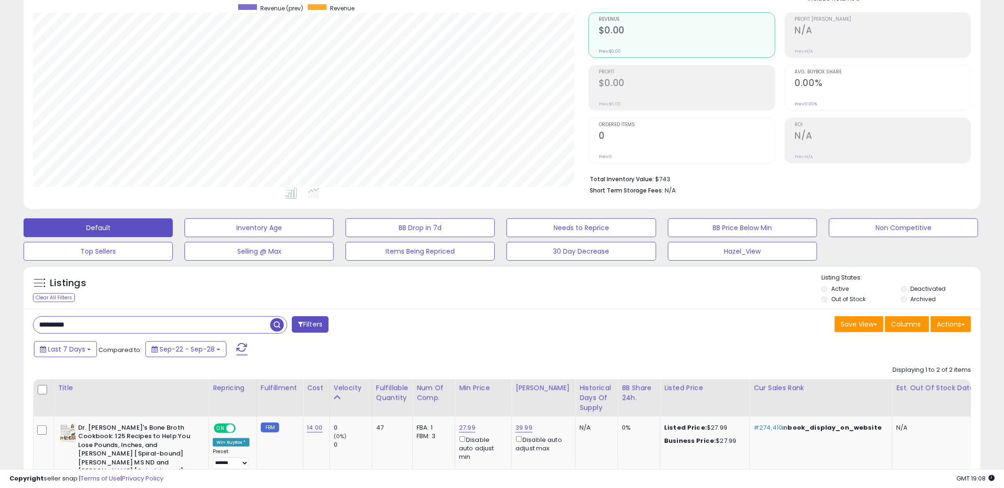
click at [242, 327] on input "*********" at bounding box center [151, 325] width 237 height 16
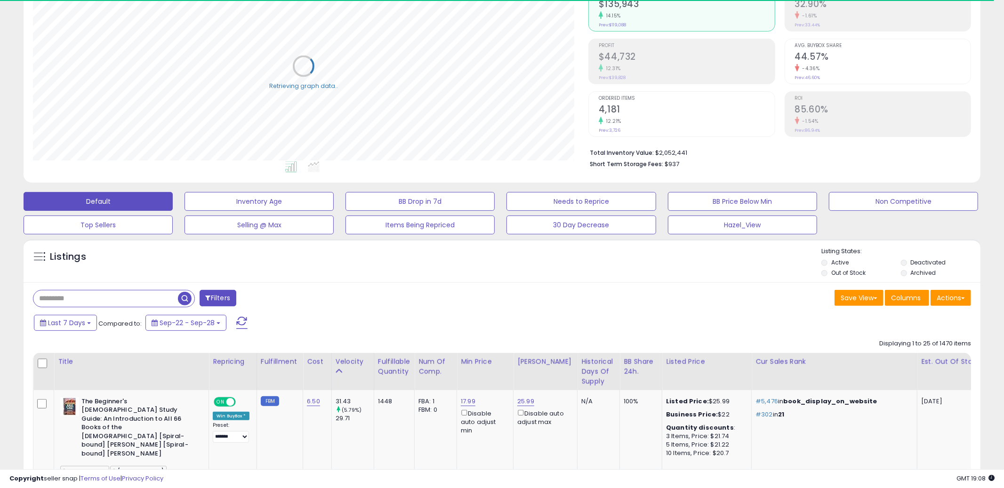
scroll to position [192, 0]
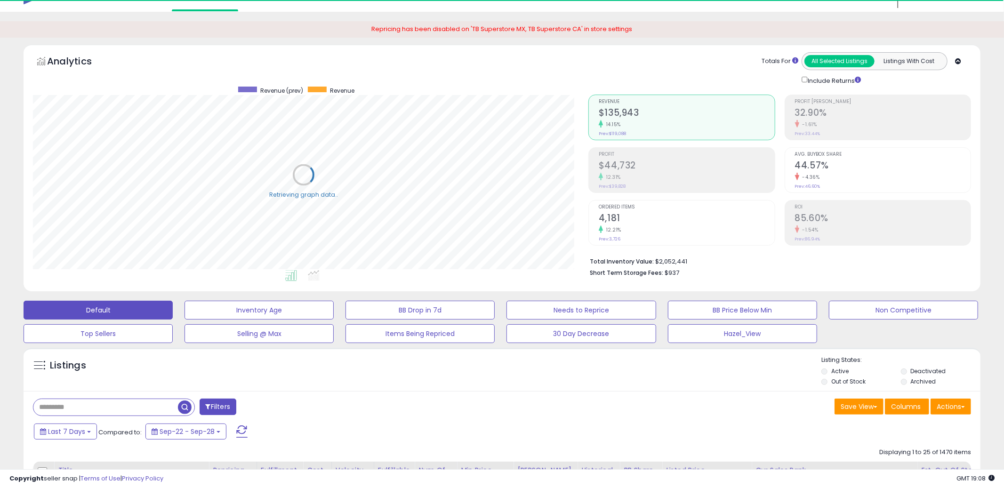
scroll to position [24, 0]
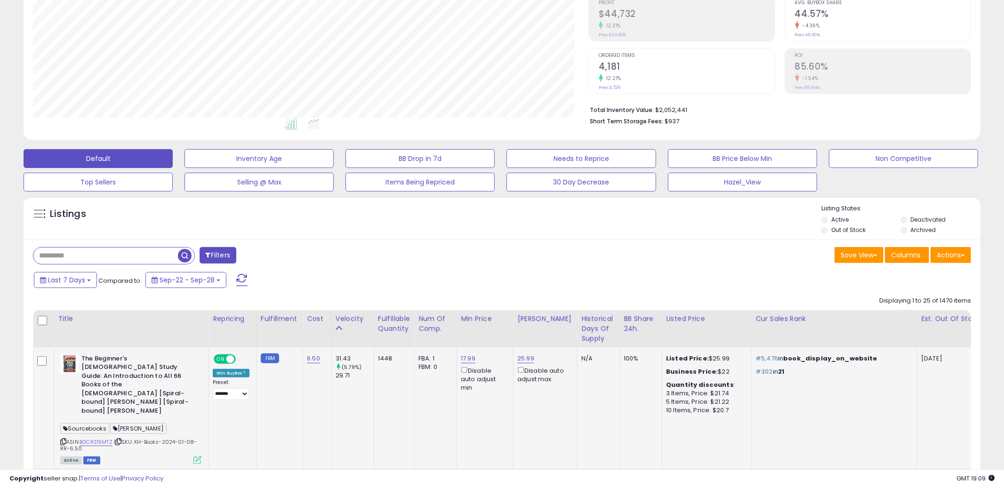
scroll to position [273, 0]
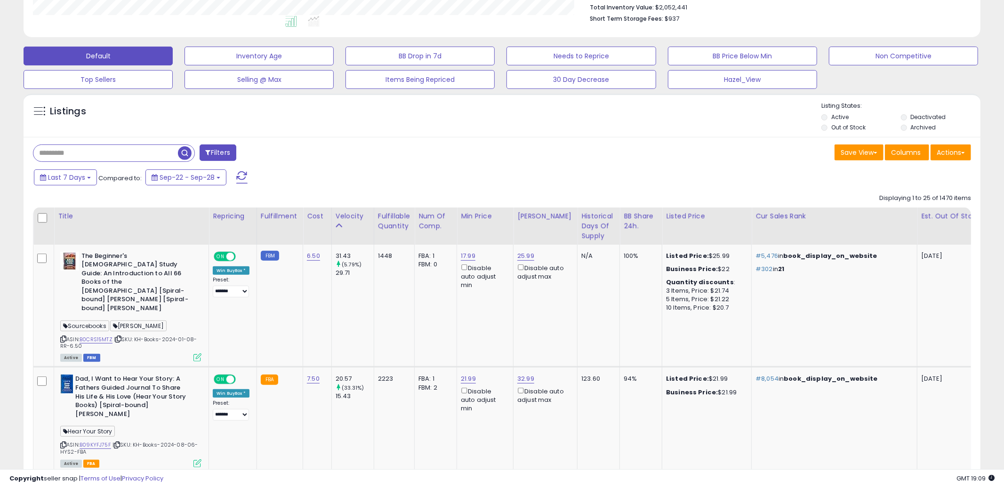
click at [543, 169] on div "Last 7 Days Compared to: Sep-22 - Sep-28" at bounding box center [384, 178] width 704 height 21
click at [631, 286] on td "100%" at bounding box center [641, 306] width 42 height 122
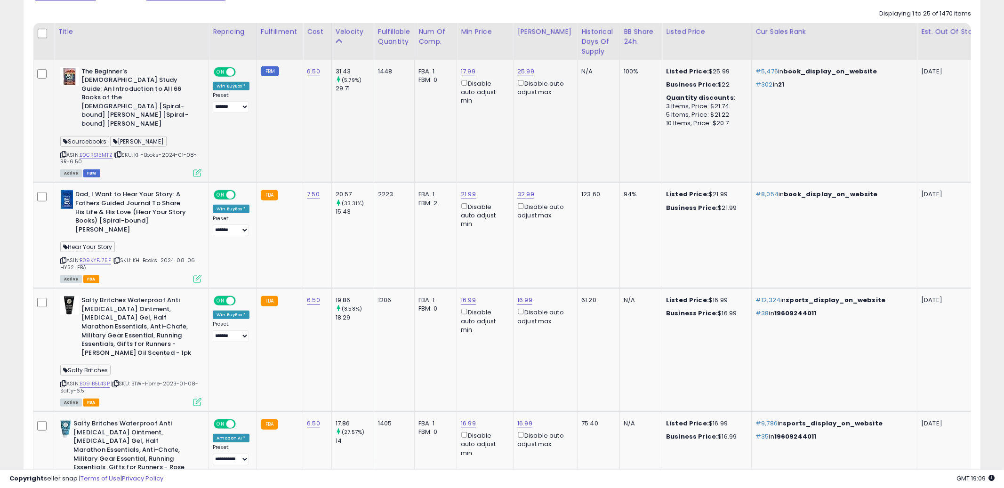
scroll to position [471, 0]
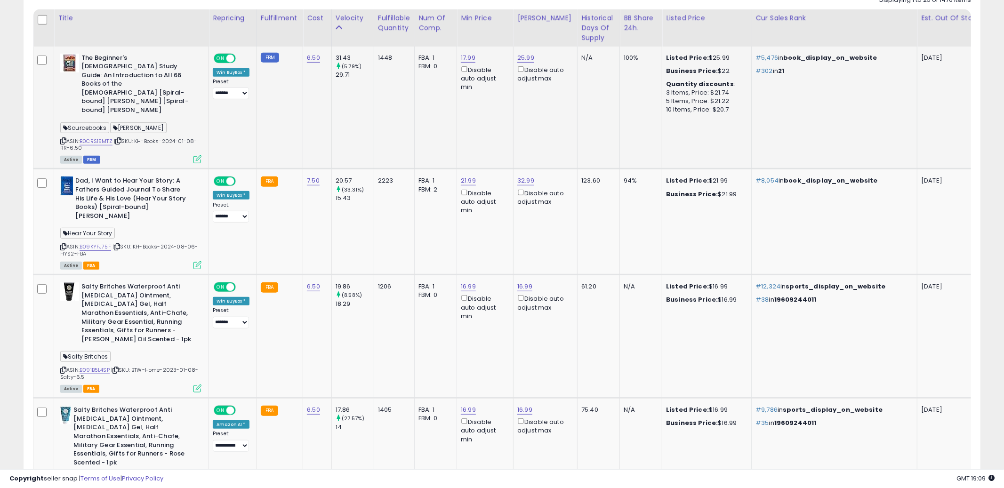
click at [393, 316] on td "1206" at bounding box center [394, 336] width 40 height 123
click at [548, 312] on td "16.99 Disable auto adjust max" at bounding box center [546, 336] width 64 height 123
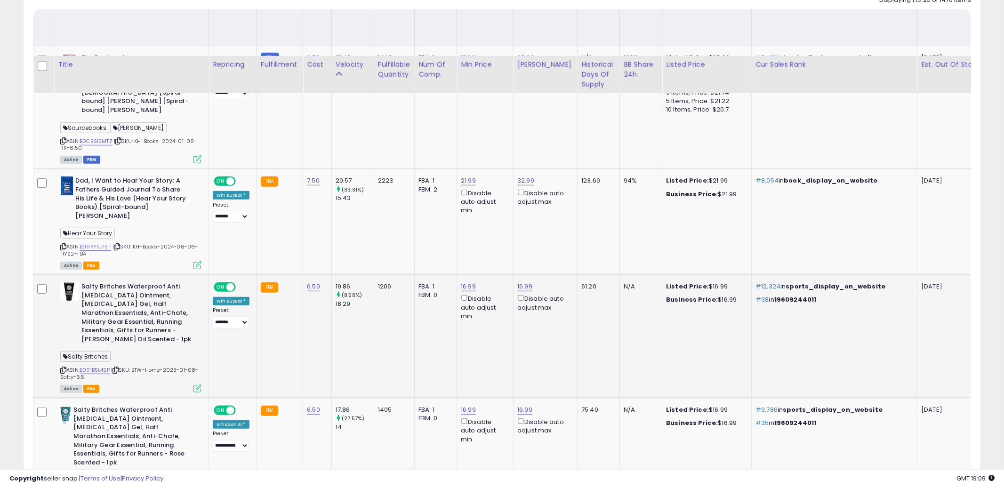
scroll to position [570, 0]
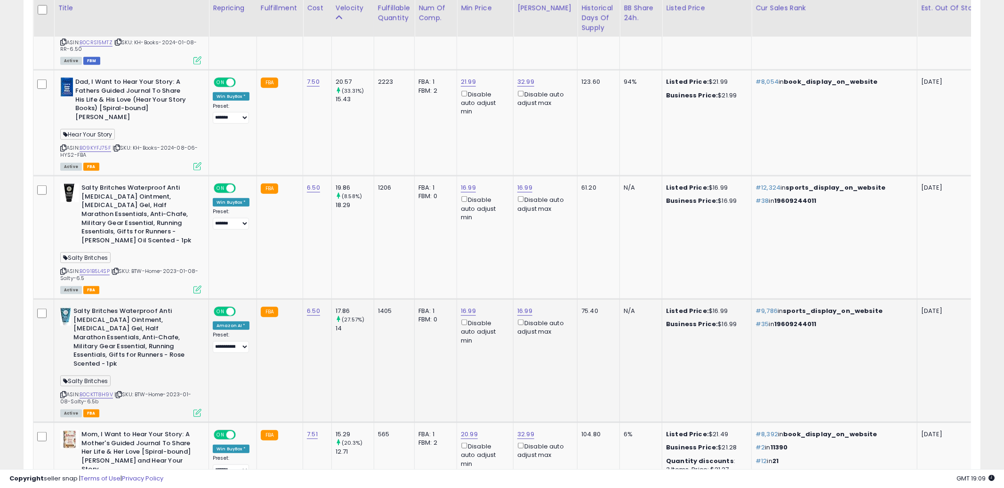
click at [555, 334] on td "16.99 Disable auto adjust max" at bounding box center [546, 360] width 64 height 123
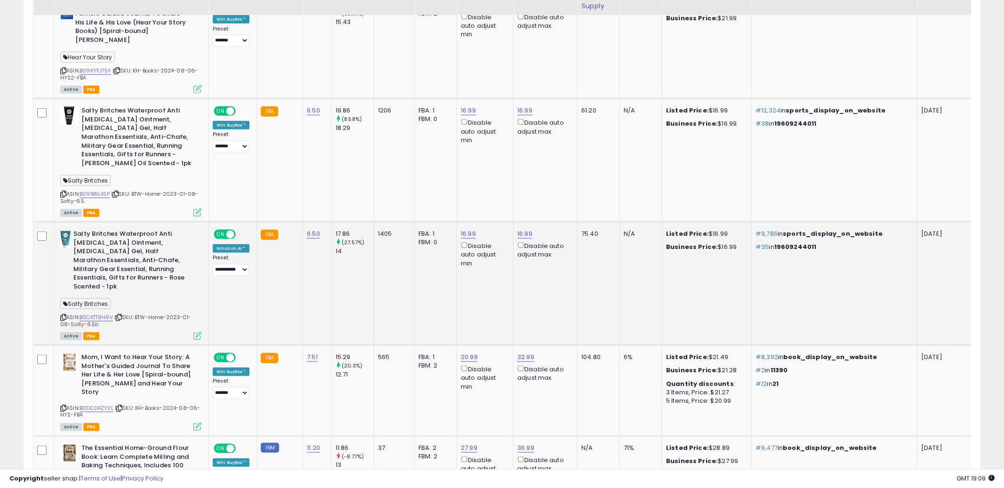
scroll to position [718, 0]
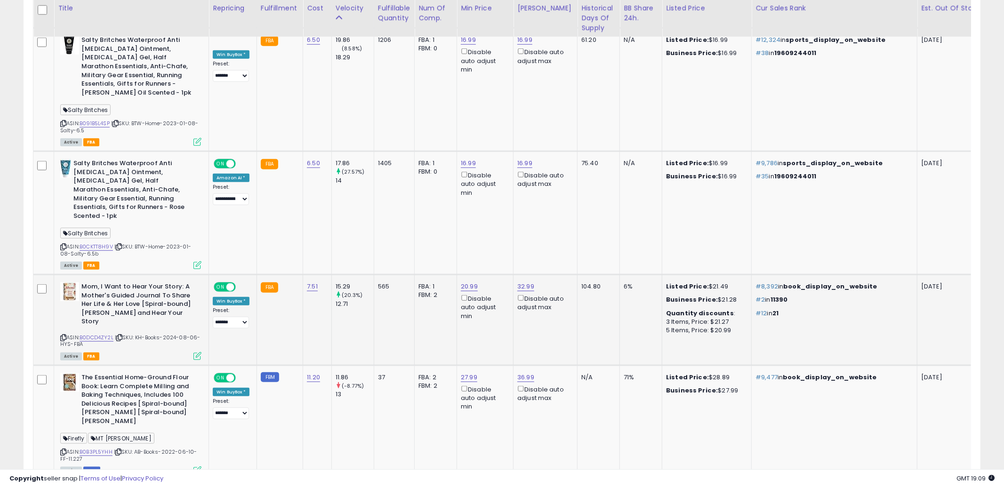
click at [567, 292] on td "32.99 Disable auto adjust max" at bounding box center [546, 320] width 64 height 91
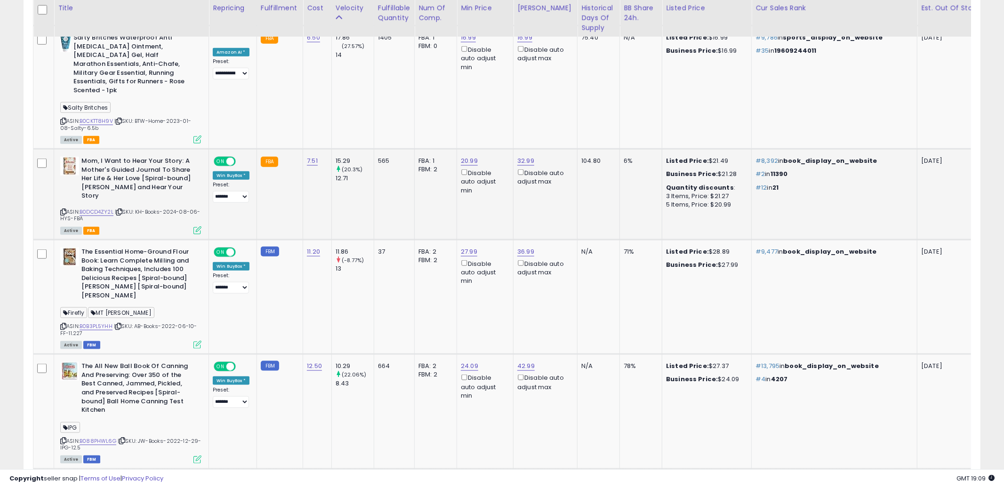
click at [567, 292] on td "36.99 Disable auto adjust max" at bounding box center [546, 297] width 64 height 114
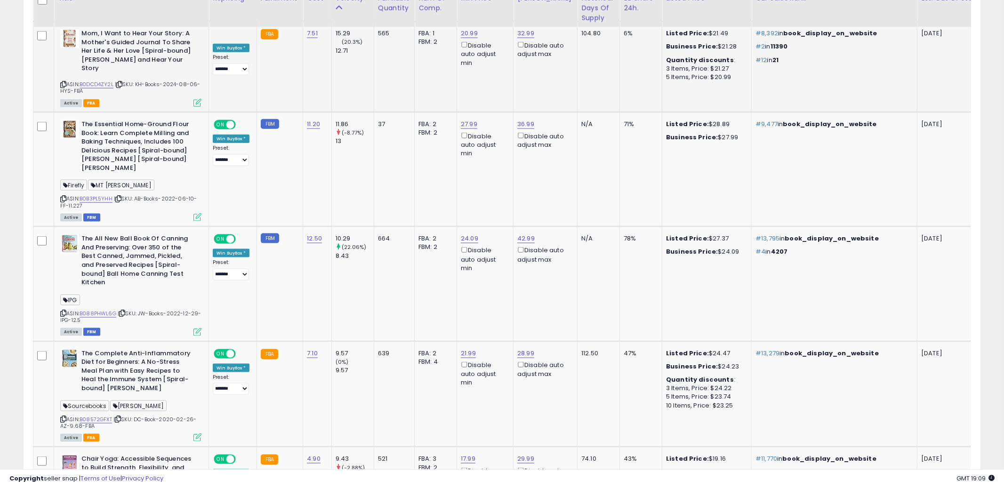
scroll to position [962, 0]
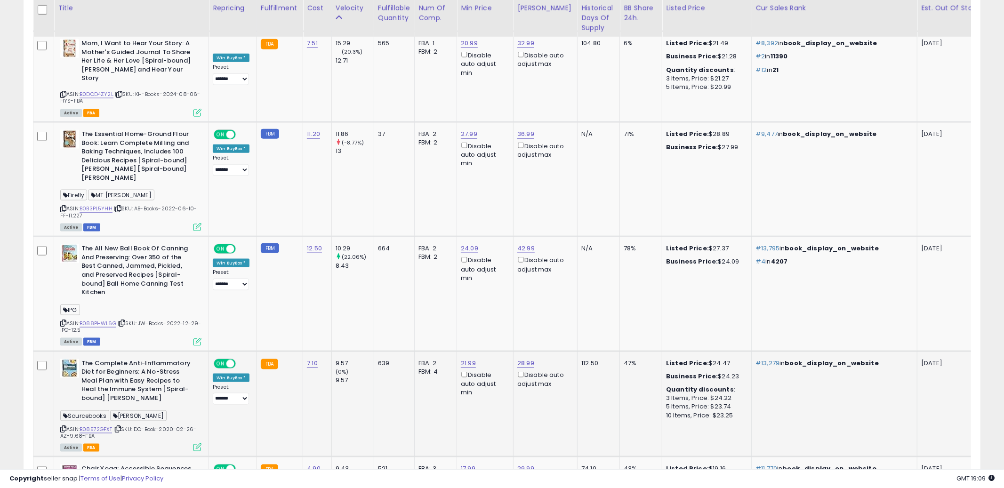
click at [578, 390] on td "112.50" at bounding box center [599, 404] width 42 height 106
click at [64, 427] on icon at bounding box center [63, 429] width 6 height 5
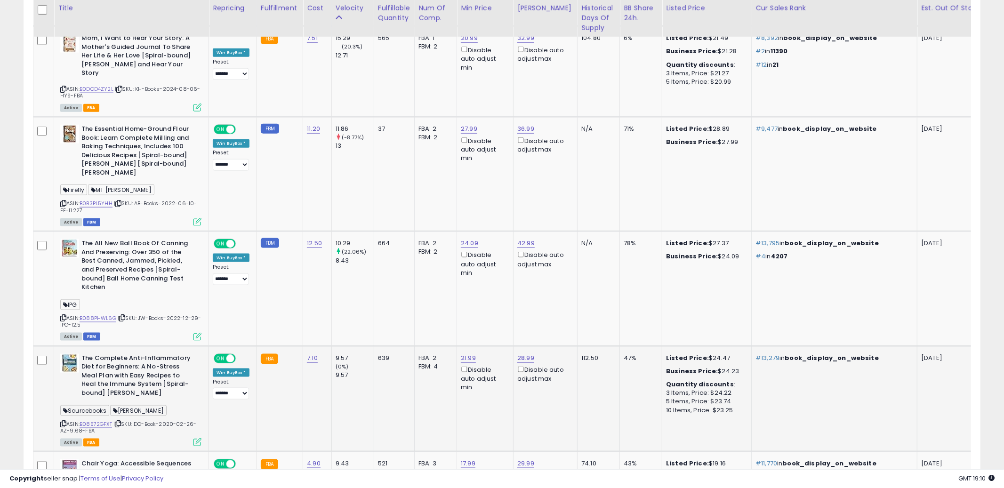
click at [430, 395] on td "FBA: 2 Low FBA: 24.46 Low FBA Back Ordered: n/a Low FBM: 24.46 Low SFP: n/a FBM…" at bounding box center [436, 399] width 42 height 106
click at [61, 421] on icon at bounding box center [63, 423] width 6 height 5
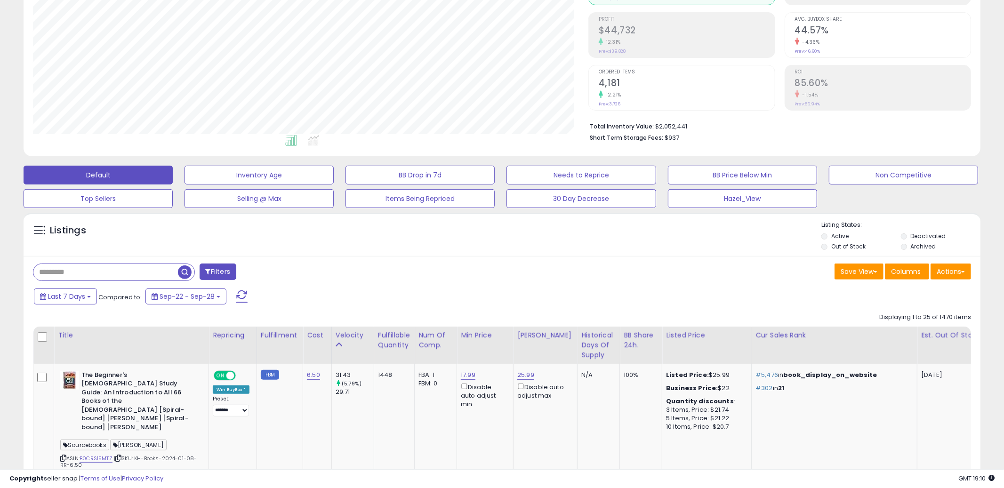
scroll to position [0, 0]
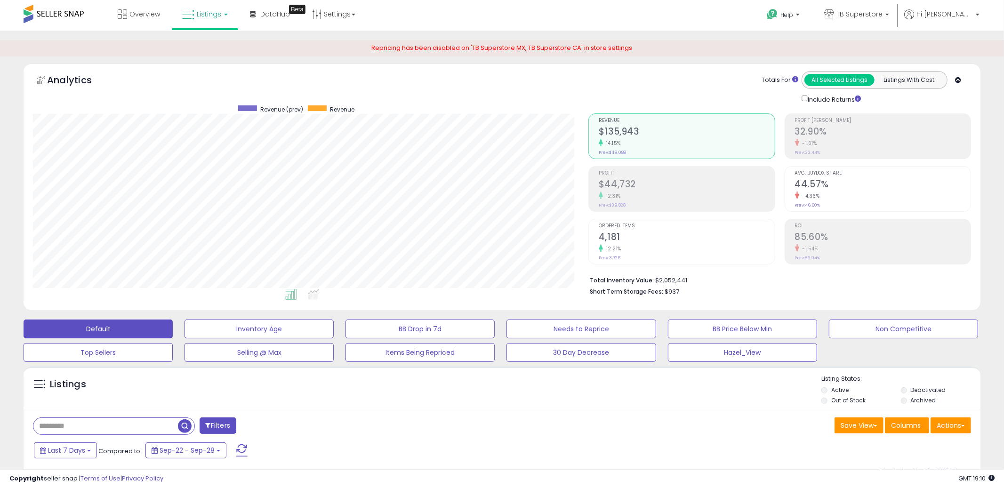
click at [228, 428] on button "Filters" at bounding box center [218, 426] width 37 height 16
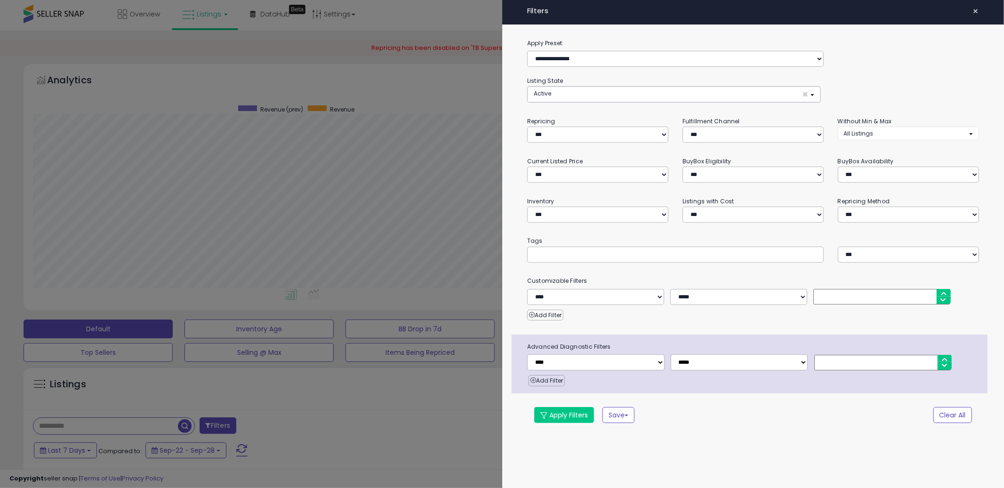
click at [389, 428] on div at bounding box center [502, 244] width 1004 height 488
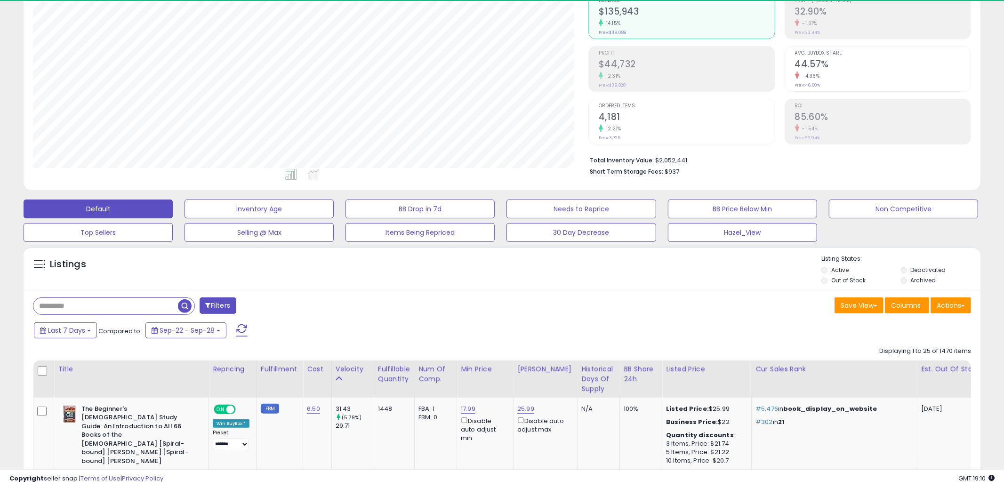
scroll to position [115, 0]
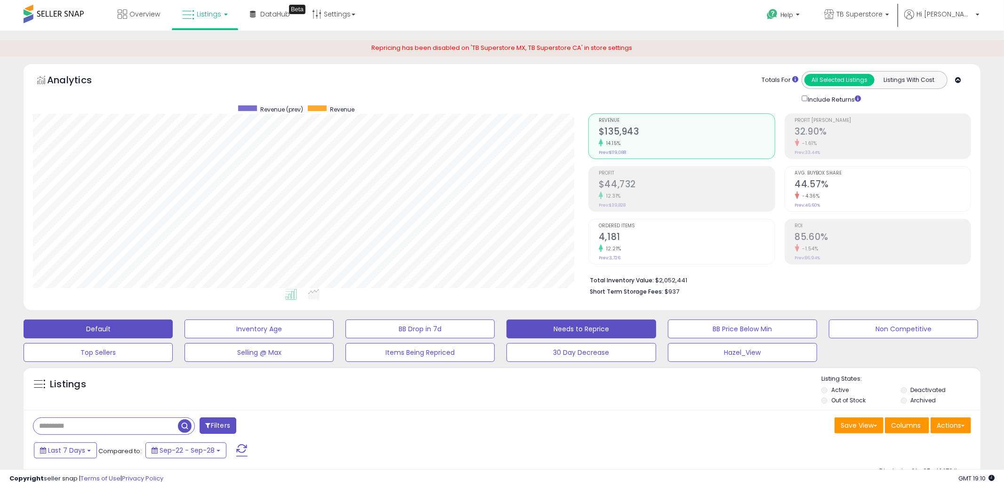
scroll to position [207, 0]
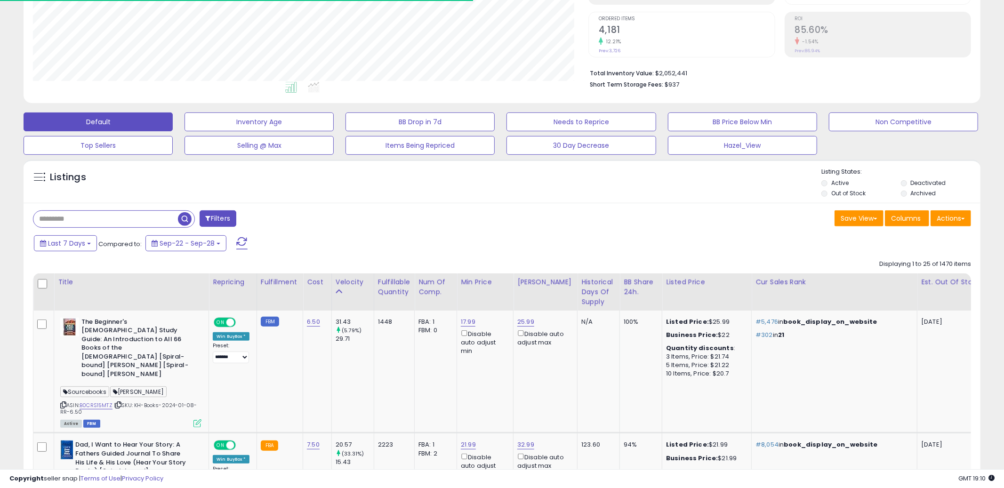
click at [624, 288] on div "BB Share 24h." at bounding box center [641, 287] width 34 height 20
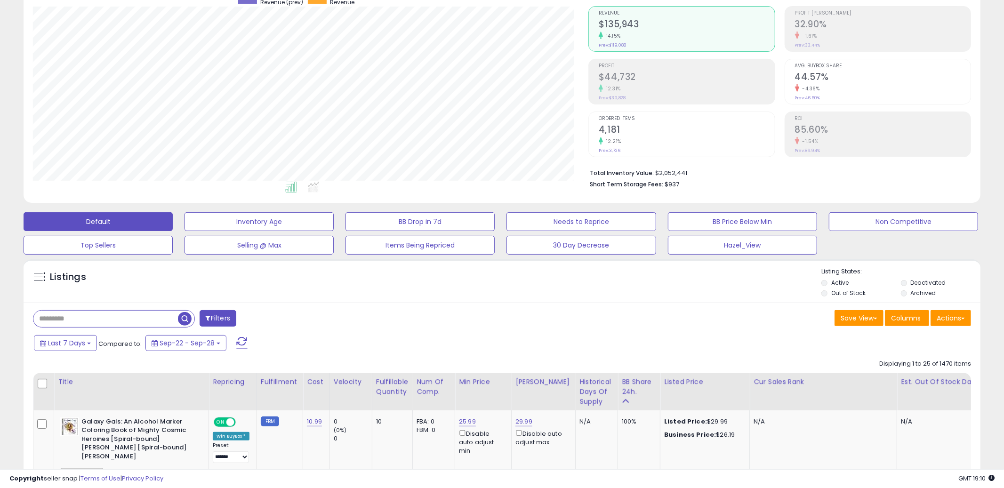
scroll to position [227, 0]
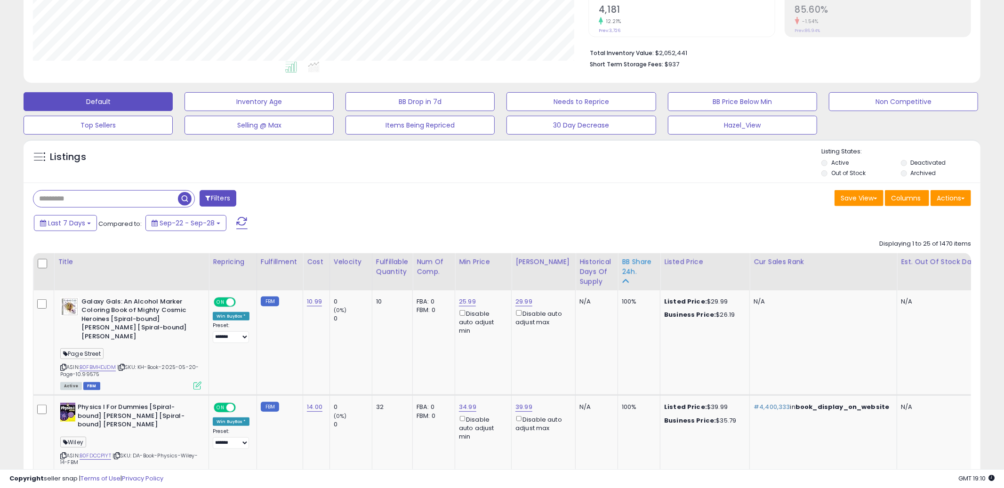
click at [622, 282] on icon at bounding box center [625, 281] width 7 height 7
click at [622, 281] on icon at bounding box center [625, 281] width 7 height 7
click at [622, 278] on icon at bounding box center [625, 281] width 7 height 7
click at [622, 272] on div "BB Share 24h." at bounding box center [639, 267] width 34 height 20
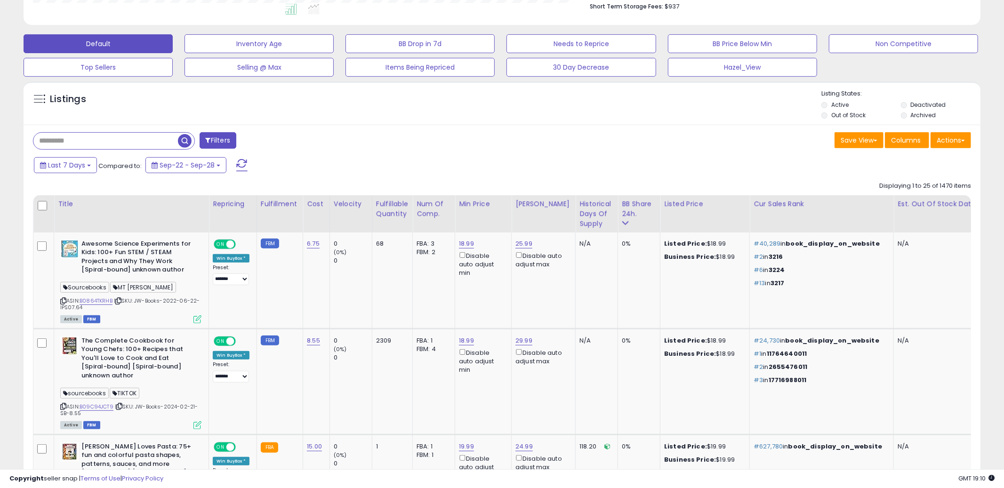
scroll to position [310, 0]
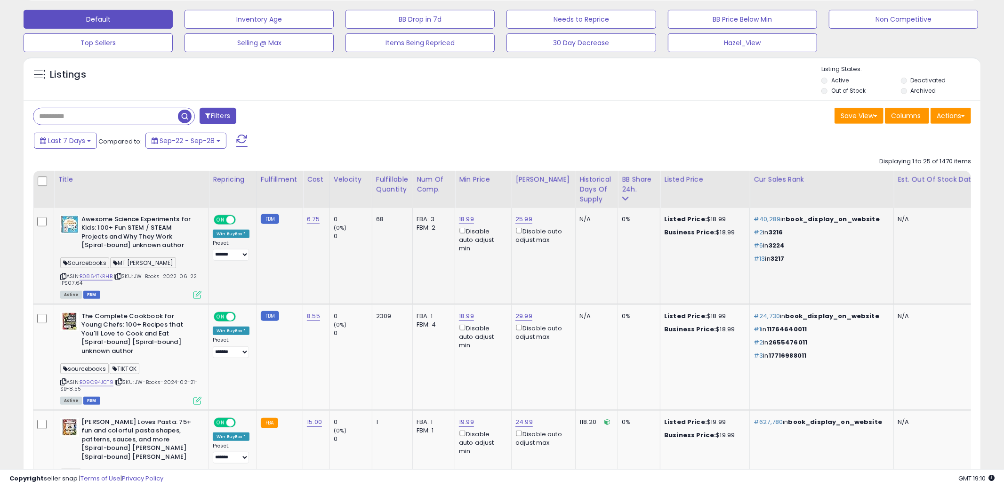
click at [638, 264] on td "0%" at bounding box center [639, 256] width 42 height 97
click at [64, 277] on icon at bounding box center [63, 276] width 6 height 5
click at [494, 286] on td "18.99 Disable auto adjust min" at bounding box center [483, 256] width 57 height 97
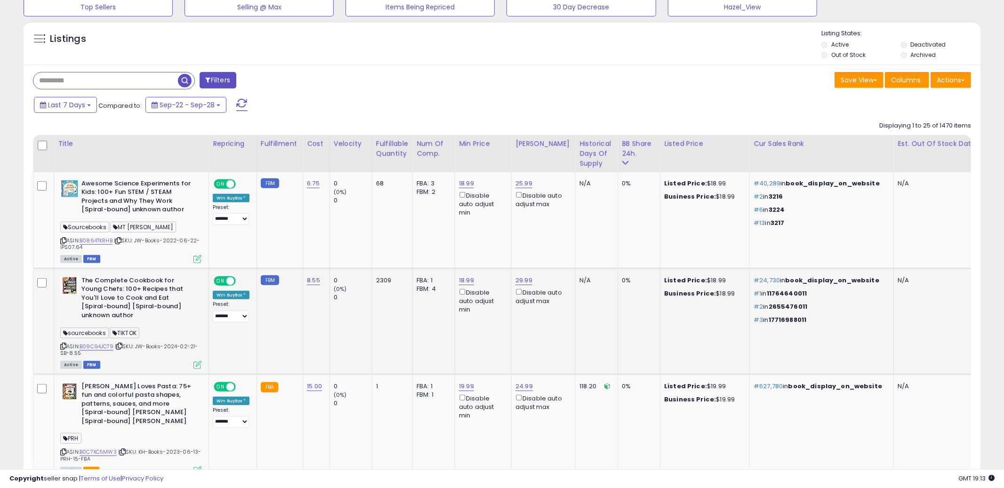
scroll to position [347, 0]
click at [460, 331] on td "18.99 Disable auto adjust min" at bounding box center [483, 320] width 57 height 106
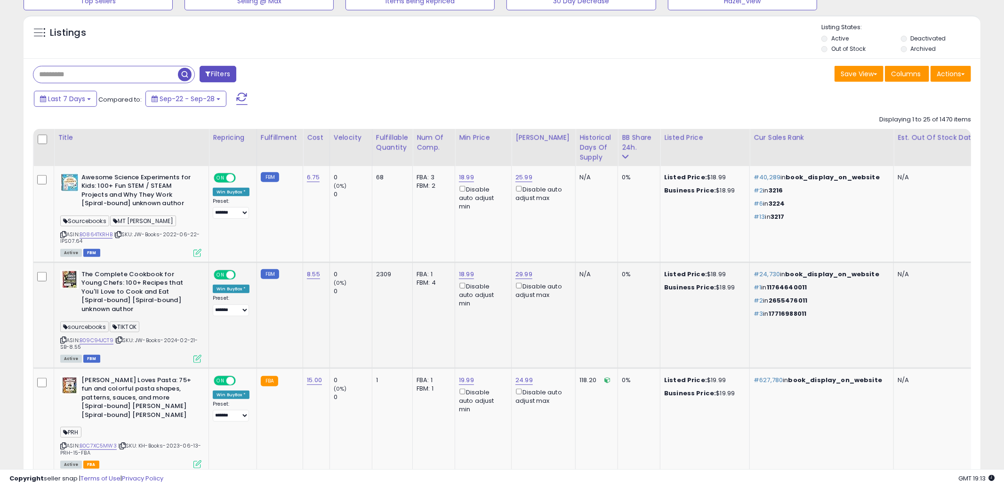
scroll to position [353, 0]
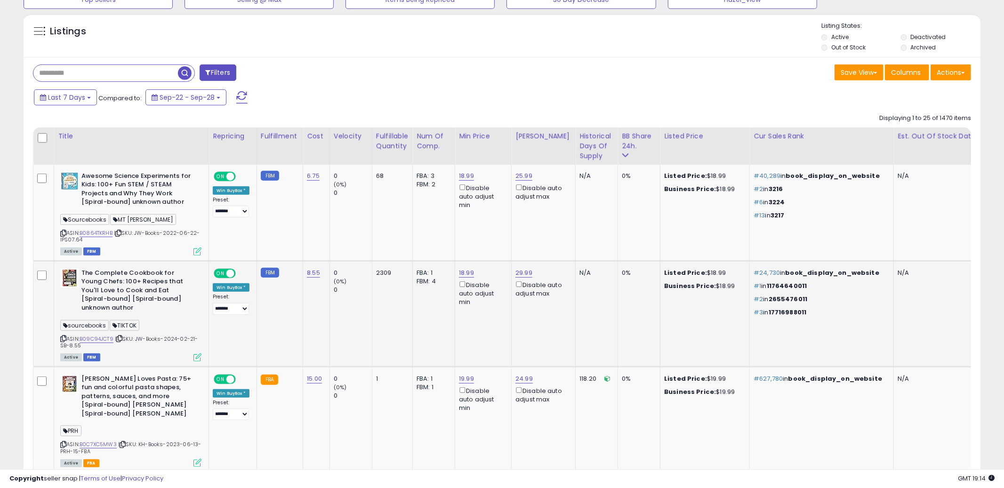
click at [64, 336] on icon at bounding box center [63, 338] width 6 height 5
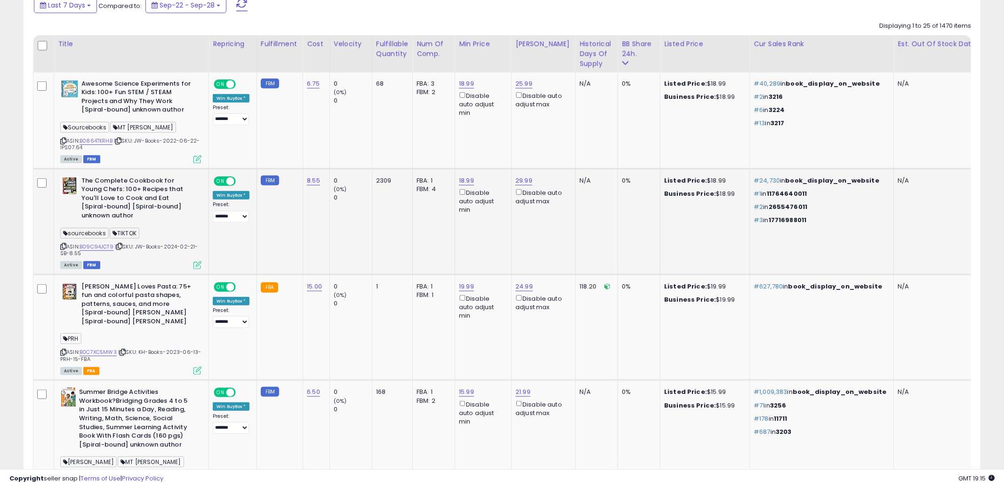
scroll to position [462, 0]
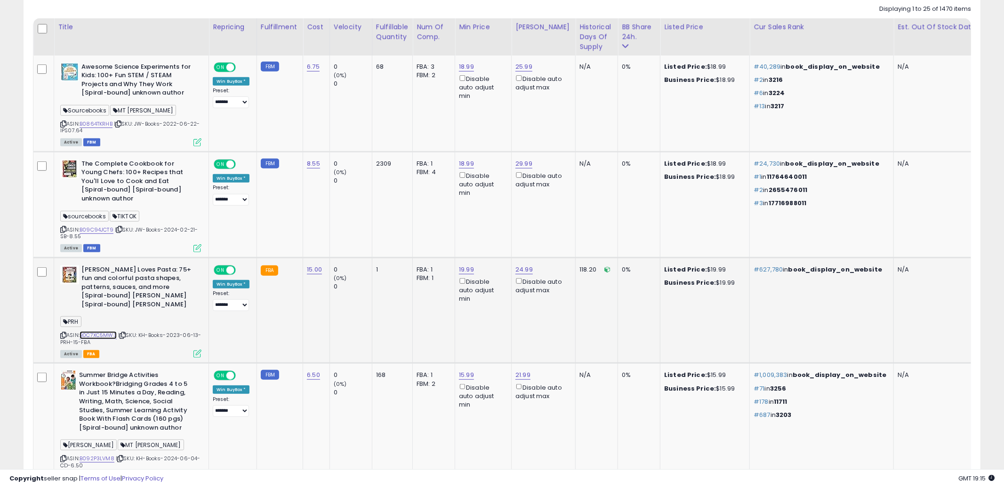
click at [94, 332] on link "B0C7XC5MW3" at bounding box center [98, 336] width 37 height 8
click at [65, 333] on icon at bounding box center [63, 335] width 6 height 5
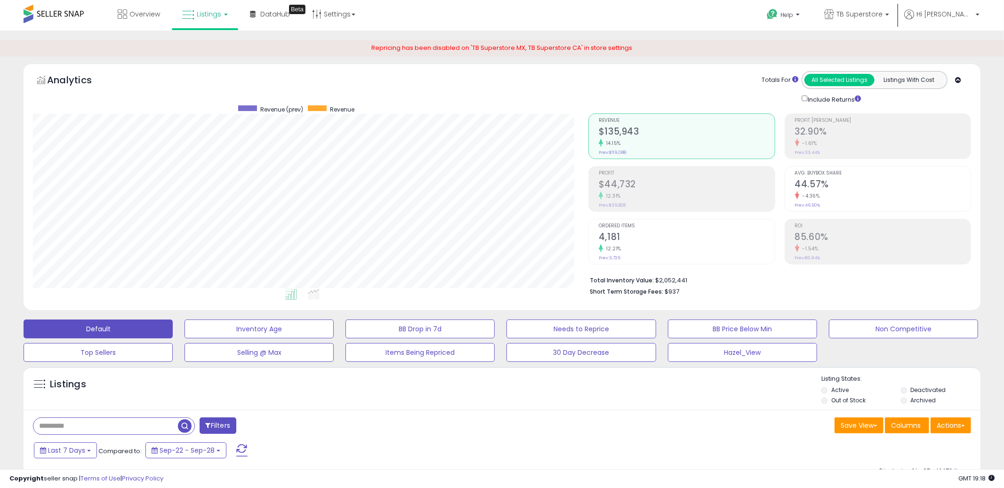
scroll to position [202, 0]
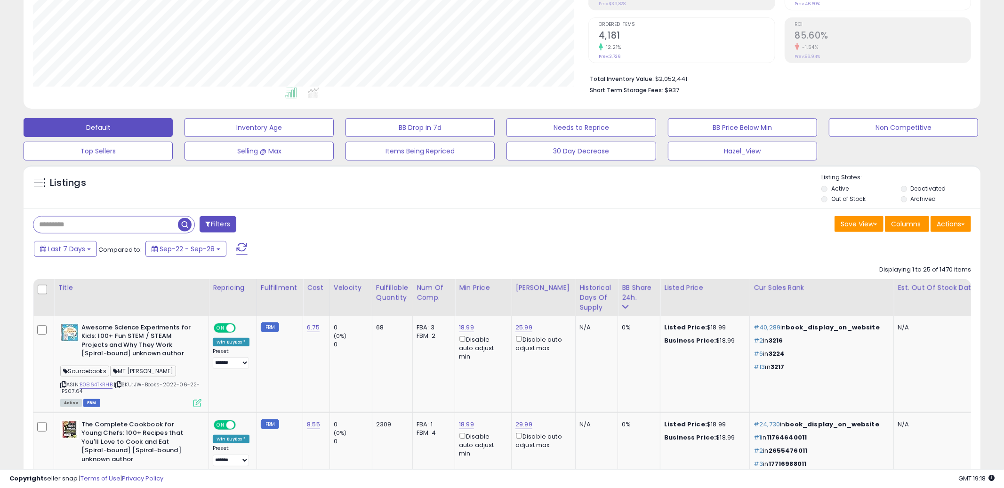
click at [227, 229] on button "Filters" at bounding box center [218, 224] width 37 height 16
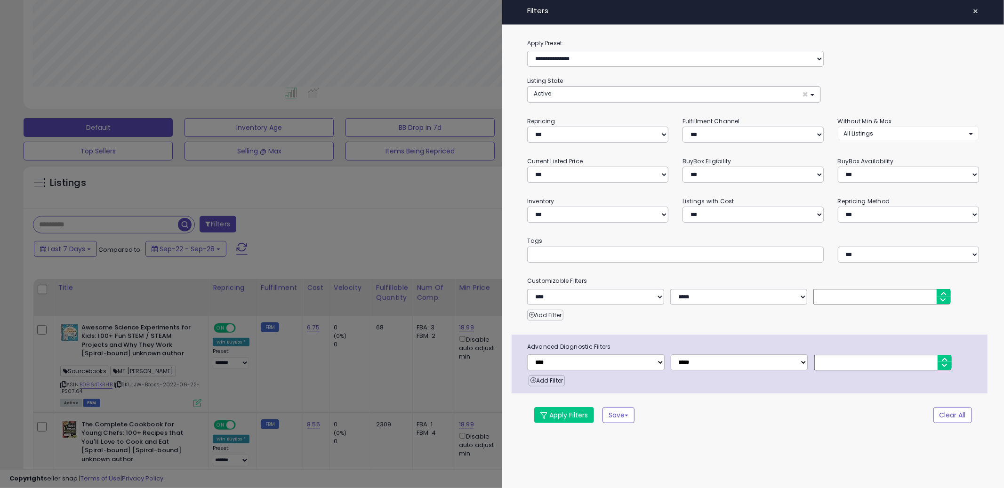
click at [372, 245] on div at bounding box center [502, 244] width 1004 height 488
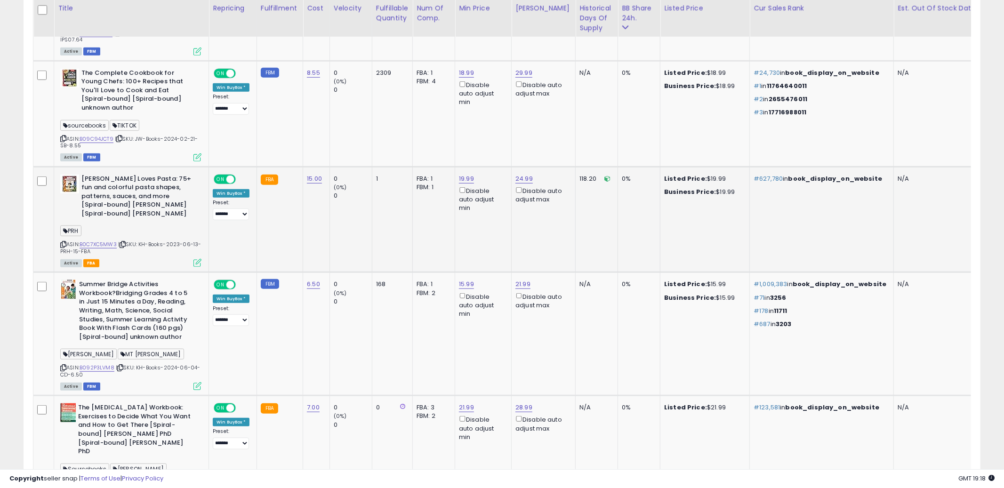
scroll to position [570, 0]
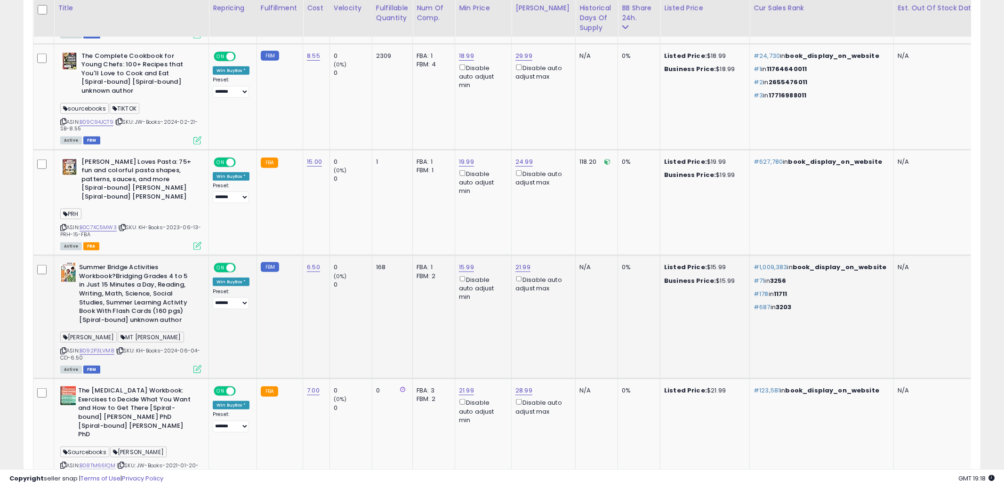
click at [389, 330] on td "168" at bounding box center [392, 317] width 40 height 123
click at [63, 348] on icon at bounding box center [63, 350] width 6 height 5
click at [93, 347] on link "B092P3LVM8" at bounding box center [97, 351] width 35 height 8
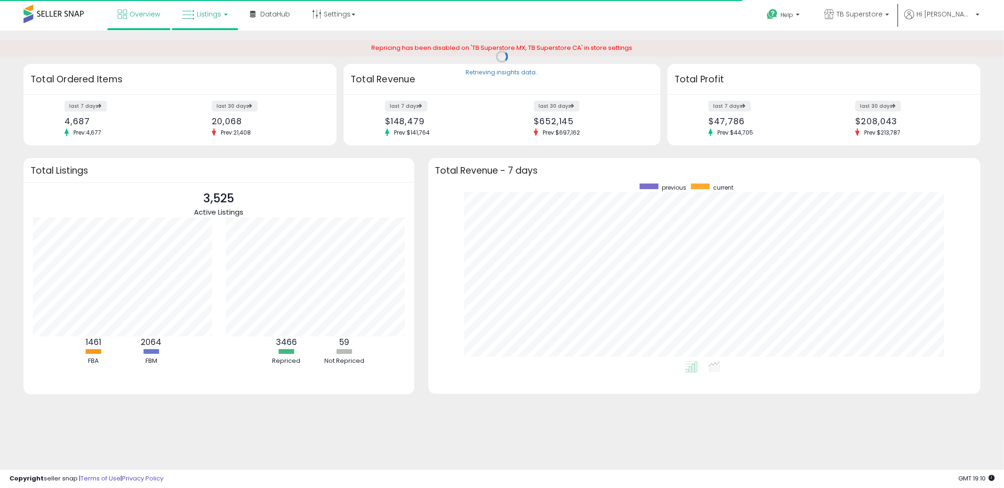
scroll to position [178, 534]
click at [219, 22] on link "Listings" at bounding box center [205, 14] width 60 height 28
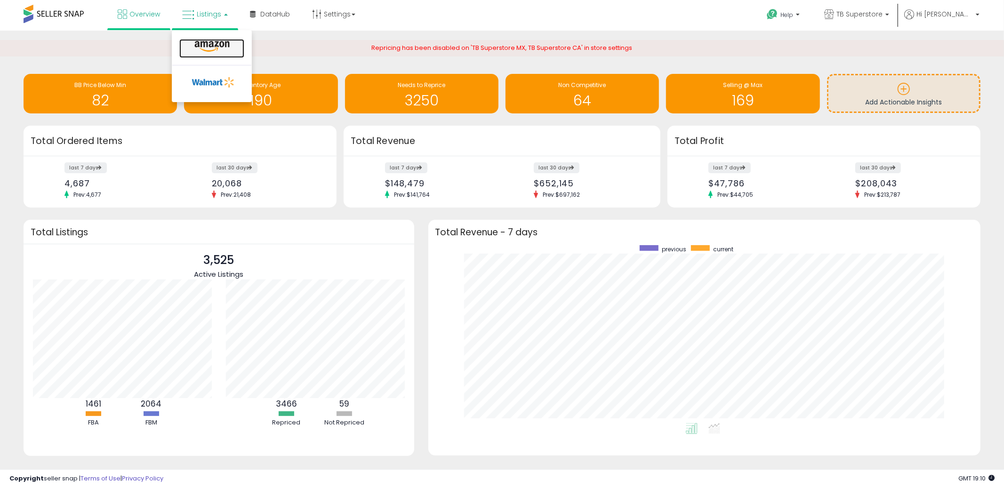
click at [221, 40] on icon at bounding box center [212, 46] width 41 height 12
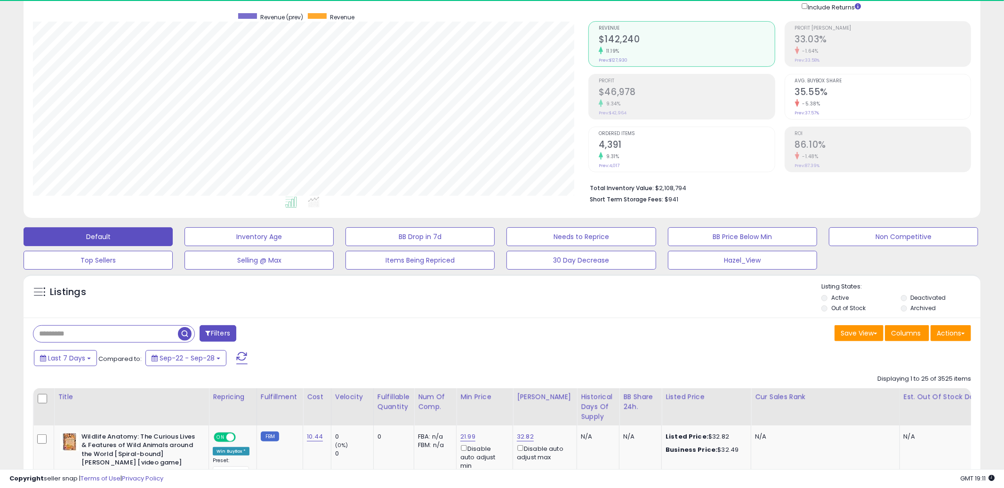
scroll to position [193, 556]
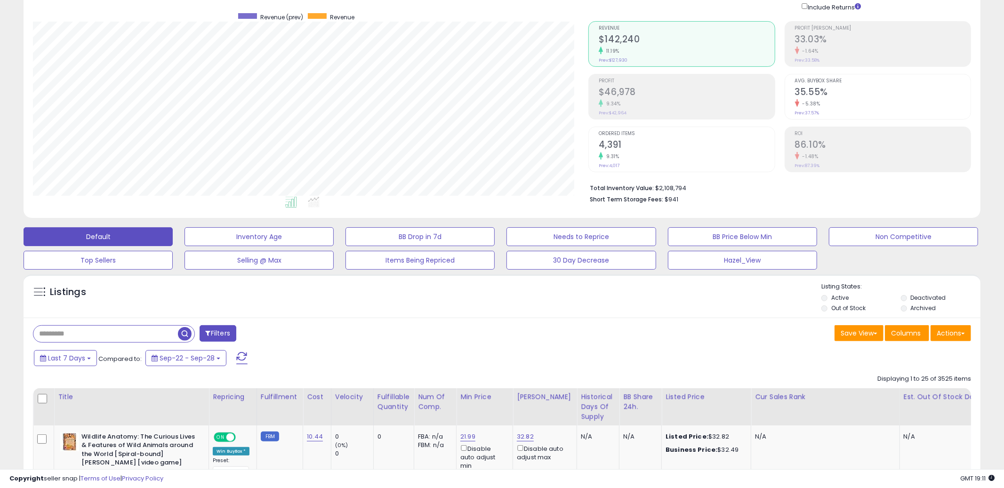
click at [412, 349] on div "Last 7 Days Compared to: Sep-22 - Sep-28" at bounding box center [384, 359] width 704 height 21
click at [129, 339] on input "text" at bounding box center [105, 334] width 145 height 16
paste input "**********"
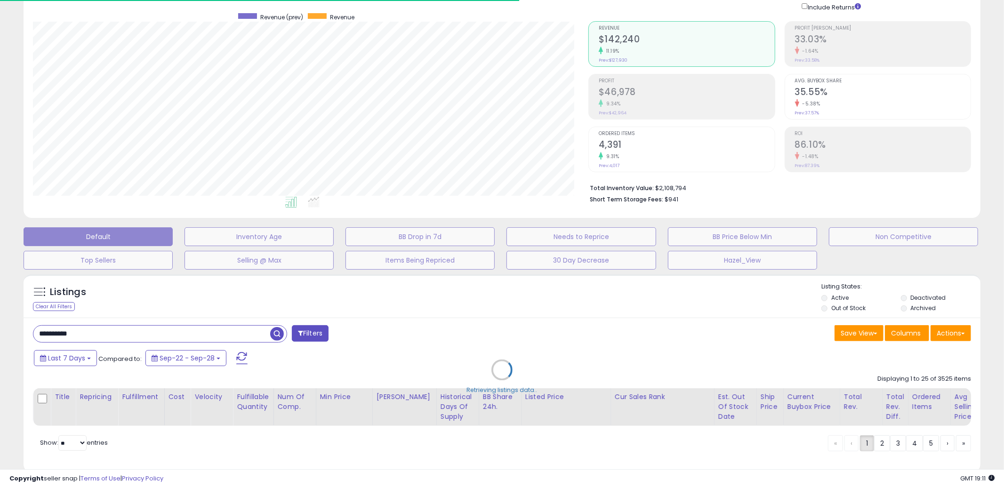
click at [625, 332] on div "**********" at bounding box center [502, 395] width 957 height 155
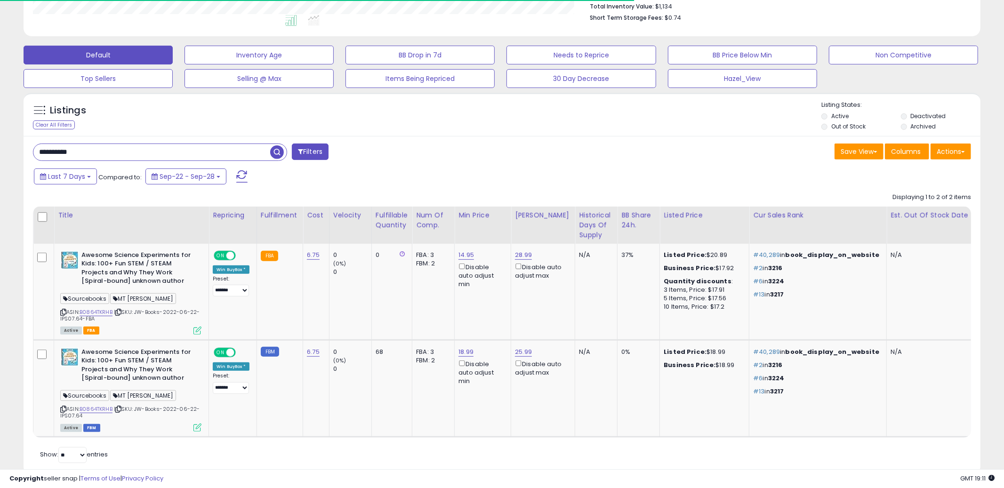
scroll to position [295, 0]
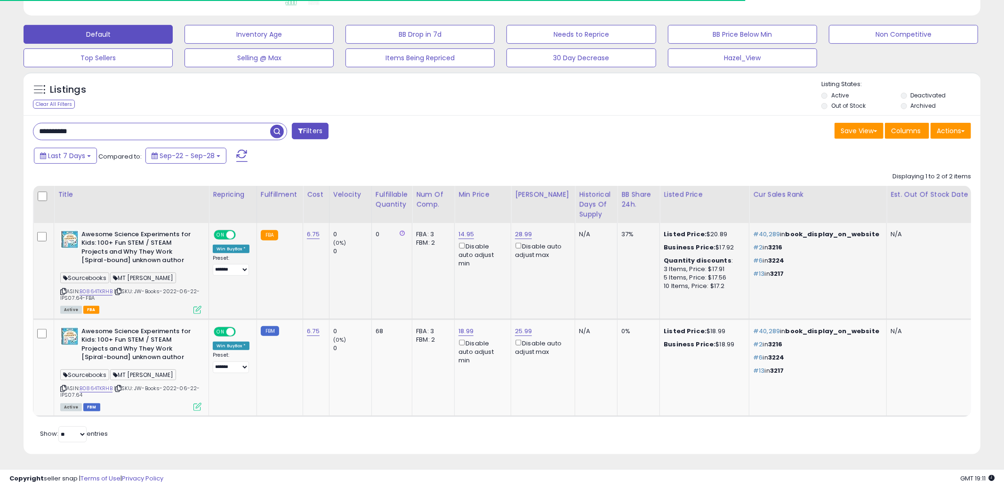
click at [626, 291] on td "37%" at bounding box center [639, 271] width 42 height 97
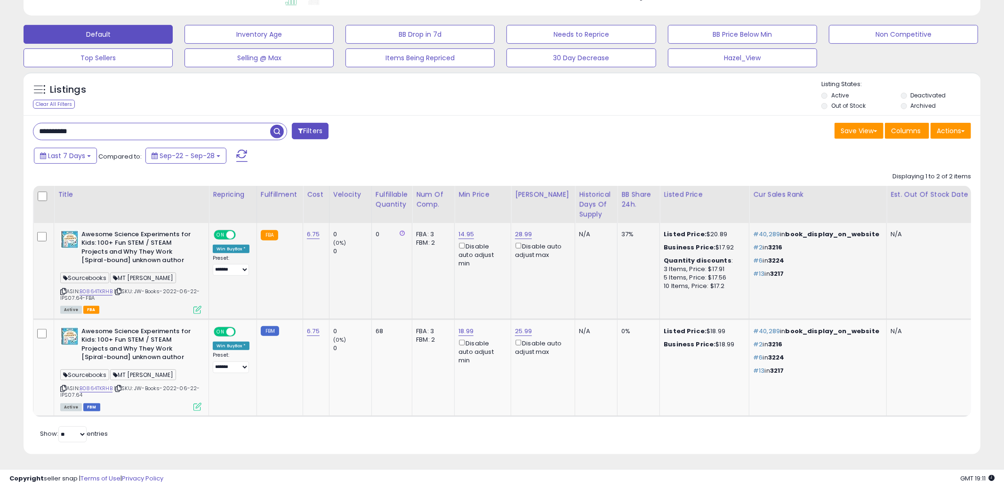
click at [139, 243] on b "Awesome Science Experiments for Kids: 100+ Fun STEM / STEAM Projects and Why Th…" at bounding box center [138, 248] width 114 height 37
click at [98, 291] on link "B0864TKRHB" at bounding box center [96, 292] width 33 height 8
click at [575, 395] on td "N/A" at bounding box center [596, 367] width 42 height 97
click at [465, 425] on div "Retrieving listings data.. Displaying 1 to 2 of 2 items Title Repricing" at bounding box center [502, 306] width 939 height 277
click at [217, 129] on input "**********" at bounding box center [151, 131] width 237 height 16
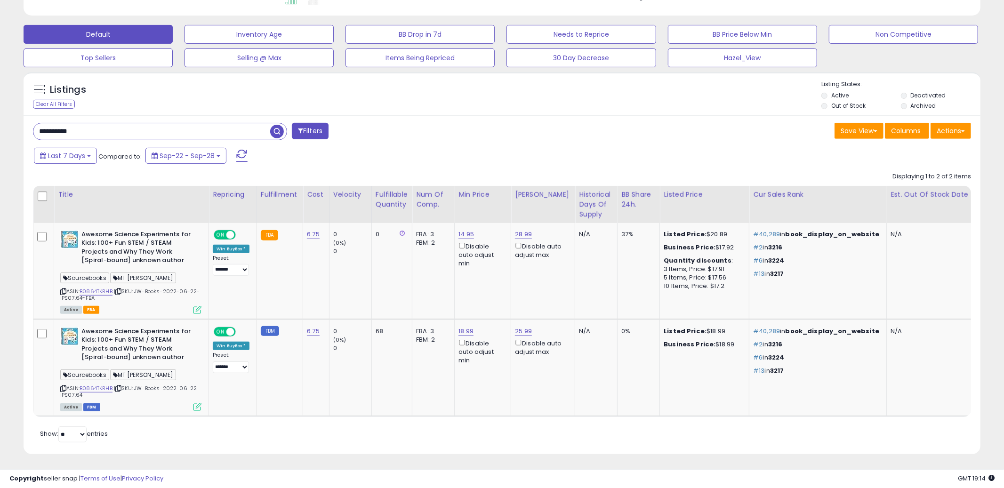
click at [217, 129] on input "**********" at bounding box center [151, 131] width 237 height 16
paste input "text"
type input "**********"
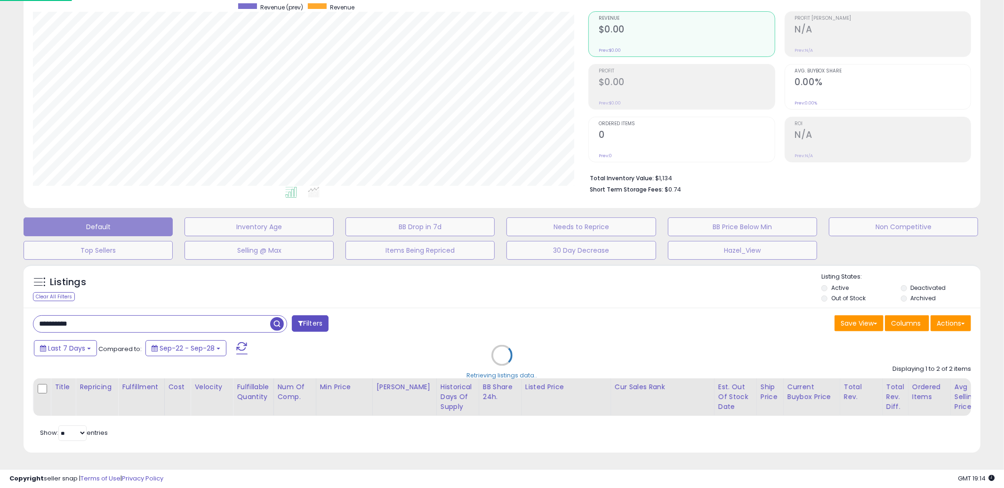
scroll to position [103, 0]
click at [504, 304] on div "Retrieving listings data.." at bounding box center [501, 362] width 971 height 205
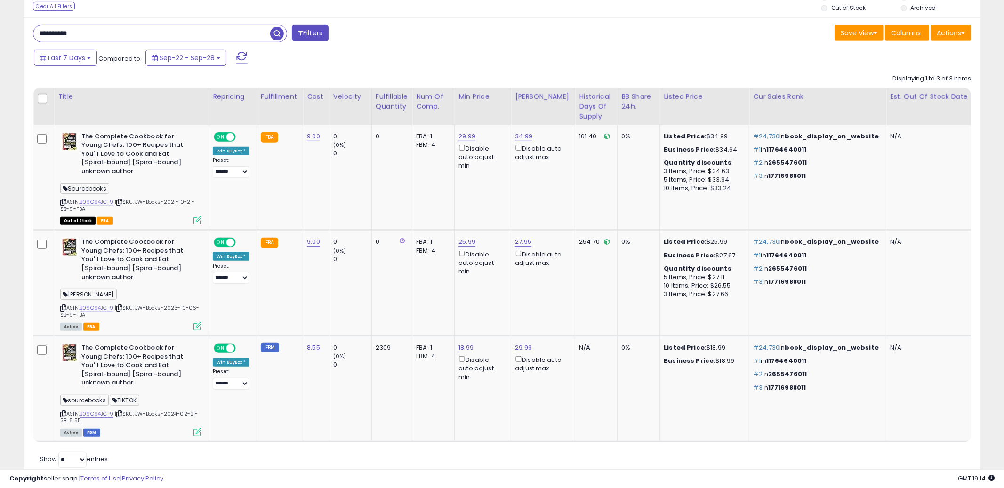
scroll to position [193, 556]
click at [109, 410] on link "B09C94JCT9" at bounding box center [97, 414] width 34 height 8
